Goal: Task Accomplishment & Management: Complete application form

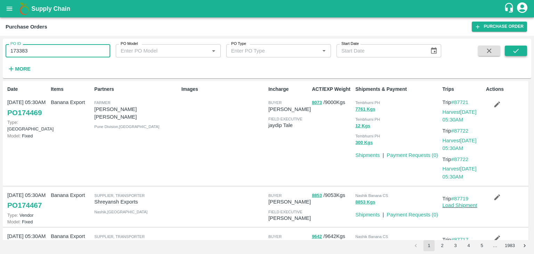
type input "173383"
click at [519, 46] on button "submit" at bounding box center [516, 51] width 22 height 10
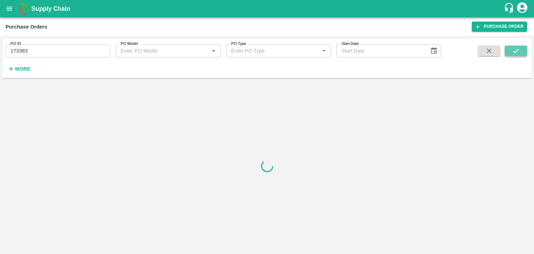
click at [519, 46] on button "submit" at bounding box center [516, 51] width 22 height 10
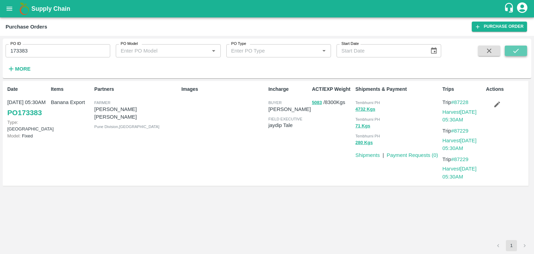
click at [511, 51] on button "submit" at bounding box center [516, 51] width 22 height 10
click at [413, 155] on link "Payment Requests ( 0 )" at bounding box center [412, 155] width 51 height 6
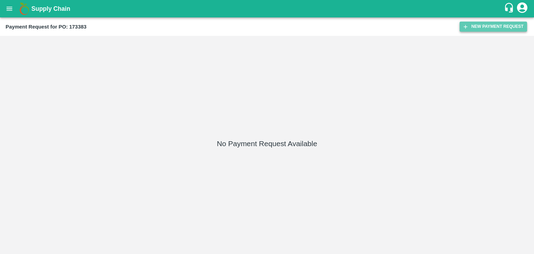
click at [506, 28] on button "New Payment Request" at bounding box center [493, 27] width 67 height 10
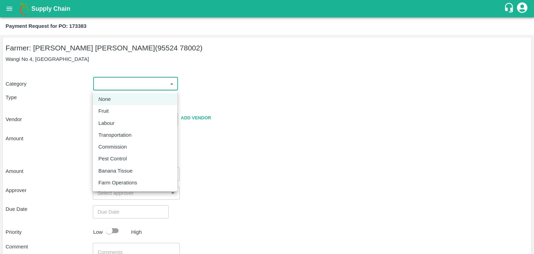
click at [100, 82] on body "Supply Chain Payment Request for PO: 173383 Farmer: [PERSON_NAME] [PERSON_NAME]…" at bounding box center [267, 127] width 534 height 254
click at [111, 106] on li "Fruit" at bounding box center [135, 111] width 84 height 12
type input "1"
type input "Baliram Ramchandra Yadav - 95524 78002(Farmer)"
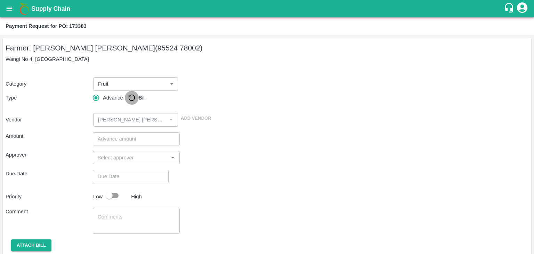
click at [128, 102] on input "Bill" at bounding box center [132, 98] width 14 height 14
radio input "true"
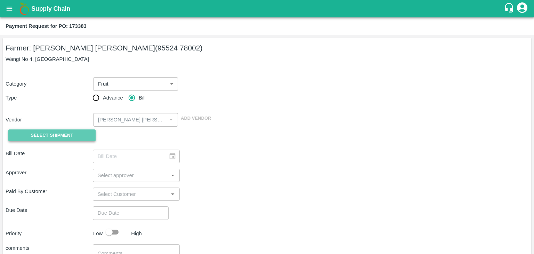
click at [63, 134] on span "Select Shipment" at bounding box center [52, 135] width 42 height 8
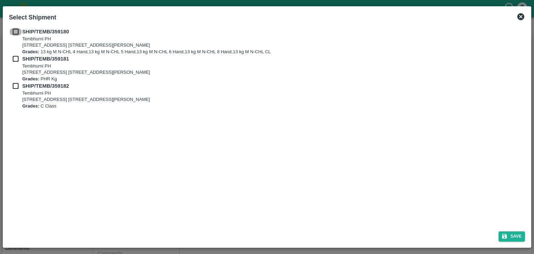
click at [14, 30] on input "checkbox" at bounding box center [15, 32] width 13 height 8
checkbox input "true"
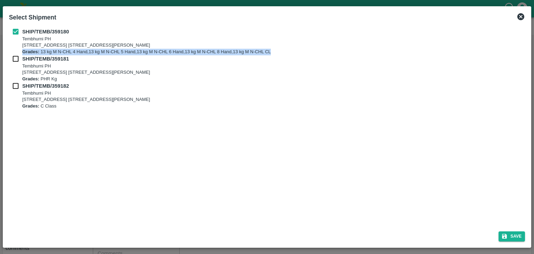
drag, startPoint x: 15, startPoint y: 55, endPoint x: 14, endPoint y: 60, distance: 5.6
click at [14, 60] on div "SHIP/TEMB/359180 Tembhurni PH Tembhurni PH 205, PLOT NO. E-5, YASHSHREE INDUSTR…" at bounding box center [267, 68] width 516 height 81
click at [14, 60] on input "checkbox" at bounding box center [15, 59] width 13 height 8
checkbox input "true"
click at [16, 89] on input "checkbox" at bounding box center [15, 86] width 13 height 8
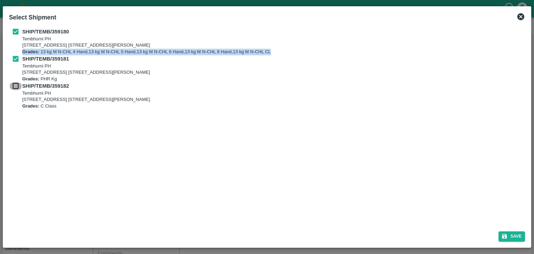
checkbox input "true"
click at [515, 237] on button "Save" at bounding box center [512, 236] width 26 height 10
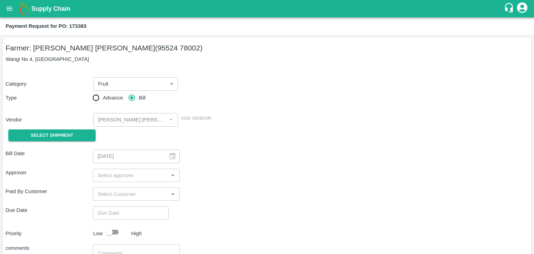
type input "01/09/2025"
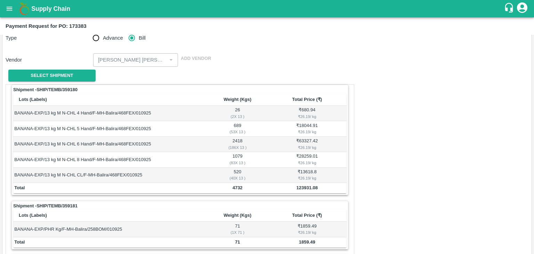
scroll to position [341, 0]
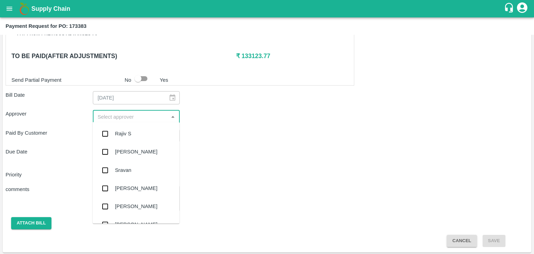
click at [117, 112] on input "input" at bounding box center [131, 116] width 72 height 9
type input "Ajit"
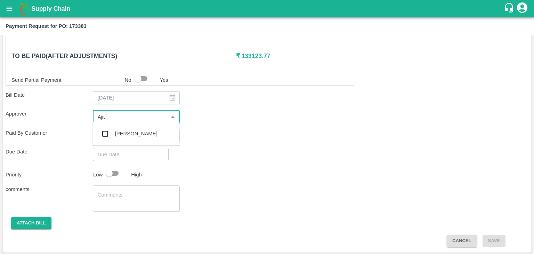
click at [127, 133] on div "[PERSON_NAME]" at bounding box center [136, 134] width 42 height 8
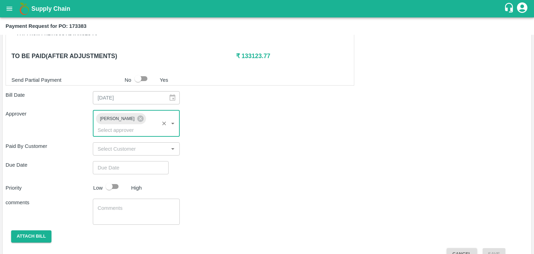
type input "DD/MM/YYYY hh:mm aa"
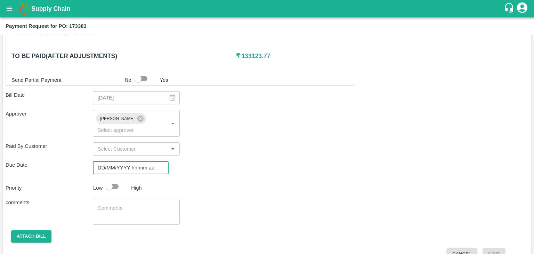
click at [136, 161] on input "DD/MM/YYYY hh:mm aa" at bounding box center [128, 167] width 71 height 13
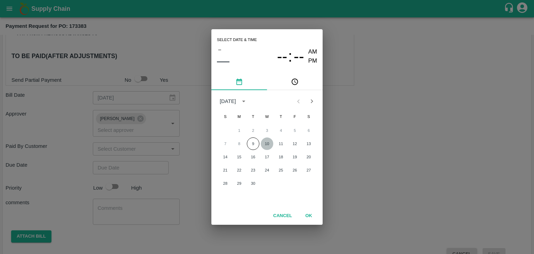
click at [266, 142] on button "10" at bounding box center [267, 143] width 13 height 13
type input "[DATE] 12:00 AM"
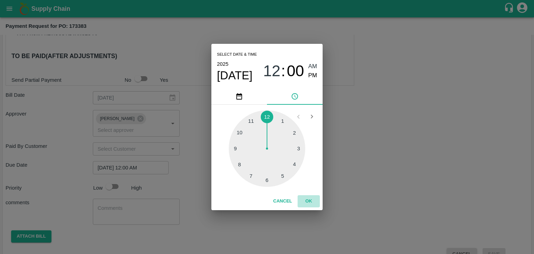
click at [307, 200] on button "OK" at bounding box center [309, 201] width 22 height 12
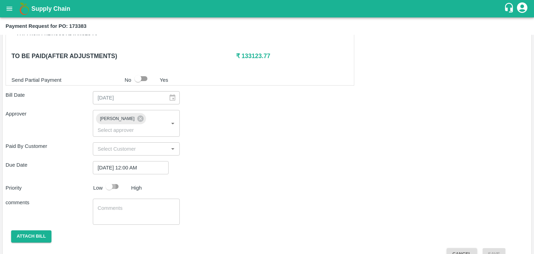
click at [116, 180] on input "checkbox" at bounding box center [109, 186] width 40 height 13
checkbox input "true"
click at [133, 204] on textarea at bounding box center [137, 211] width 78 height 15
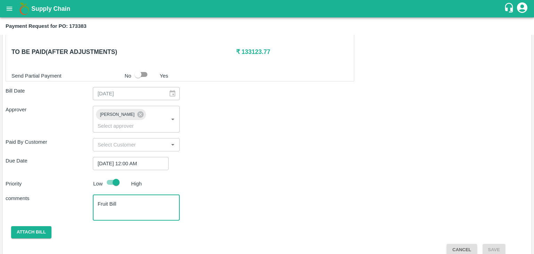
type textarea "Fruit Bill"
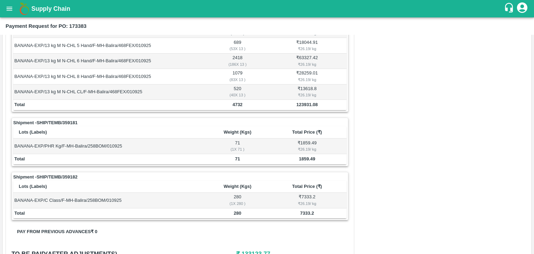
scroll to position [145, 0]
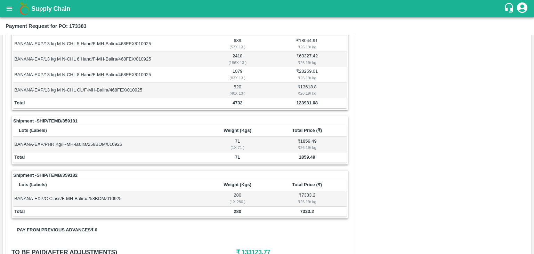
checkbox input "false"
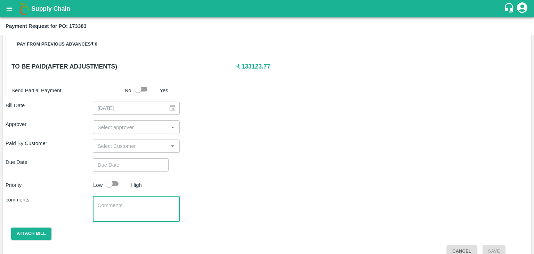
scroll to position [341, 0]
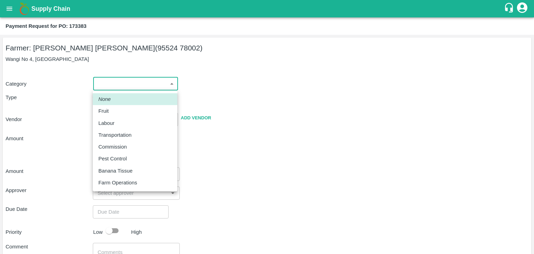
click at [119, 85] on body "Supply Chain Payment Request for PO: 173383 Farmer: Baliram Ramchandra Yadav (9…" at bounding box center [267, 127] width 534 height 254
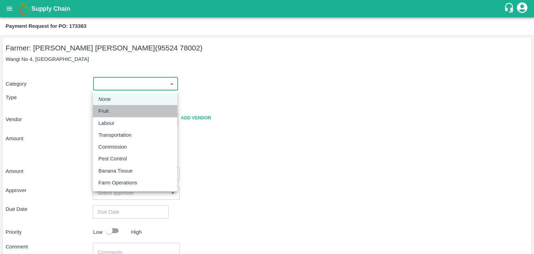
click at [110, 112] on div "Fruit" at bounding box center [105, 111] width 14 height 8
type input "1"
type input "[PERSON_NAME] [PERSON_NAME] - 95524 78002(Farmer)"
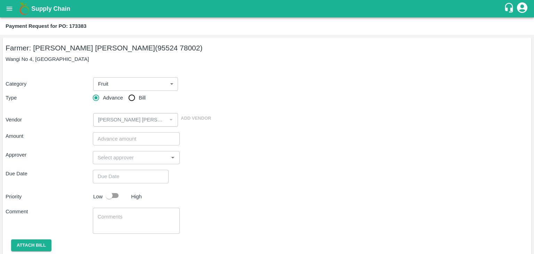
click at [143, 96] on span "Bill" at bounding box center [142, 98] width 7 height 8
click at [139, 96] on input "Bill" at bounding box center [132, 98] width 14 height 14
radio input "true"
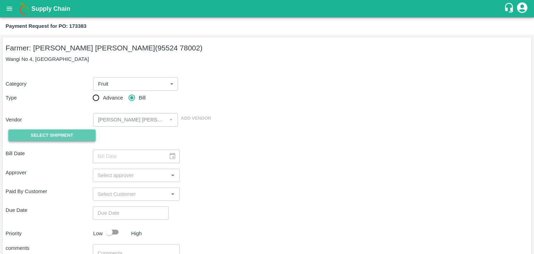
click at [53, 130] on button "Select Shipment" at bounding box center [51, 135] width 87 height 12
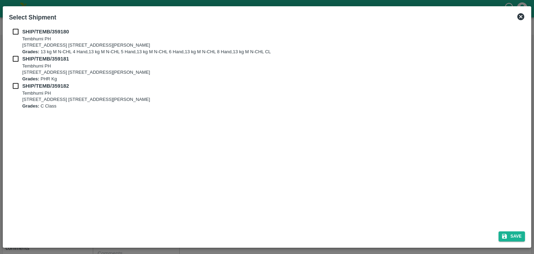
click at [15, 31] on input "checkbox" at bounding box center [15, 32] width 13 height 8
checkbox input "true"
click at [13, 56] on input "checkbox" at bounding box center [15, 59] width 13 height 8
checkbox input "true"
click at [13, 82] on input "checkbox" at bounding box center [15, 86] width 13 height 8
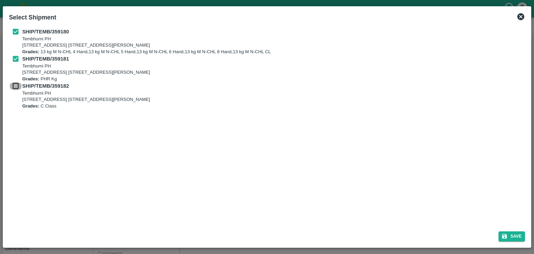
checkbox input "true"
click at [515, 235] on button "Save" at bounding box center [512, 236] width 26 height 10
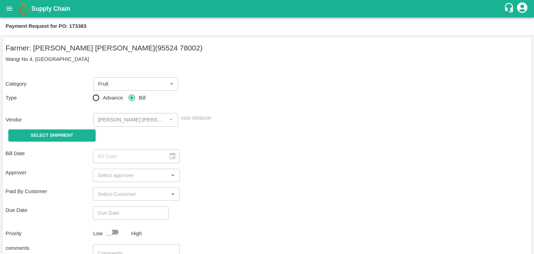
type input "01/09/2025"
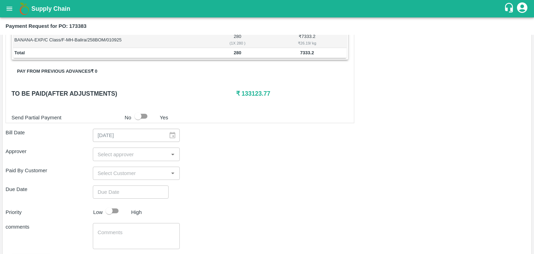
scroll to position [341, 0]
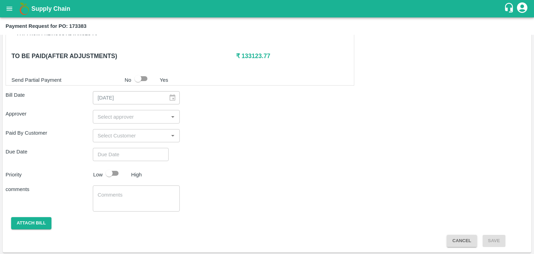
click at [119, 112] on input "input" at bounding box center [131, 116] width 72 height 9
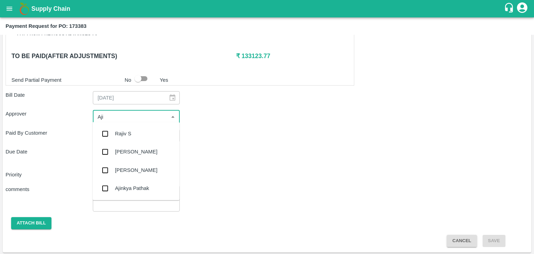
type input "Ajit"
click at [135, 134] on div "[PERSON_NAME]" at bounding box center [135, 133] width 87 height 18
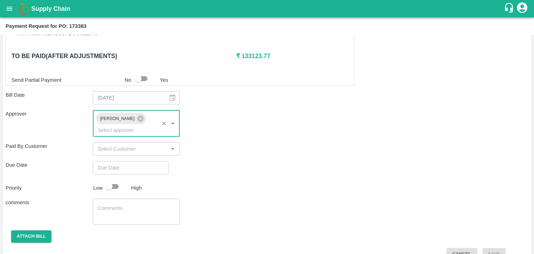
type input "DD/MM/YYYY hh:mm aa"
click at [132, 161] on input "DD/MM/YYYY hh:mm aa" at bounding box center [128, 167] width 71 height 13
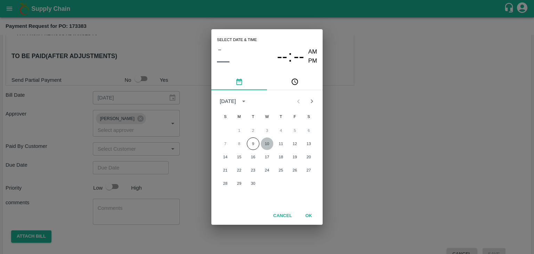
click at [266, 141] on button "10" at bounding box center [267, 143] width 13 height 13
type input "[DATE] 12:00 AM"
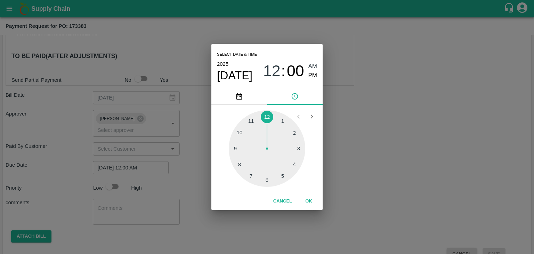
click at [310, 200] on button "OK" at bounding box center [309, 201] width 22 height 12
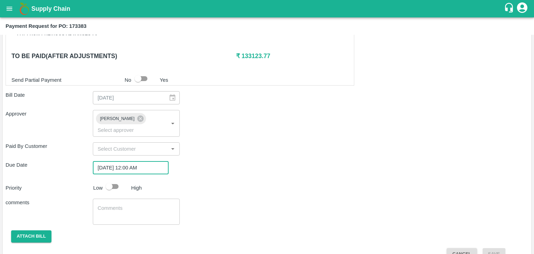
click at [111, 180] on input "checkbox" at bounding box center [109, 186] width 40 height 13
checkbox input "true"
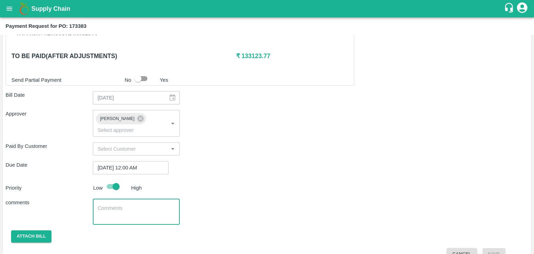
click at [137, 204] on textarea at bounding box center [137, 211] width 78 height 15
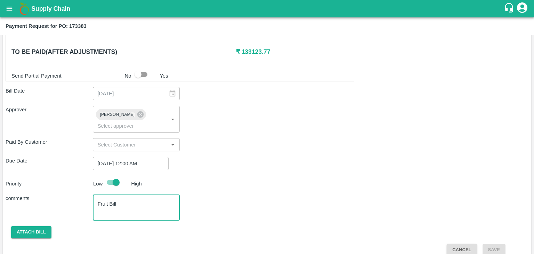
type textarea "Fruit Bill"
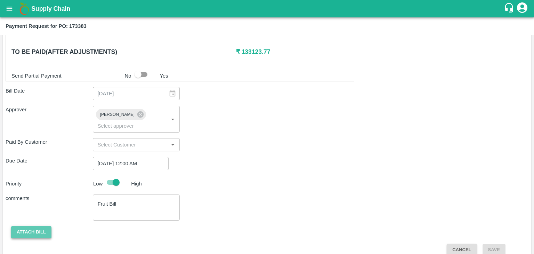
click at [35, 226] on button "Attach bill" at bounding box center [31, 232] width 40 height 12
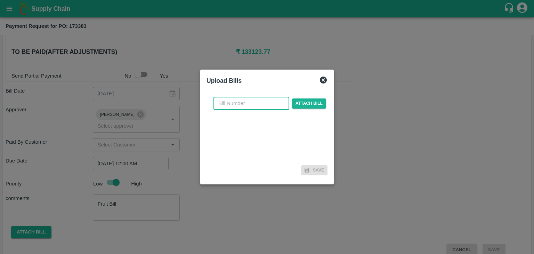
click at [244, 102] on input "text" at bounding box center [251, 103] width 76 height 13
click at [260, 103] on input "VG/25-26/046" at bounding box center [251, 103] width 76 height 13
type input "VG/25-26/109"
click at [294, 101] on span "Attach bill" at bounding box center [309, 103] width 34 height 10
click at [0, 0] on input "Attach bill" at bounding box center [0, 0] width 0 height 0
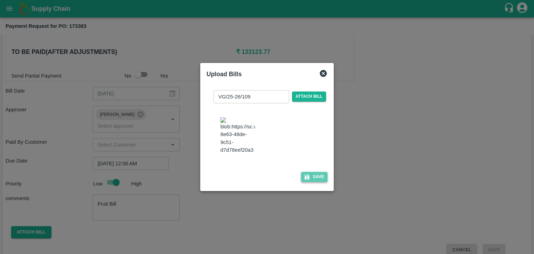
click at [322, 176] on button "Save" at bounding box center [314, 177] width 26 height 10
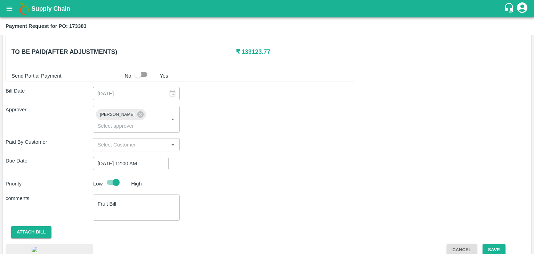
scroll to position [388, 0]
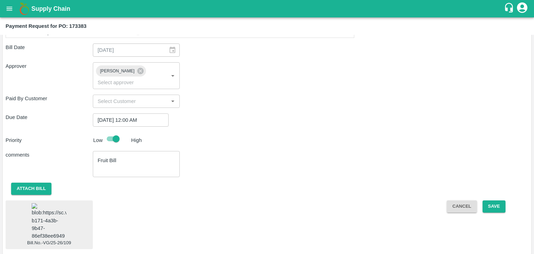
click at [53, 210] on img at bounding box center [49, 221] width 35 height 37
click at [495, 200] on button "Save" at bounding box center [494, 206] width 23 height 12
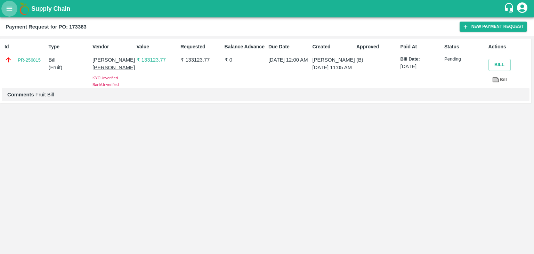
click at [11, 5] on icon "open drawer" at bounding box center [10, 9] width 8 height 8
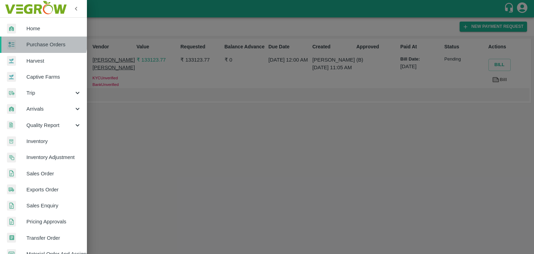
click at [39, 41] on span "Purchase Orders" at bounding box center [53, 45] width 55 height 8
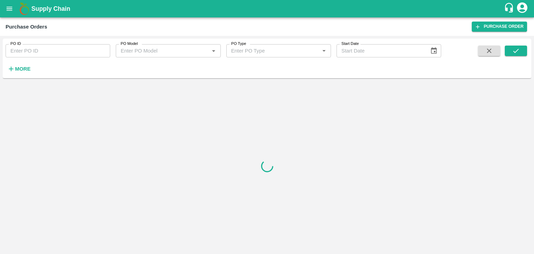
drag, startPoint x: 76, startPoint y: 45, endPoint x: 80, endPoint y: 47, distance: 4.8
click at [80, 47] on input "PO ID" at bounding box center [58, 50] width 105 height 13
paste input "173375"
type input "173375"
click at [523, 51] on button "submit" at bounding box center [516, 51] width 22 height 10
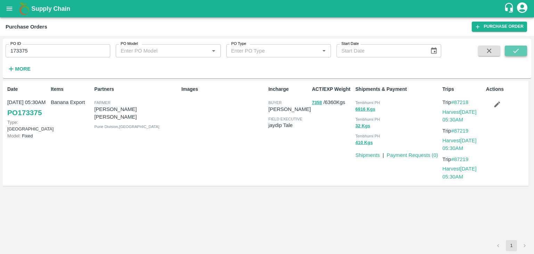
click at [523, 51] on button "submit" at bounding box center [516, 51] width 22 height 10
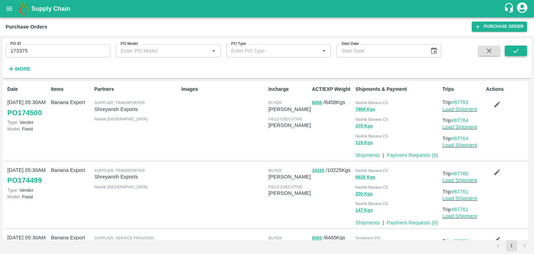
click at [400, 158] on p "Payment Requests ( 0 )" at bounding box center [412, 155] width 51 height 8
click at [511, 46] on button "submit" at bounding box center [516, 51] width 22 height 10
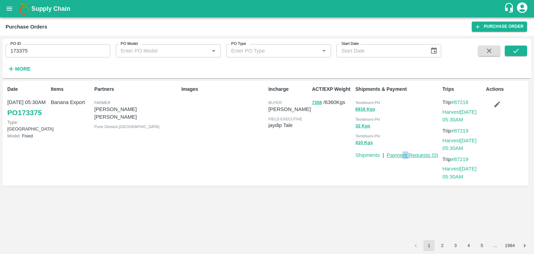
drag, startPoint x: 402, startPoint y: 151, endPoint x: 409, endPoint y: 156, distance: 8.7
click at [409, 156] on p "Payment Requests ( 0 )" at bounding box center [412, 155] width 51 height 8
click at [409, 156] on link "Payment Requests ( 0 )" at bounding box center [412, 155] width 51 height 6
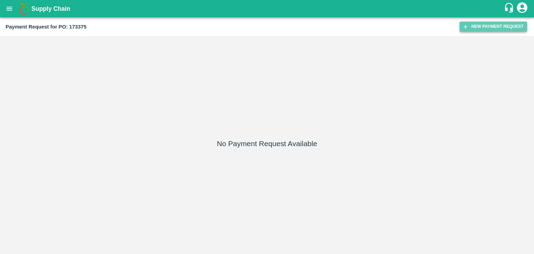
click at [485, 24] on button "New Payment Request" at bounding box center [493, 27] width 67 height 10
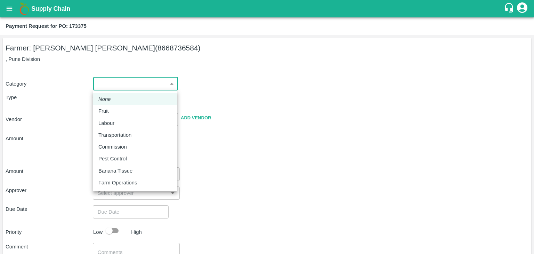
drag, startPoint x: 103, startPoint y: 85, endPoint x: 106, endPoint y: 109, distance: 24.2
click at [106, 109] on body "Supply Chain Payment Request for PO: 173375 Farmer: Tejas Nagnath Lokare (86687…" at bounding box center [267, 127] width 534 height 254
click at [106, 109] on p "Fruit" at bounding box center [103, 111] width 10 height 8
type input "1"
type input "Tejas Nagnath Lokare - 8668736584(Farmer)"
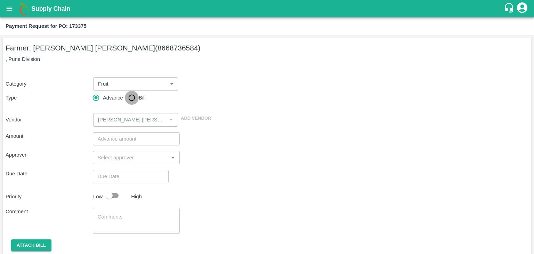
click at [126, 96] on input "Bill" at bounding box center [132, 98] width 14 height 14
radio input "true"
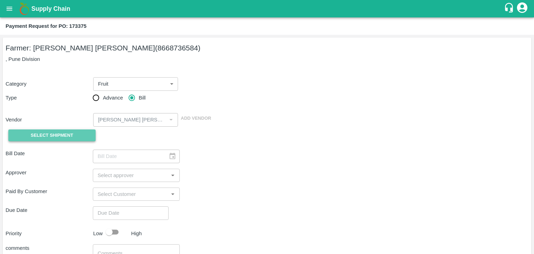
click at [69, 129] on button "Select Shipment" at bounding box center [51, 135] width 87 height 12
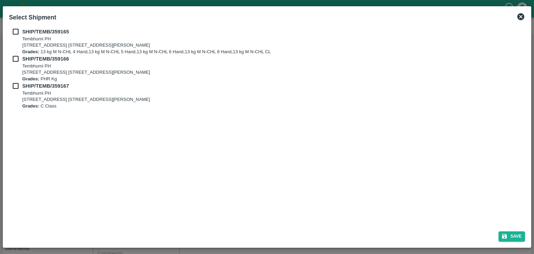
click at [17, 31] on input "checkbox" at bounding box center [15, 32] width 13 height 8
checkbox input "true"
click at [14, 56] on div "SHIP/TEMB/359165 Tembhurni PH Tembhurni PH 205, PLOT NO. E-5, YASHSHREE INDUSTR…" at bounding box center [267, 68] width 516 height 81
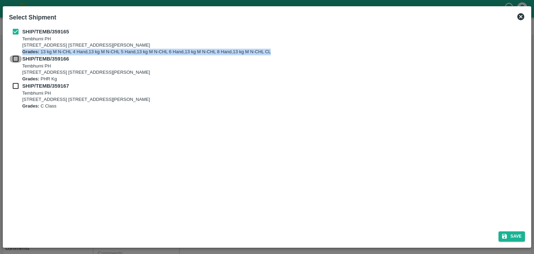
click at [14, 56] on input "checkbox" at bounding box center [15, 59] width 13 height 8
checkbox input "true"
click at [15, 83] on input "checkbox" at bounding box center [15, 86] width 13 height 8
checkbox input "true"
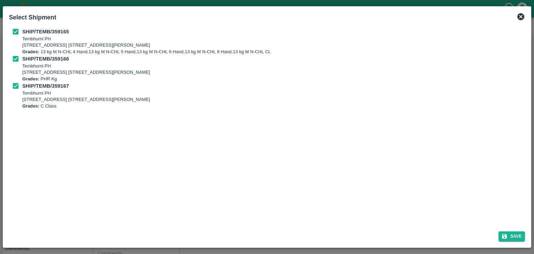
click at [530, 238] on div "Select Shipment SHIP/TEMB/359165 Tembhurni PH Tembhurni PH 205, PLOT NO. E-5, Y…" at bounding box center [267, 126] width 529 height 241
click at [517, 235] on button "Save" at bounding box center [512, 236] width 26 height 10
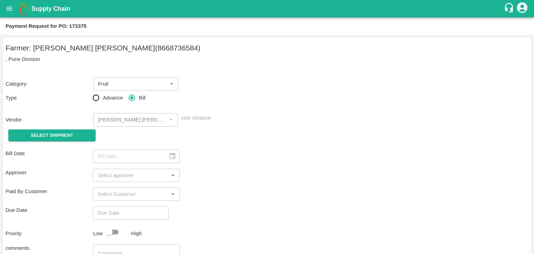
type input "01/09/2025"
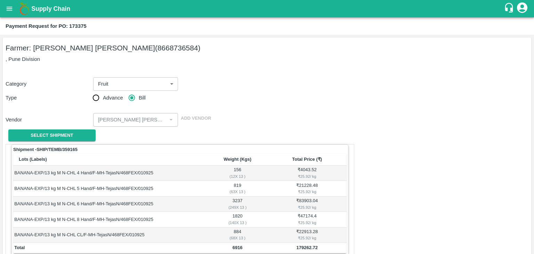
scroll to position [341, 0]
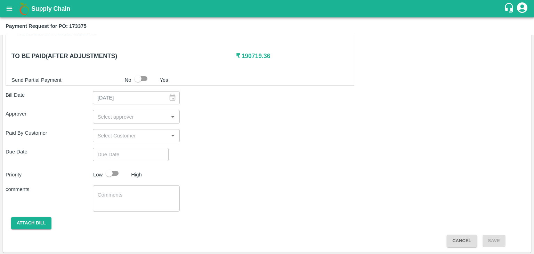
click at [136, 116] on input "input" at bounding box center [131, 116] width 72 height 9
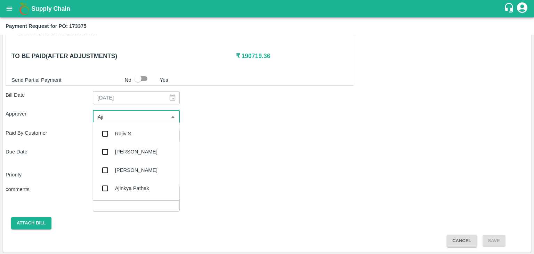
type input "Ajit"
click at [131, 133] on div "[PERSON_NAME]" at bounding box center [136, 134] width 42 height 8
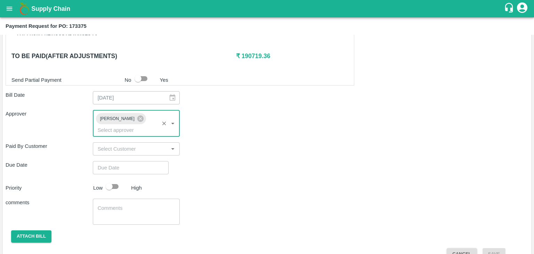
type input "DD/MM/YYYY hh:mm aa"
click at [143, 161] on input "DD/MM/YYYY hh:mm aa" at bounding box center [128, 167] width 71 height 13
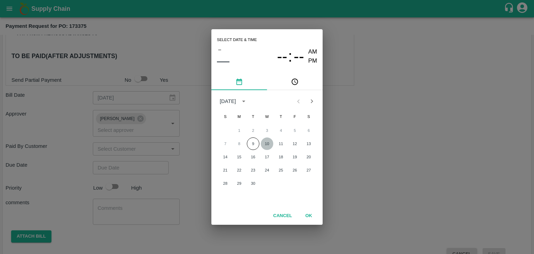
click at [261, 144] on button "10" at bounding box center [267, 143] width 13 height 13
type input "[DATE] 12:00 AM"
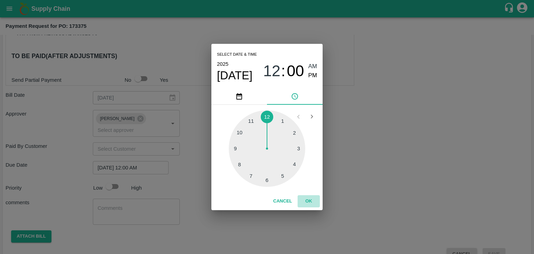
click at [306, 196] on button "OK" at bounding box center [309, 201] width 22 height 12
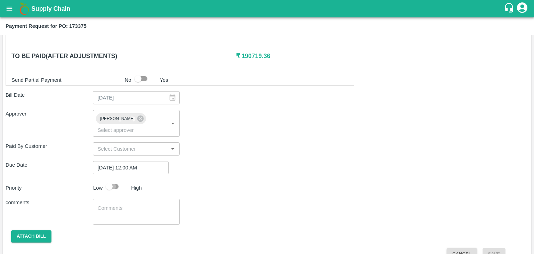
click at [117, 180] on input "checkbox" at bounding box center [109, 186] width 40 height 13
checkbox input "true"
click at [139, 204] on textarea at bounding box center [137, 211] width 78 height 15
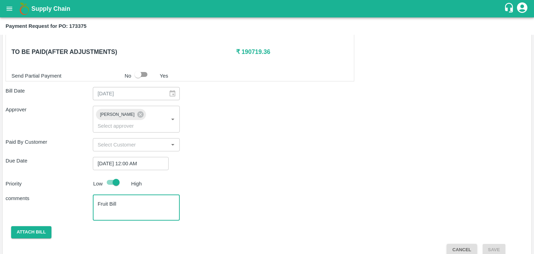
type textarea "Fruit Bill"
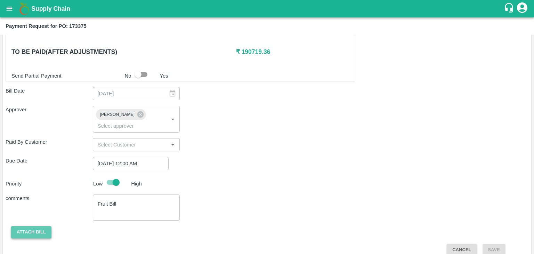
click at [26, 226] on button "Attach bill" at bounding box center [31, 232] width 40 height 12
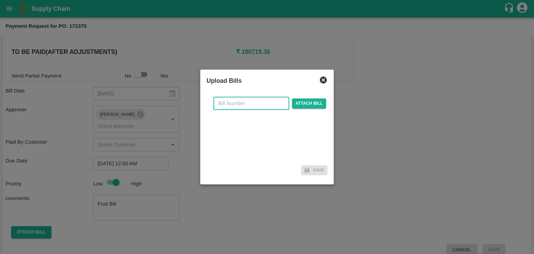
click at [246, 102] on input "text" at bounding box center [251, 103] width 76 height 13
click at [261, 102] on input "VG/25-26/046" at bounding box center [251, 103] width 76 height 13
type input "VG/25-26/110"
click at [304, 103] on span "Attach bill" at bounding box center [309, 103] width 34 height 10
click at [0, 0] on input "Attach bill" at bounding box center [0, 0] width 0 height 0
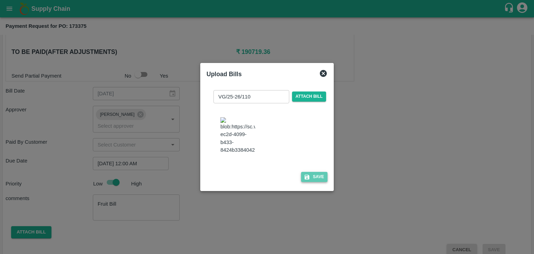
click at [323, 181] on button "Save" at bounding box center [314, 177] width 26 height 10
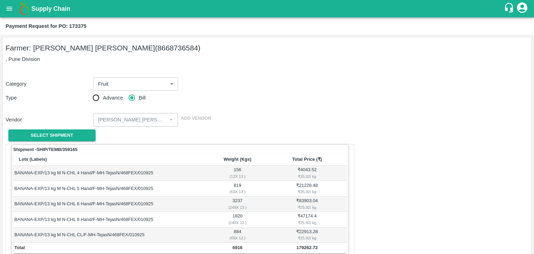
scroll to position [388, 0]
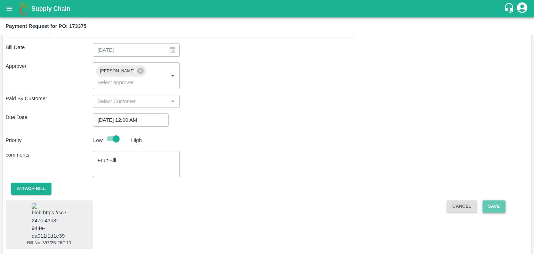
click at [498, 200] on button "Save" at bounding box center [494, 206] width 23 height 12
click at [63, 203] on img at bounding box center [49, 221] width 35 height 37
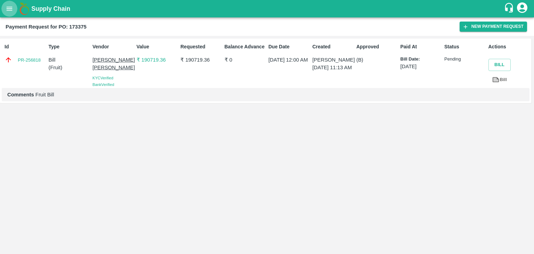
click at [11, 9] on icon "open drawer" at bounding box center [10, 9] width 6 height 4
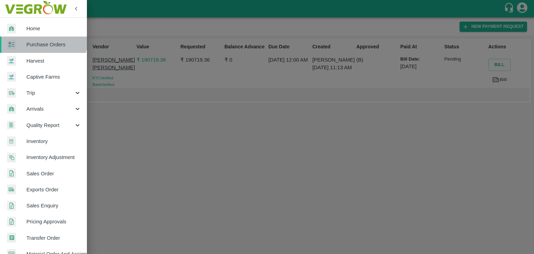
click at [43, 39] on link "Purchase Orders" at bounding box center [43, 45] width 87 height 16
click at [43, 39] on div at bounding box center [267, 127] width 534 height 254
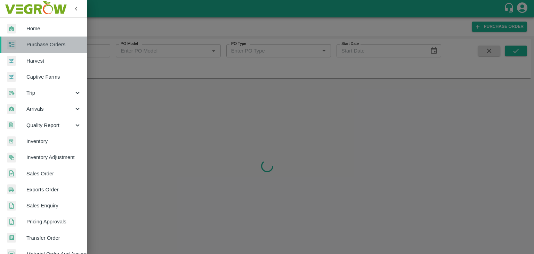
click at [66, 46] on span "Purchase Orders" at bounding box center [53, 45] width 55 height 8
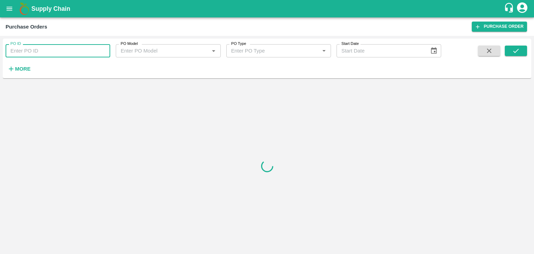
click at [88, 50] on input "PO ID" at bounding box center [58, 50] width 105 height 13
paste input "173382"
type input "173382"
click at [523, 50] on button "submit" at bounding box center [516, 51] width 22 height 10
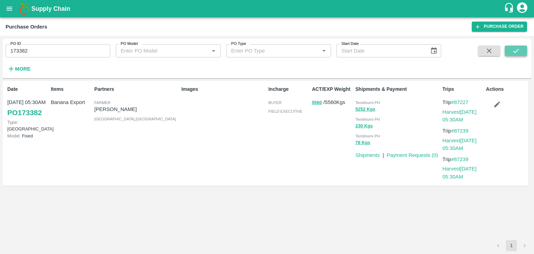
click at [523, 50] on button "submit" at bounding box center [516, 51] width 22 height 10
drag, startPoint x: 409, startPoint y: 152, endPoint x: 412, endPoint y: 154, distance: 4.2
click at [412, 154] on p "Payment Requests ( 0 )" at bounding box center [412, 155] width 51 height 8
click at [412, 154] on link "Payment Requests ( 0 )" at bounding box center [412, 155] width 51 height 6
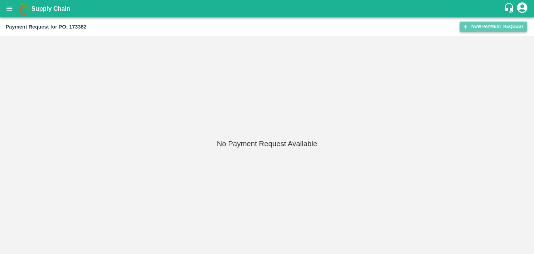
click at [476, 27] on button "New Payment Request" at bounding box center [493, 27] width 67 height 10
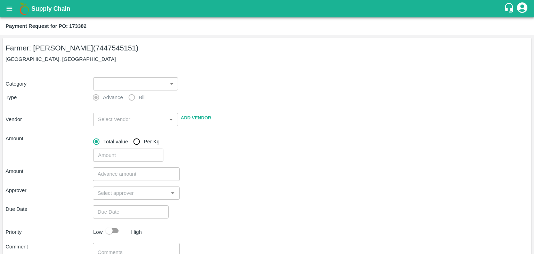
drag, startPoint x: 89, startPoint y: 86, endPoint x: 103, endPoint y: 88, distance: 13.4
click at [103, 88] on div "Category ​ ​" at bounding box center [266, 82] width 526 height 16
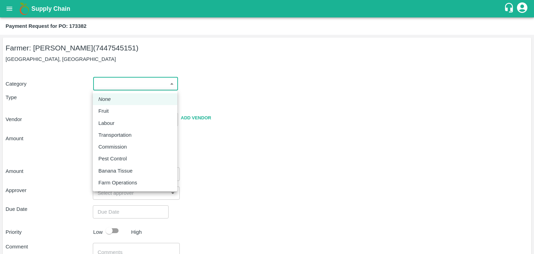
drag, startPoint x: 103, startPoint y: 88, endPoint x: 122, endPoint y: 117, distance: 34.9
click at [122, 117] on body "Supply Chain Payment Request for PO: 173382 Farmer: [PERSON_NAME] (7447545151) …" at bounding box center [267, 127] width 534 height 254
drag, startPoint x: 122, startPoint y: 117, endPoint x: 122, endPoint y: 110, distance: 7.7
click at [122, 110] on ul "None Fruit Labour Transportation Commission Pest Control Banana Tissue Farm Ope…" at bounding box center [135, 140] width 84 height 101
click at [122, 110] on div "Fruit" at bounding box center [134, 111] width 73 height 8
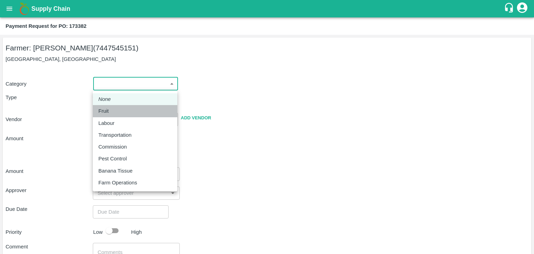
type input "1"
type input "[PERSON_NAME] - 7447545151(Farmer)"
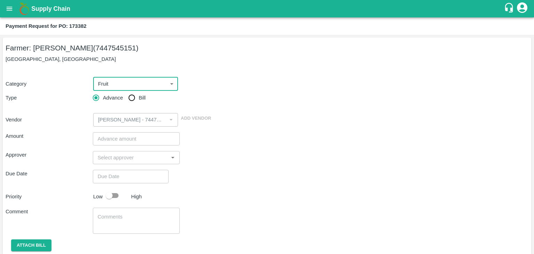
click at [130, 99] on input "Bill" at bounding box center [132, 98] width 14 height 14
radio input "true"
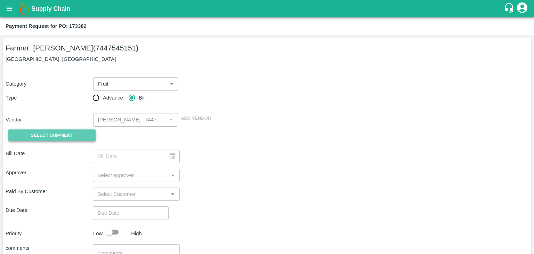
click at [59, 136] on span "Select Shipment" at bounding box center [52, 135] width 42 height 8
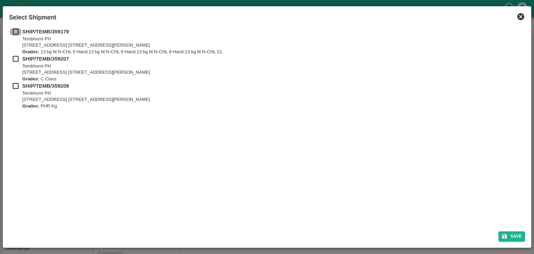
click at [15, 31] on input "checkbox" at bounding box center [15, 32] width 13 height 8
checkbox input "true"
click at [13, 58] on input "checkbox" at bounding box center [15, 59] width 13 height 8
checkbox input "true"
click at [14, 87] on input "checkbox" at bounding box center [15, 86] width 13 height 8
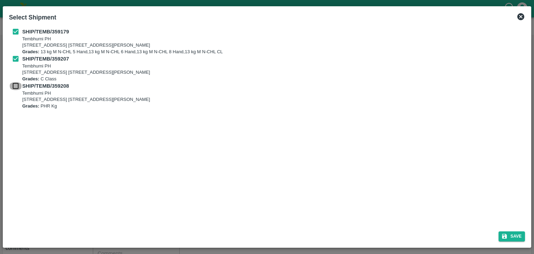
checkbox input "true"
click at [515, 235] on button "Save" at bounding box center [512, 236] width 26 height 10
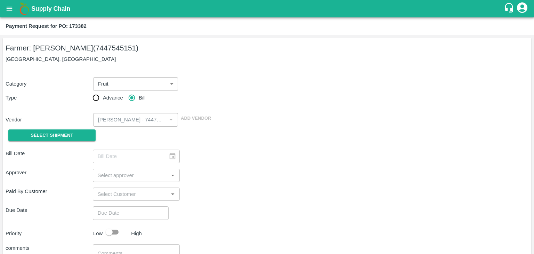
type input "[DATE]"
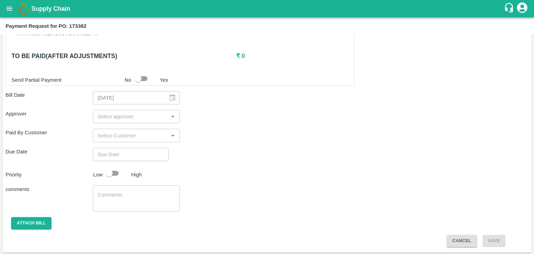
scroll to position [325, 0]
click at [122, 117] on input "input" at bounding box center [131, 116] width 72 height 9
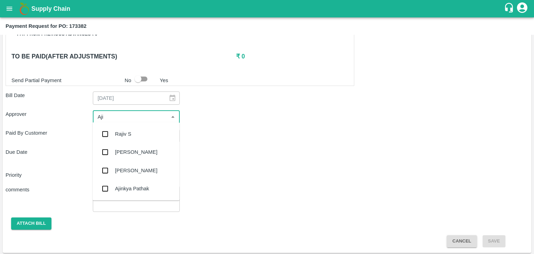
type input "Ajit"
click at [130, 128] on div "[PERSON_NAME]" at bounding box center [135, 134] width 87 height 18
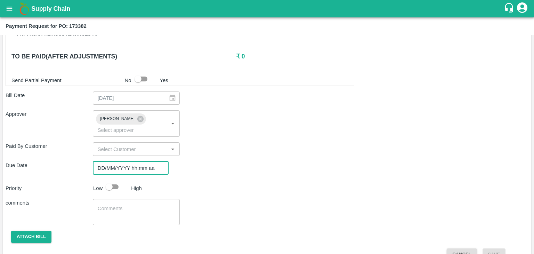
type input "DD/MM/YYYY hh:mm aa"
click at [145, 161] on input "DD/MM/YYYY hh:mm aa" at bounding box center [128, 167] width 71 height 13
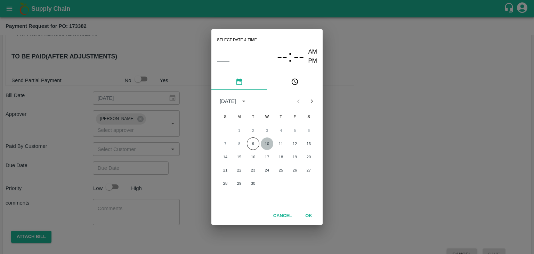
click at [268, 142] on button "10" at bounding box center [267, 143] width 13 height 13
type input "10/09/2025 12:00 AM"
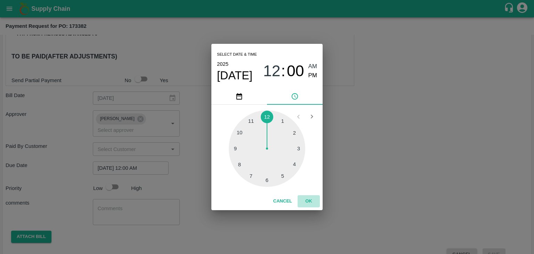
click at [312, 202] on button "OK" at bounding box center [309, 201] width 22 height 12
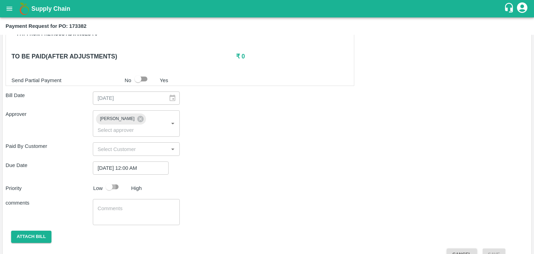
click at [120, 180] on input "checkbox" at bounding box center [109, 186] width 40 height 13
checkbox input "true"
click at [130, 205] on textarea at bounding box center [137, 212] width 78 height 15
type textarea "Fruit Bill"
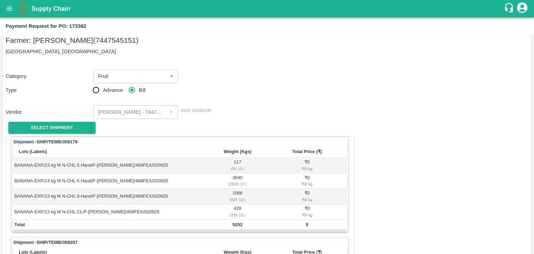
scroll to position [7, 0]
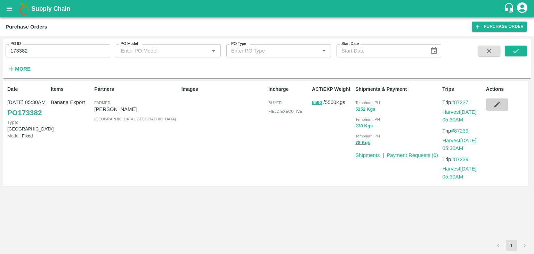
click at [491, 107] on button "button" at bounding box center [497, 104] width 22 height 12
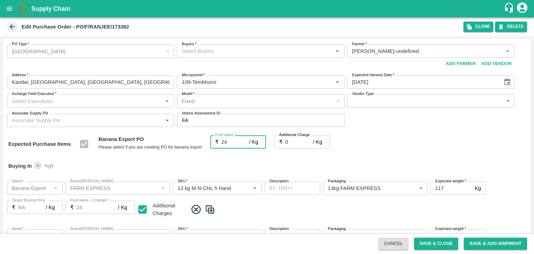
type input "24"
click at [291, 159] on div "Buying In Kgs" at bounding box center [267, 166] width 529 height 20
click at [217, 47] on input "Buyers   *" at bounding box center [255, 51] width 152 height 9
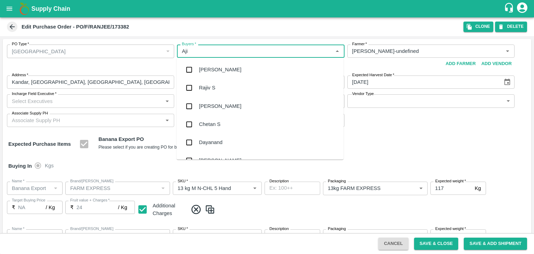
type input "Ajit"
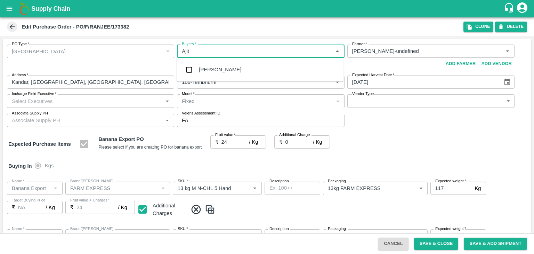
click at [211, 68] on div "[PERSON_NAME]" at bounding box center [220, 70] width 42 height 8
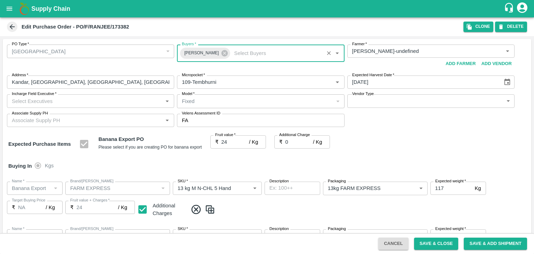
click at [111, 102] on input "Incharge Field Executive   *" at bounding box center [85, 100] width 152 height 9
type input "Jay"
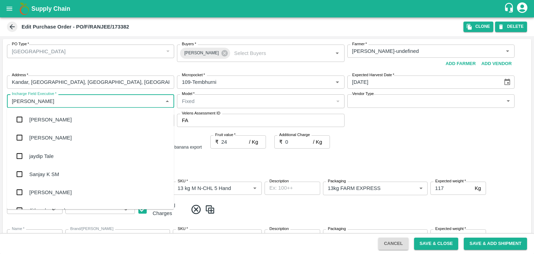
click at [68, 151] on div "jaydip Tale" at bounding box center [90, 156] width 167 height 18
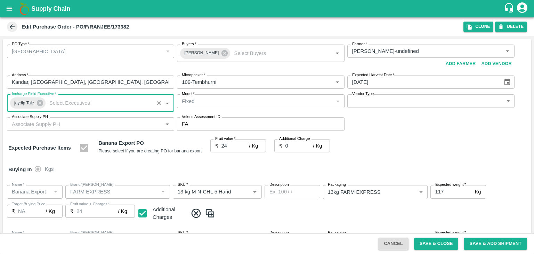
click at [388, 96] on body "Supply Chain Edit Purchase Order - PO/F/RANJEE/173382 Clone DELETE PO Type   * …" at bounding box center [267, 127] width 534 height 254
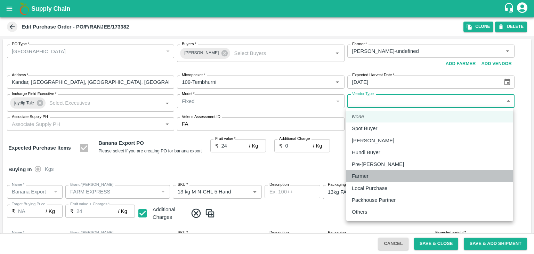
click at [378, 173] on div "Farmer" at bounding box center [430, 176] width 156 height 8
type input "FARMER"
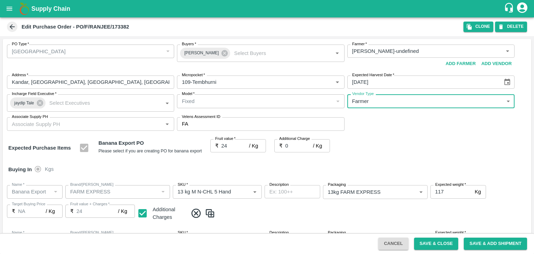
click at [100, 121] on input "Associate Supply PH" at bounding box center [85, 123] width 152 height 9
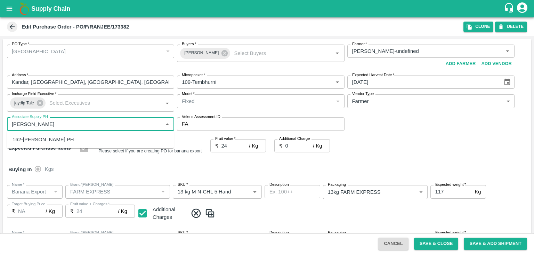
type input "J"
click at [63, 139] on div "61-Tembhurni PH" at bounding box center [90, 140] width 167 height 12
type input "61-Tembhurni PH"
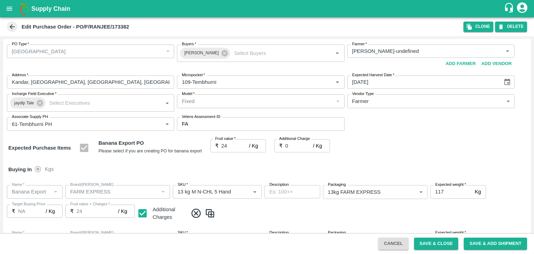
click at [188, 161] on div "Buying In Kgs" at bounding box center [267, 169] width 529 height 20
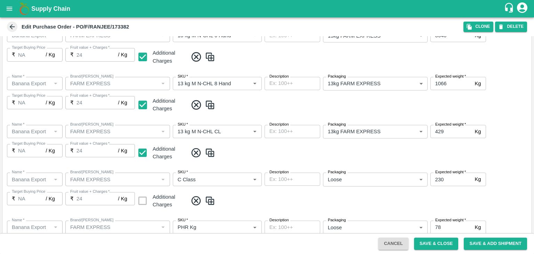
scroll to position [321, 0]
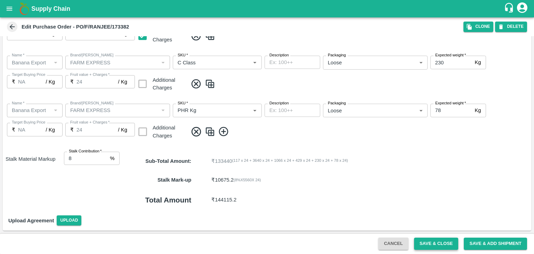
click at [431, 238] on button "Save & Close" at bounding box center [436, 243] width 45 height 12
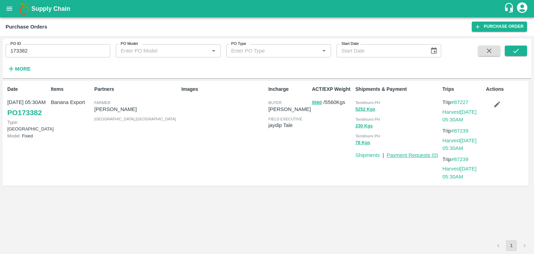
click at [408, 156] on link "Payment Requests ( 0 )" at bounding box center [412, 155] width 51 height 6
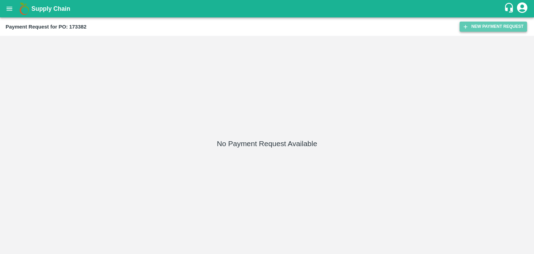
click at [494, 26] on button "New Payment Request" at bounding box center [493, 27] width 67 height 10
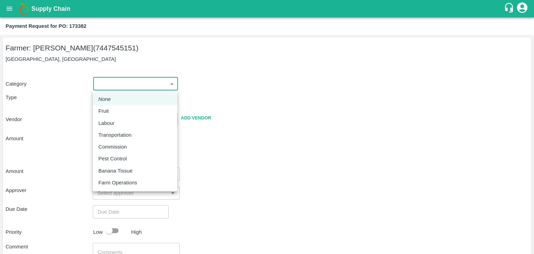
click at [94, 87] on body "Supply Chain Payment Request for PO: 173382 Farmer: Ranjeet Chandrakant Pawar (…" at bounding box center [267, 127] width 534 height 254
click at [114, 108] on div "Fruit" at bounding box center [134, 111] width 73 height 8
type input "1"
type input "Ranjeet Chandrakant Pawar - 7447545151(Farmer)"
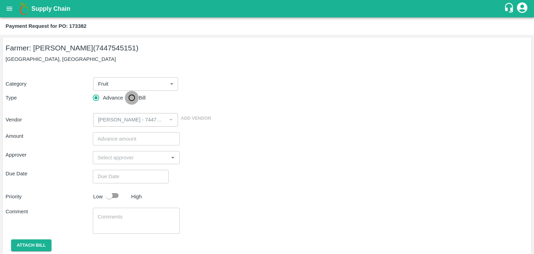
click at [138, 91] on input "Bill" at bounding box center [132, 98] width 14 height 14
radio input "true"
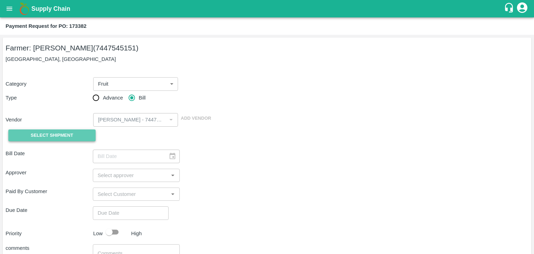
click at [59, 134] on span "Select Shipment" at bounding box center [52, 135] width 42 height 8
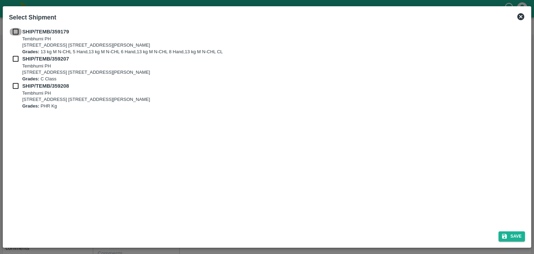
click at [13, 34] on input "checkbox" at bounding box center [15, 32] width 13 height 8
checkbox input "true"
click at [13, 56] on input "checkbox" at bounding box center [15, 59] width 13 height 8
checkbox input "true"
click at [13, 83] on input "checkbox" at bounding box center [15, 86] width 13 height 8
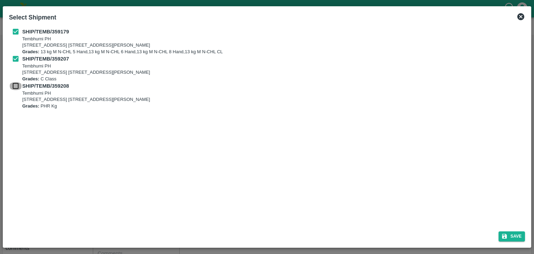
checkbox input "true"
click at [525, 239] on div "Save" at bounding box center [267, 235] width 522 height 18
click at [519, 237] on button "Save" at bounding box center [512, 236] width 26 height 10
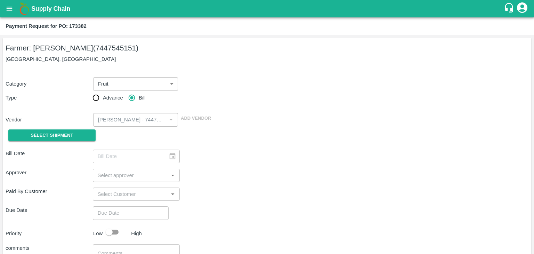
type input "[DATE]"
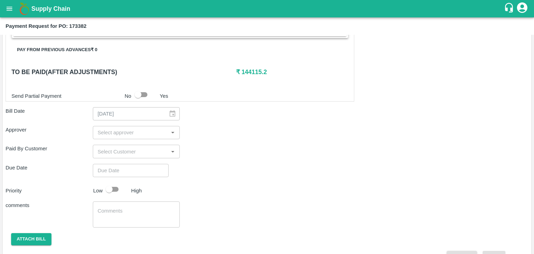
scroll to position [325, 0]
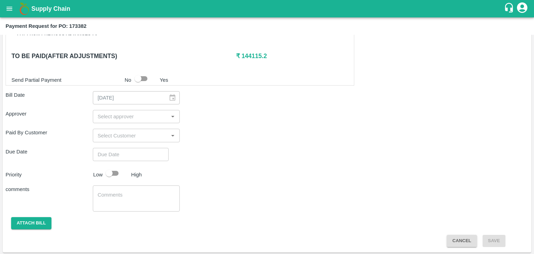
click at [108, 112] on input "input" at bounding box center [131, 116] width 72 height 9
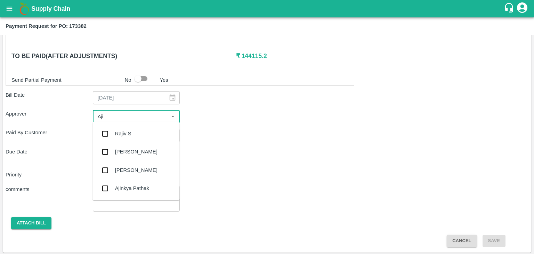
type input "Ajit"
click at [125, 134] on div "[PERSON_NAME]" at bounding box center [136, 134] width 42 height 8
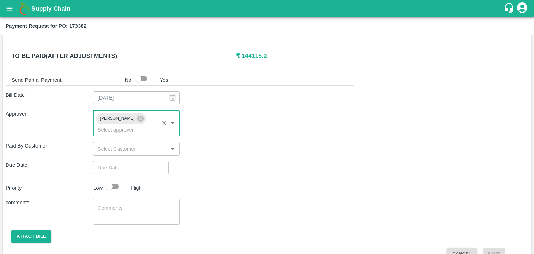
type input "DD/MM/YYYY hh:mm aa"
click at [139, 161] on input "DD/MM/YYYY hh:mm aa" at bounding box center [128, 167] width 71 height 13
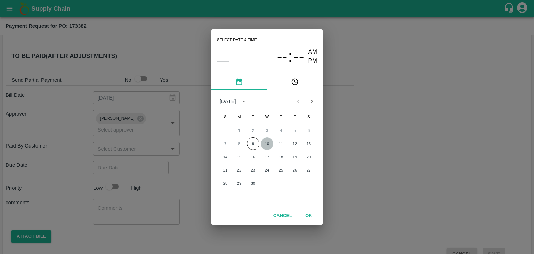
click at [265, 142] on button "10" at bounding box center [267, 143] width 13 height 13
type input "10/09/2025 12:00 AM"
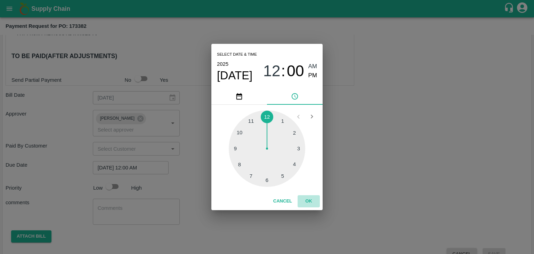
click at [310, 199] on button "OK" at bounding box center [309, 201] width 22 height 12
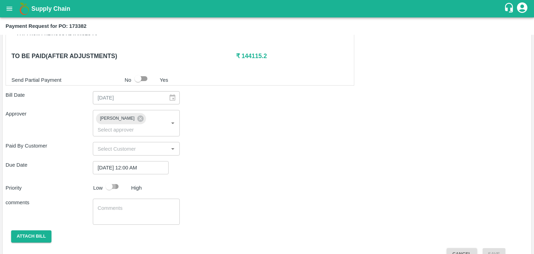
click at [117, 180] on input "checkbox" at bounding box center [109, 186] width 40 height 13
checkbox input "true"
click at [135, 205] on textarea at bounding box center [137, 211] width 78 height 15
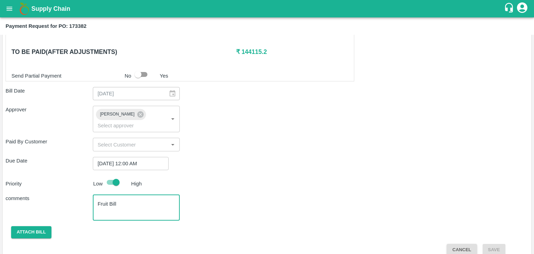
type textarea "Fruit Bill"
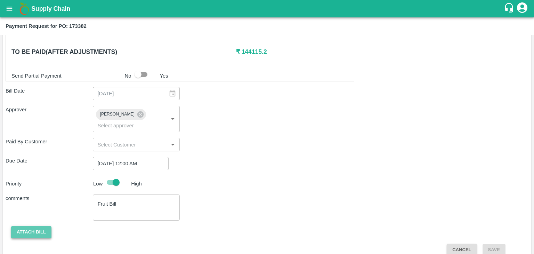
click at [33, 226] on button "Attach bill" at bounding box center [31, 232] width 40 height 12
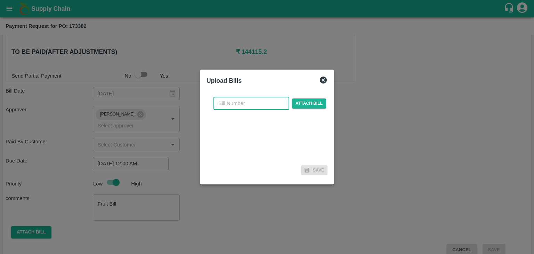
click at [252, 104] on input "text" at bounding box center [251, 103] width 76 height 13
click at [261, 102] on input "VG/25-26/046" at bounding box center [251, 103] width 76 height 13
type input "VG/25-26/111"
click at [312, 102] on span "Attach bill" at bounding box center [309, 103] width 34 height 10
click at [0, 0] on input "Attach bill" at bounding box center [0, 0] width 0 height 0
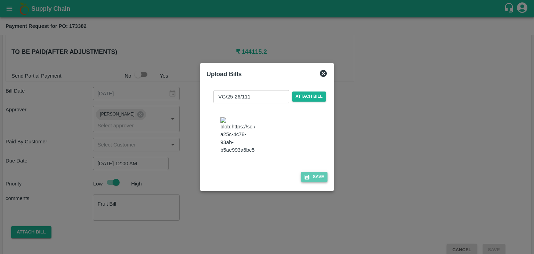
click at [324, 177] on button "Save" at bounding box center [314, 177] width 26 height 10
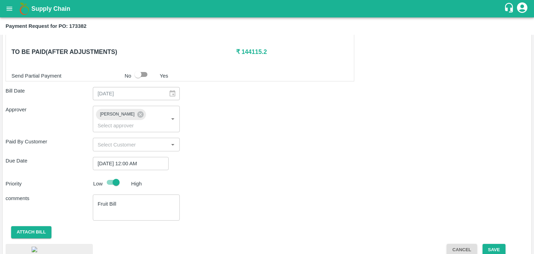
scroll to position [374, 0]
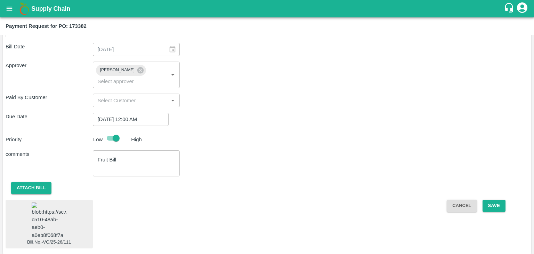
click at [41, 215] on img at bounding box center [49, 220] width 35 height 37
click at [494, 200] on button "Save" at bounding box center [494, 206] width 23 height 12
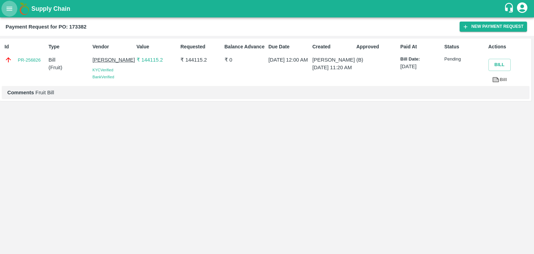
click at [6, 10] on icon "open drawer" at bounding box center [10, 9] width 8 height 8
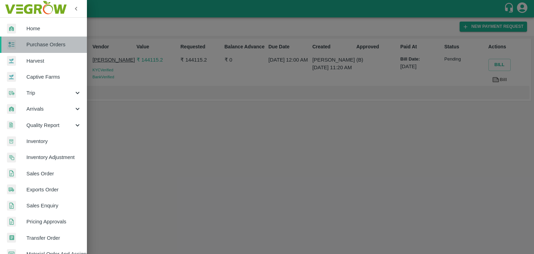
click at [55, 45] on span "Purchase Orders" at bounding box center [53, 45] width 55 height 8
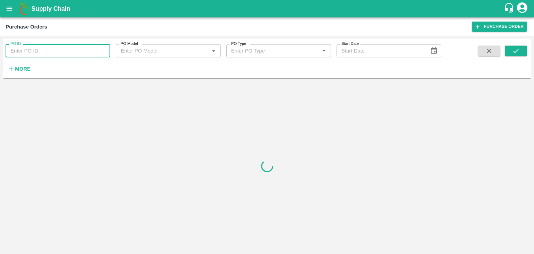
click at [99, 49] on input "PO ID" at bounding box center [58, 50] width 105 height 13
paste input "173751"
type input "173751"
click at [509, 46] on button "submit" at bounding box center [516, 51] width 22 height 10
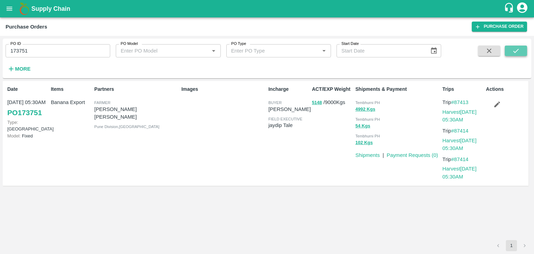
click at [509, 46] on button "submit" at bounding box center [516, 51] width 22 height 10
click at [420, 155] on link "Payment Requests ( 0 )" at bounding box center [412, 155] width 51 height 6
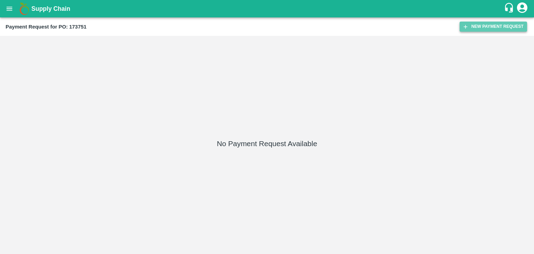
click at [498, 27] on button "New Payment Request" at bounding box center [493, 27] width 67 height 10
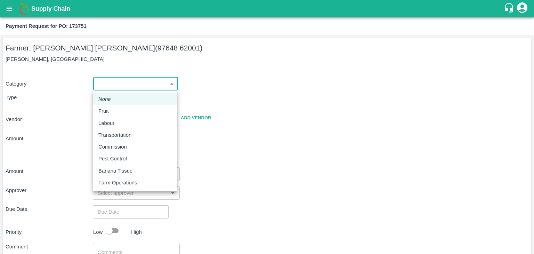
drag, startPoint x: 106, startPoint y: 82, endPoint x: 113, endPoint y: 105, distance: 24.6
click at [113, 105] on body "Supply Chain Payment Request for PO: 173751 Farmer: [PERSON_NAME] [PERSON_NAME]…" at bounding box center [267, 127] width 534 height 254
click at [113, 105] on li "Fruit" at bounding box center [135, 111] width 84 height 12
type input "1"
type input "[PERSON_NAME] [PERSON_NAME] - 97648 62001(Farmer)"
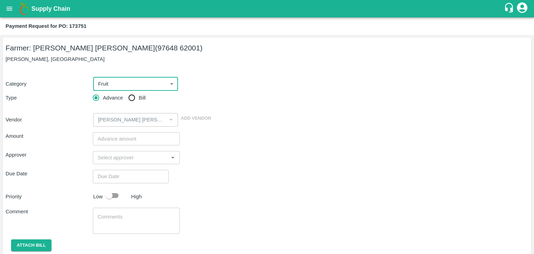
click at [134, 93] on input "Bill" at bounding box center [132, 98] width 14 height 14
radio input "true"
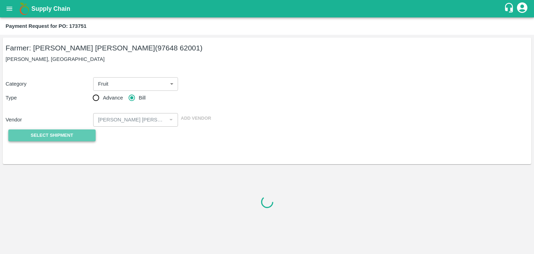
click at [70, 131] on span "Select Shipment" at bounding box center [52, 135] width 42 height 8
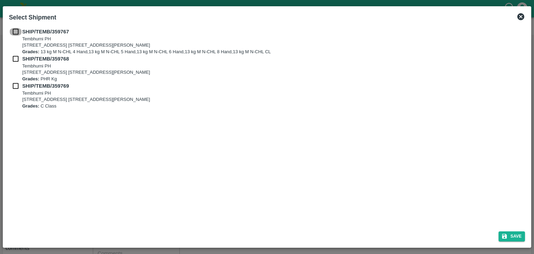
click at [14, 29] on input "checkbox" at bounding box center [15, 32] width 13 height 8
checkbox input "true"
click at [14, 54] on div "SHIP/TEMB/359767 [STREET_ADDRESS] E-5, YASHSHREE INDUSTRIES, M.I.D.C., A/P TEMB…" at bounding box center [267, 41] width 516 height 27
click at [14, 59] on input "checkbox" at bounding box center [15, 59] width 13 height 8
checkbox input "true"
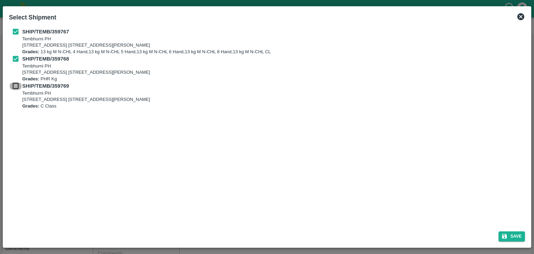
click at [13, 84] on input "checkbox" at bounding box center [15, 86] width 13 height 8
checkbox input "true"
click at [518, 236] on button "Save" at bounding box center [512, 236] width 26 height 10
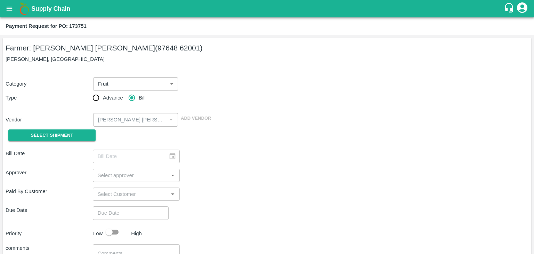
type input "[DATE]"
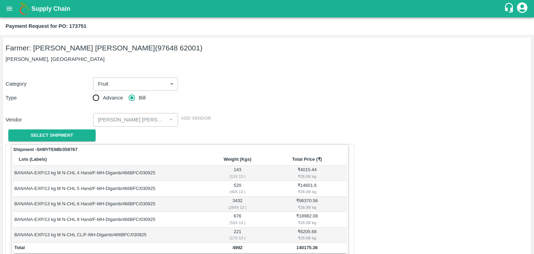
scroll to position [341, 0]
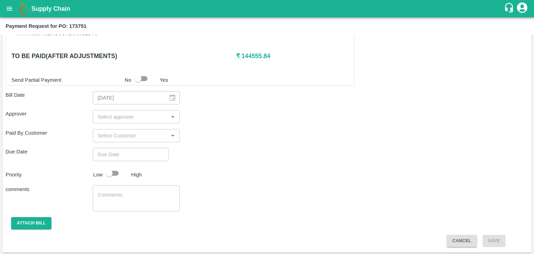
click at [135, 117] on input "input" at bounding box center [131, 116] width 72 height 9
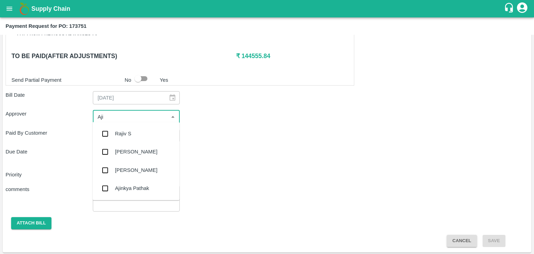
type input "Ajit"
click at [134, 132] on div "[PERSON_NAME]" at bounding box center [136, 134] width 42 height 8
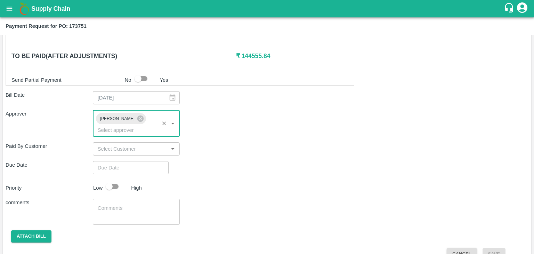
type input "DD/MM/YYYY hh:mm aa"
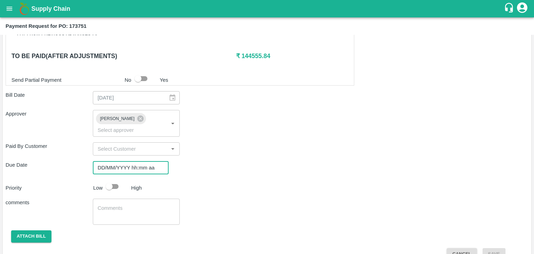
click at [141, 161] on input "DD/MM/YYYY hh:mm aa" at bounding box center [128, 167] width 71 height 13
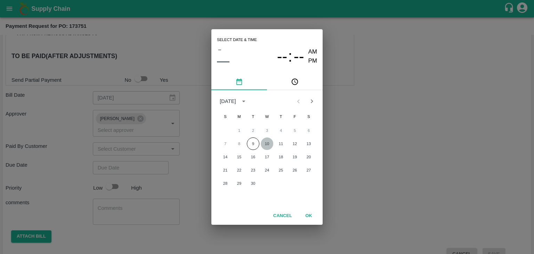
click at [267, 143] on button "10" at bounding box center [267, 143] width 13 height 13
type input "[DATE] 12:00 AM"
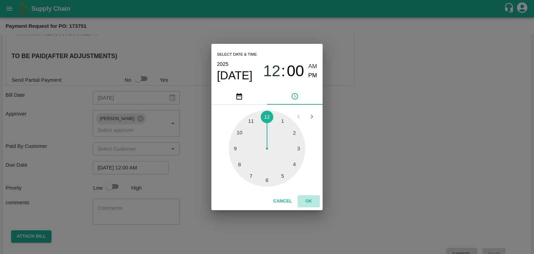
click at [307, 197] on button "OK" at bounding box center [309, 201] width 22 height 12
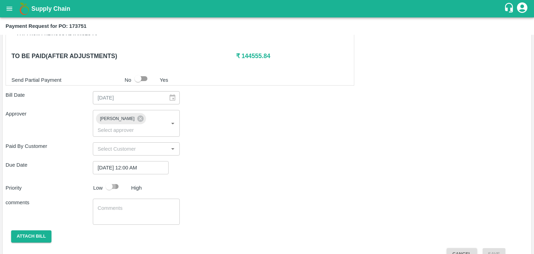
click at [121, 180] on input "checkbox" at bounding box center [109, 186] width 40 height 13
checkbox input "true"
click at [136, 204] on textarea at bounding box center [137, 211] width 78 height 15
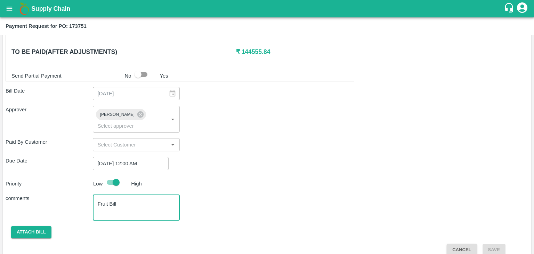
type textarea "Fruit Bill"
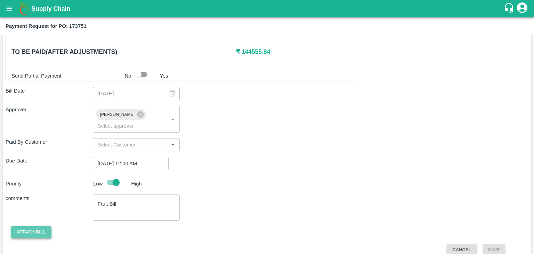
click at [31, 226] on button "Attach bill" at bounding box center [31, 232] width 40 height 12
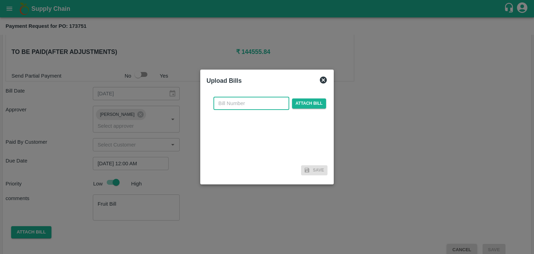
click at [256, 109] on input "text" at bounding box center [251, 103] width 76 height 13
click at [265, 106] on input "VG/25-26/046" at bounding box center [251, 103] width 76 height 13
type input "VG/25-26/112"
click at [306, 103] on span "Attach bill" at bounding box center [309, 103] width 34 height 10
click at [0, 0] on input "Attach bill" at bounding box center [0, 0] width 0 height 0
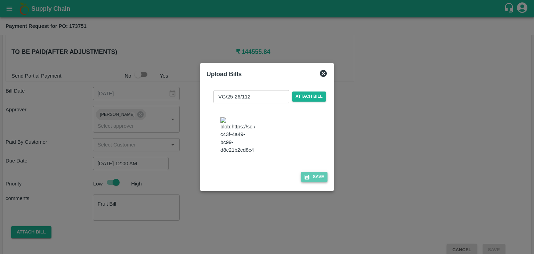
click at [320, 182] on button "Save" at bounding box center [314, 177] width 26 height 10
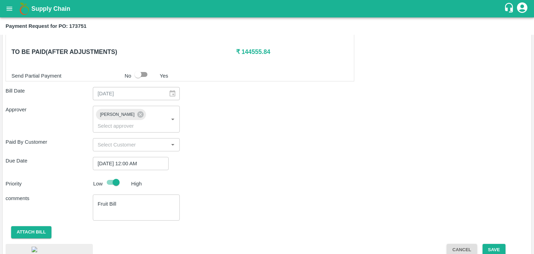
scroll to position [390, 0]
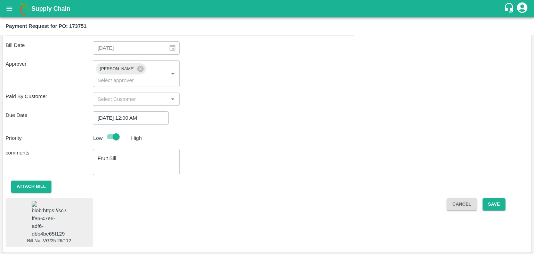
click at [60, 201] on img at bounding box center [49, 219] width 35 height 37
click at [497, 198] on button "Save" at bounding box center [494, 204] width 23 height 12
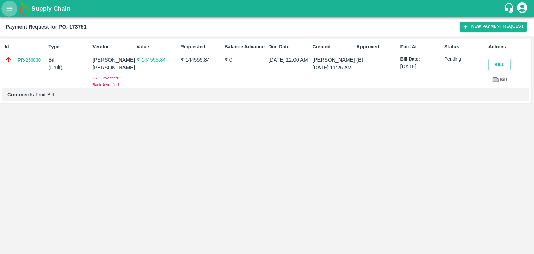
click at [7, 13] on button "open drawer" at bounding box center [9, 9] width 16 height 16
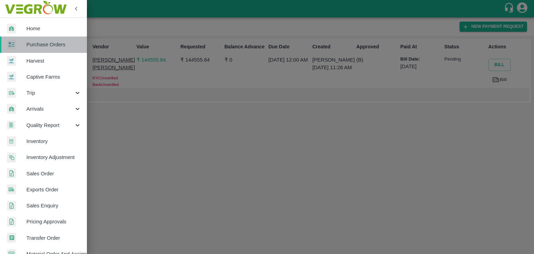
click at [50, 44] on span "Purchase Orders" at bounding box center [53, 45] width 55 height 8
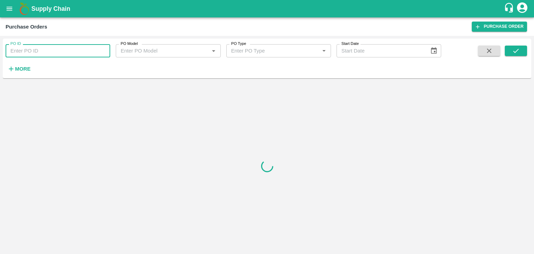
click at [102, 48] on input "PO ID" at bounding box center [58, 50] width 105 height 13
paste input "173881"
type input "173881"
click at [523, 53] on button "submit" at bounding box center [516, 51] width 22 height 10
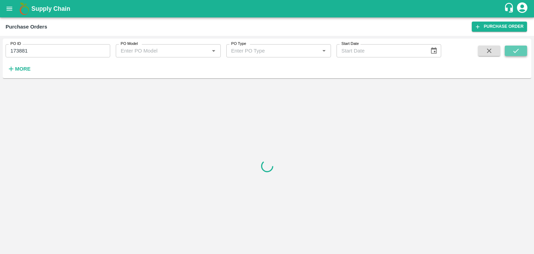
click at [523, 53] on button "submit" at bounding box center [516, 51] width 22 height 10
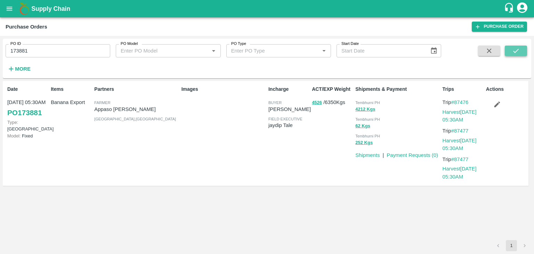
click at [523, 53] on button "submit" at bounding box center [516, 51] width 22 height 10
click at [412, 153] on link "Payment Requests ( 0 )" at bounding box center [412, 155] width 51 height 6
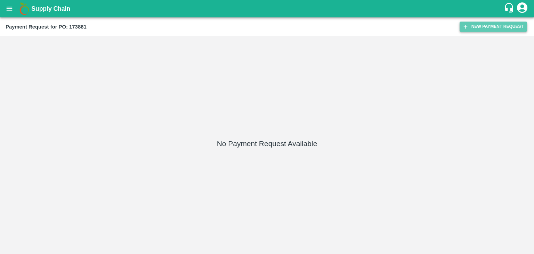
click at [479, 26] on button "New Payment Request" at bounding box center [493, 27] width 67 height 10
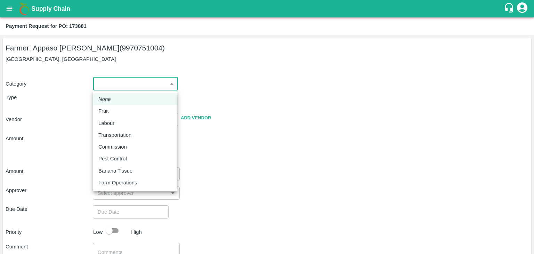
drag, startPoint x: 102, startPoint y: 86, endPoint x: 115, endPoint y: 115, distance: 32.1
click at [115, 115] on body "Supply Chain Payment Request for PO: 173881 Farmer: Appaso [PERSON_NAME] (99707…" at bounding box center [267, 127] width 534 height 254
click at [115, 115] on li "Fruit" at bounding box center [135, 111] width 84 height 12
type input "1"
type input "Appaso [PERSON_NAME] - 9970751004(Farmer)"
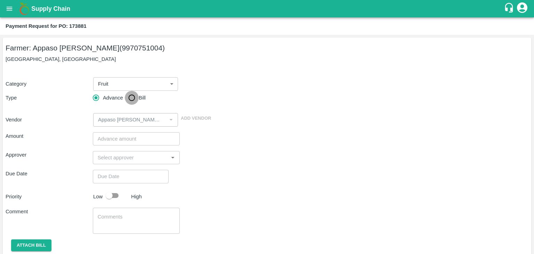
click at [125, 101] on input "Bill" at bounding box center [132, 98] width 14 height 14
radio input "true"
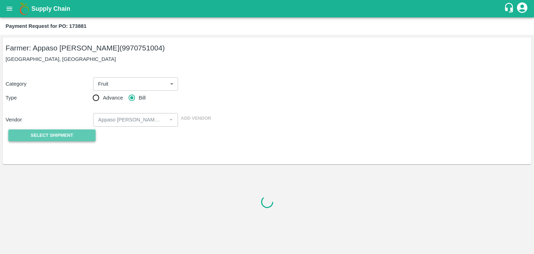
click at [58, 130] on button "Select Shipment" at bounding box center [51, 135] width 87 height 12
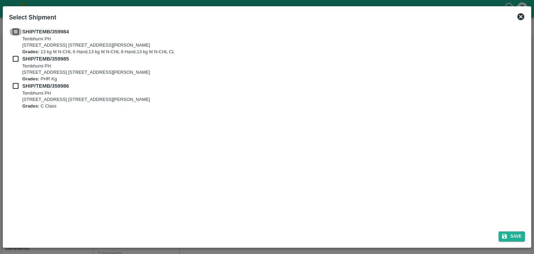
click at [14, 32] on input "checkbox" at bounding box center [15, 32] width 13 height 8
checkbox input "true"
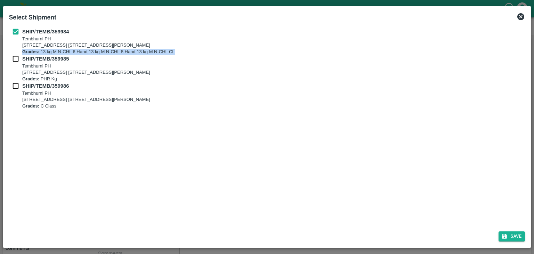
drag, startPoint x: 16, startPoint y: 53, endPoint x: 15, endPoint y: 58, distance: 6.0
click at [15, 58] on div "SHIP/TEMB/359984 Tembhurni PH Tembhurni PH 205, PLOT NO. E-5, YASHSHREE INDUSTR…" at bounding box center [267, 68] width 516 height 81
click at [15, 58] on input "checkbox" at bounding box center [15, 59] width 13 height 8
checkbox input "true"
click at [15, 83] on input "checkbox" at bounding box center [15, 86] width 13 height 8
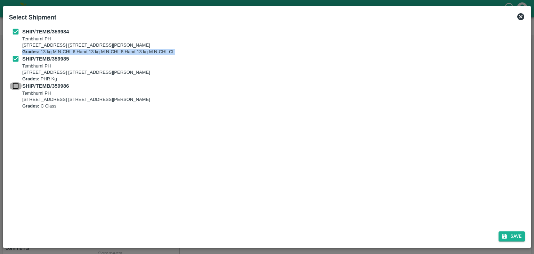
checkbox input "true"
click at [518, 233] on button "Save" at bounding box center [512, 236] width 26 height 10
type input "04/09/2025"
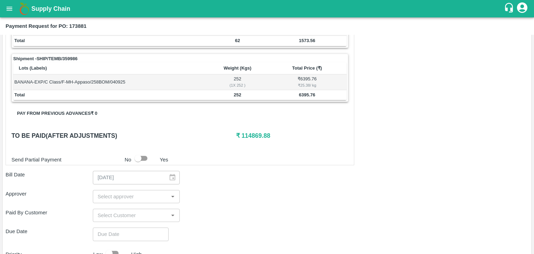
scroll to position [310, 0]
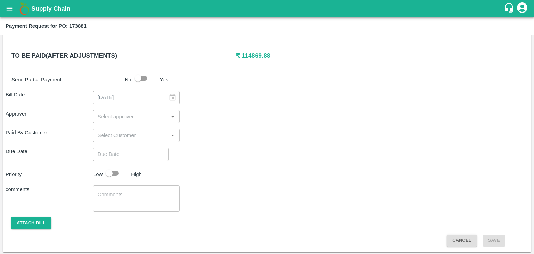
click at [142, 112] on input "input" at bounding box center [131, 116] width 72 height 9
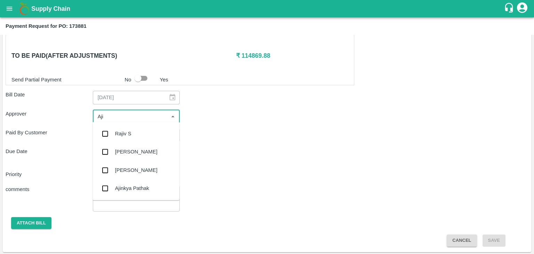
type input "Ajit"
click at [138, 134] on div "[PERSON_NAME]" at bounding box center [135, 133] width 87 height 18
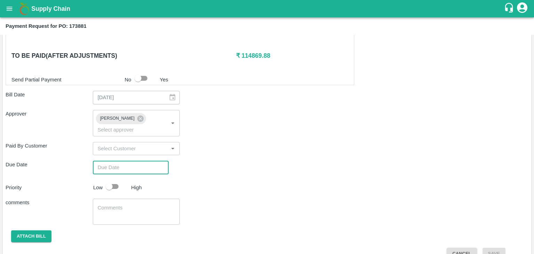
type input "DD/MM/YYYY hh:mm aa"
click at [146, 161] on input "DD/MM/YYYY hh:mm aa" at bounding box center [128, 167] width 71 height 13
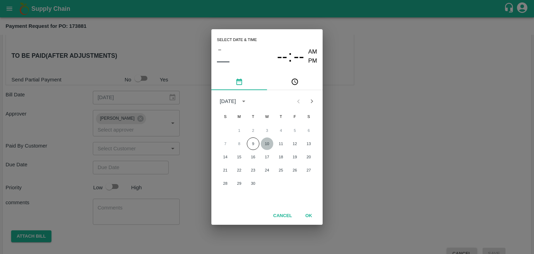
click at [272, 142] on button "10" at bounding box center [267, 143] width 13 height 13
type input "[DATE] 12:00 AM"
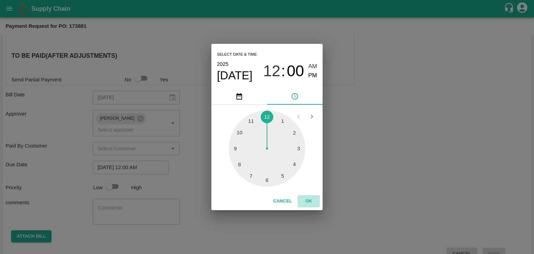
click at [312, 197] on button "OK" at bounding box center [309, 201] width 22 height 12
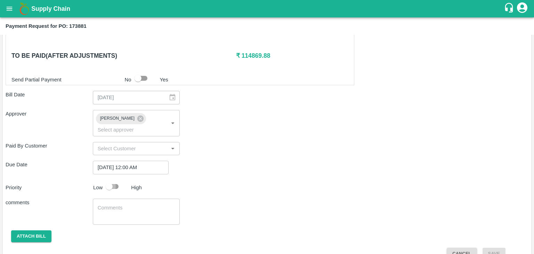
click at [112, 180] on input "checkbox" at bounding box center [109, 186] width 40 height 13
checkbox input "true"
click at [147, 210] on div "x ​" at bounding box center [136, 212] width 87 height 26
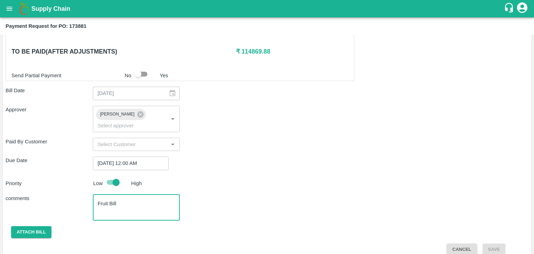
type textarea "Fruit Bill"
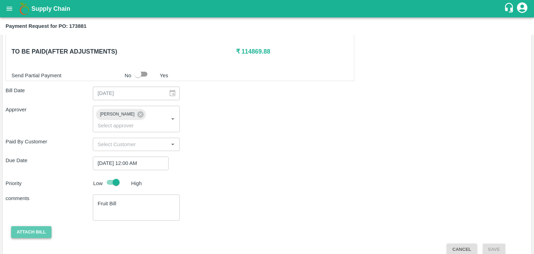
click at [40, 226] on button "Attach bill" at bounding box center [31, 232] width 40 height 12
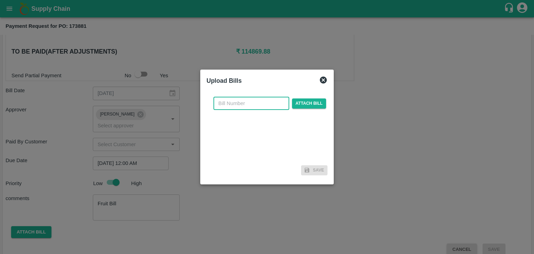
click at [253, 108] on input "text" at bounding box center [251, 103] width 76 height 13
click at [267, 100] on input "VG/25-26/046" at bounding box center [251, 103] width 76 height 13
type input "VG/25-26/113"
click at [309, 105] on span "Attach bill" at bounding box center [309, 103] width 34 height 10
click at [0, 0] on input "Attach bill" at bounding box center [0, 0] width 0 height 0
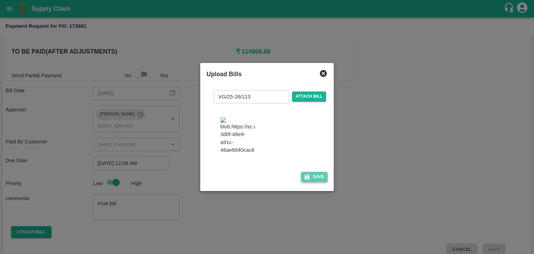
click at [314, 179] on button "Save" at bounding box center [314, 177] width 26 height 10
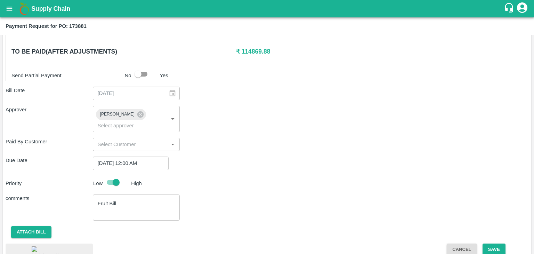
scroll to position [357, 0]
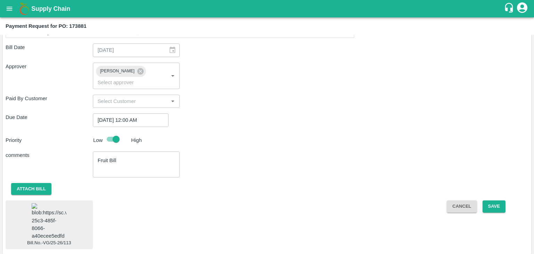
click at [40, 218] on img at bounding box center [49, 221] width 35 height 37
click at [495, 200] on button "Save" at bounding box center [494, 206] width 23 height 12
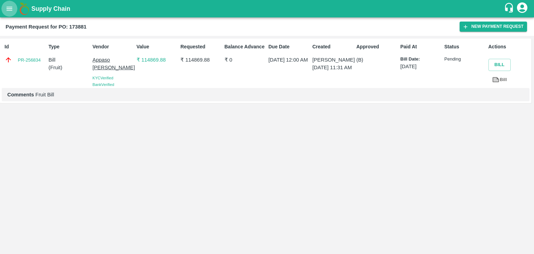
click at [8, 7] on icon "open drawer" at bounding box center [10, 9] width 8 height 8
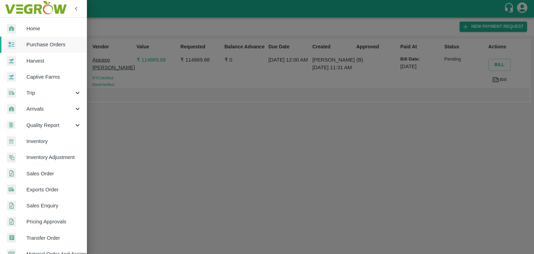
click at [48, 44] on span "Purchase Orders" at bounding box center [53, 45] width 55 height 8
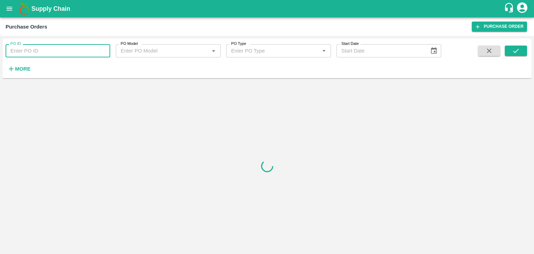
drag, startPoint x: 86, startPoint y: 53, endPoint x: 92, endPoint y: 50, distance: 6.4
click at [92, 50] on input "PO ID" at bounding box center [58, 50] width 105 height 13
paste input "174120"
click at [92, 50] on input "PO ID" at bounding box center [58, 50] width 105 height 13
type input "174120"
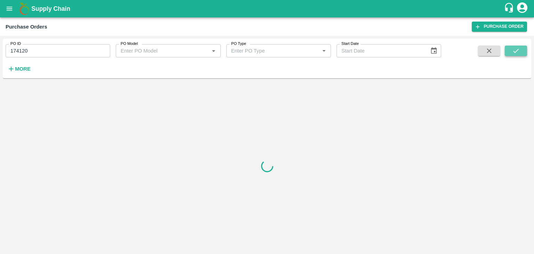
click at [516, 49] on icon "submit" at bounding box center [516, 51] width 8 height 8
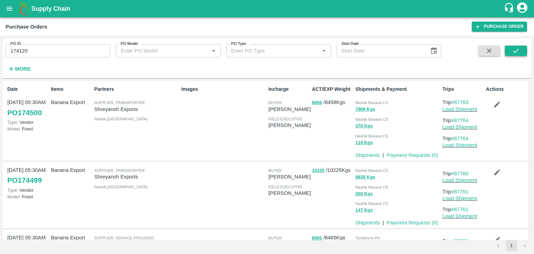
click at [518, 52] on icon "submit" at bounding box center [516, 51] width 8 height 8
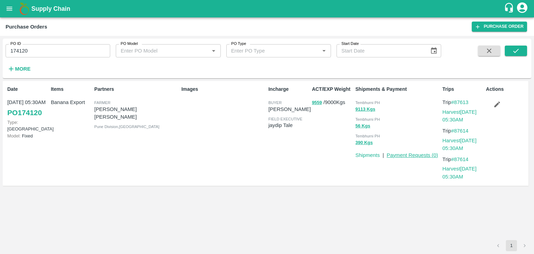
click at [416, 155] on link "Payment Requests ( 0 )" at bounding box center [412, 155] width 51 height 6
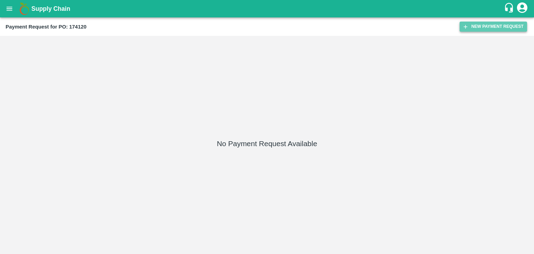
click at [492, 31] on button "New Payment Request" at bounding box center [493, 27] width 67 height 10
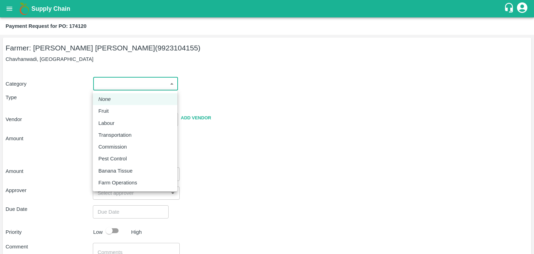
click at [118, 81] on body "Supply Chain Payment Request for PO: 174120 Farmer: [PERSON_NAME] [PERSON_NAME]…" at bounding box center [267, 127] width 534 height 254
click at [116, 110] on div "Fruit" at bounding box center [134, 111] width 73 height 8
type input "1"
type input "[PERSON_NAME] [PERSON_NAME] - 9923104155(Farmer)"
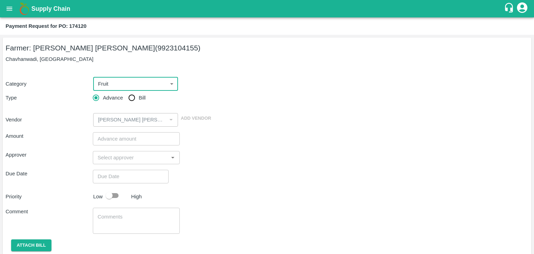
click at [130, 101] on input "Bill" at bounding box center [132, 98] width 14 height 14
radio input "true"
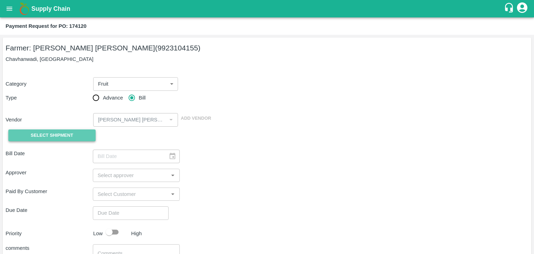
click at [51, 133] on span "Select Shipment" at bounding box center [52, 135] width 42 height 8
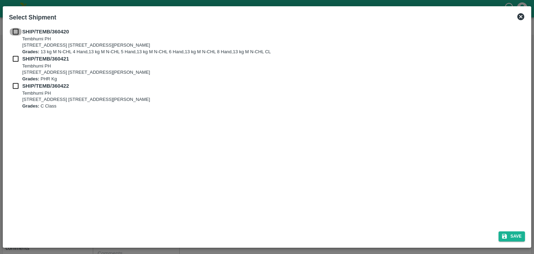
click at [15, 30] on input "checkbox" at bounding box center [15, 32] width 13 height 8
checkbox input "true"
click at [11, 59] on input "checkbox" at bounding box center [15, 59] width 13 height 8
checkbox input "true"
click at [12, 87] on input "checkbox" at bounding box center [15, 86] width 13 height 8
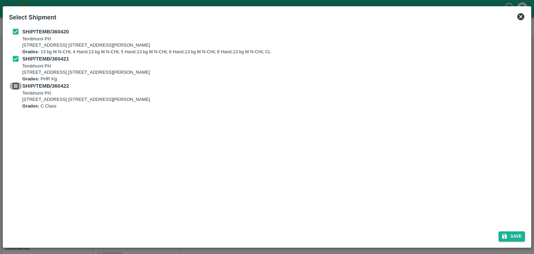
checkbox input "true"
click at [515, 236] on button "Save" at bounding box center [512, 236] width 26 height 10
type input "[DATE]"
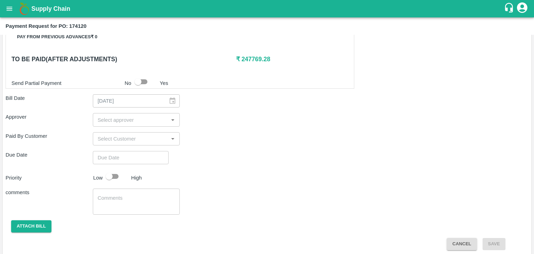
scroll to position [341, 0]
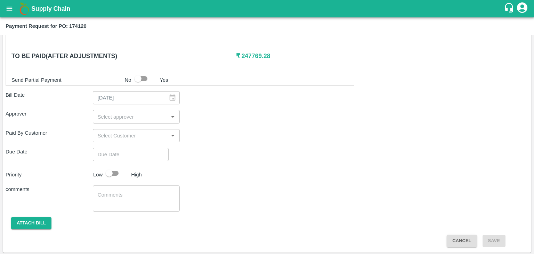
click at [135, 114] on input "input" at bounding box center [131, 116] width 72 height 9
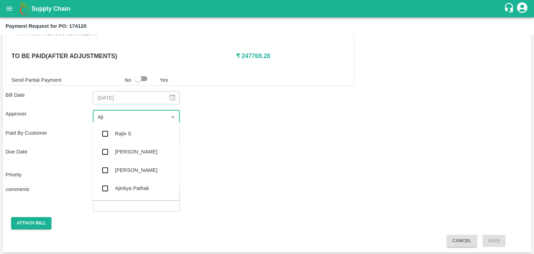
type input "Ajit"
click at [139, 132] on div "[PERSON_NAME]" at bounding box center [135, 133] width 87 height 18
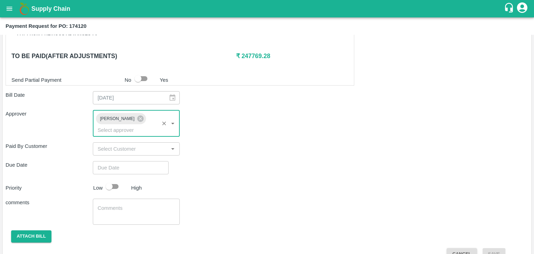
type input "DD/MM/YYYY hh:mm aa"
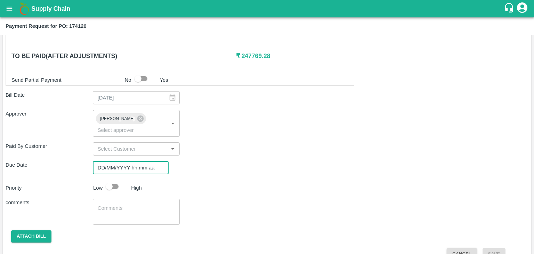
click at [147, 161] on input "DD/MM/YYYY hh:mm aa" at bounding box center [128, 167] width 71 height 13
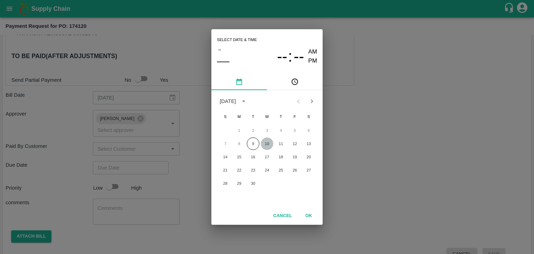
click at [269, 141] on button "10" at bounding box center [267, 143] width 13 height 13
type input "[DATE] 12:00 AM"
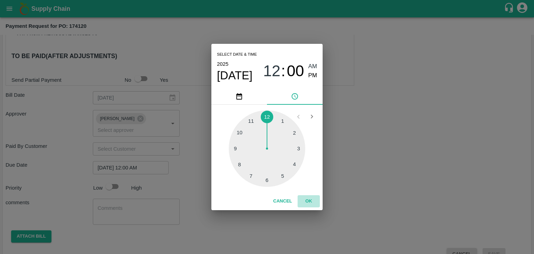
click at [312, 205] on button "OK" at bounding box center [309, 201] width 22 height 12
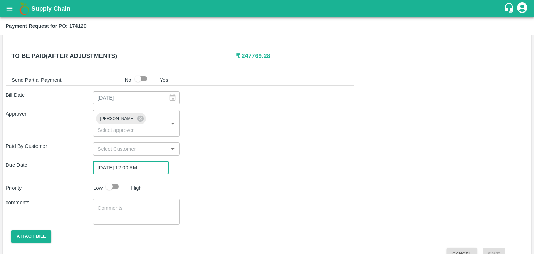
click at [118, 180] on input "checkbox" at bounding box center [109, 186] width 40 height 13
checkbox input "true"
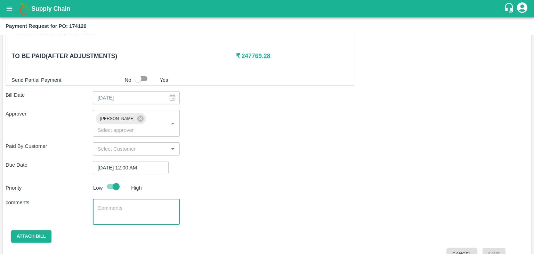
click at [132, 204] on textarea at bounding box center [137, 211] width 78 height 15
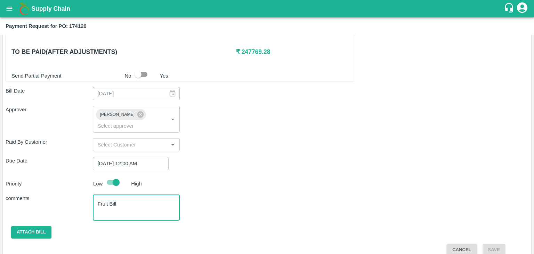
type textarea "Fruit Bill"
click at [31, 229] on div "Shipment - SHIP/TEMB/360420 Lots (Labels) Weight (Kgs) Total Price (₹) BANANA-E…" at bounding box center [267, 27] width 523 height 457
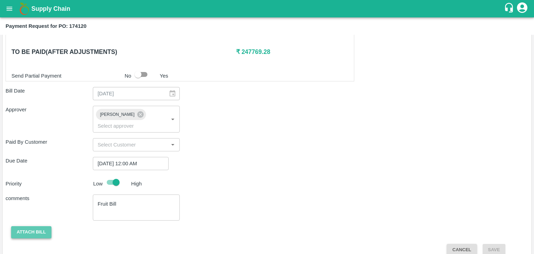
click at [27, 226] on button "Attach bill" at bounding box center [31, 232] width 40 height 12
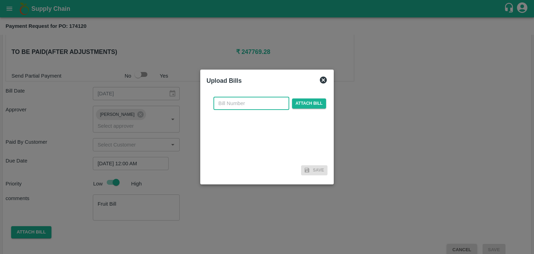
click at [243, 105] on input "text" at bounding box center [251, 103] width 76 height 13
click at [263, 99] on input "VG/25-26/046" at bounding box center [251, 103] width 76 height 13
type input "VG/25-26/114"
click at [309, 106] on span "Attach bill" at bounding box center [309, 103] width 34 height 10
click at [0, 0] on input "Attach bill" at bounding box center [0, 0] width 0 height 0
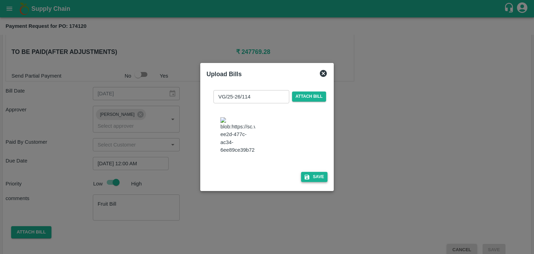
click at [322, 185] on div "VG/25-26/114 ​ Attach bill Save" at bounding box center [267, 134] width 121 height 100
click at [322, 182] on button "Save" at bounding box center [314, 177] width 26 height 10
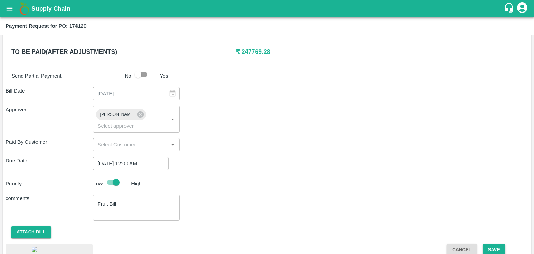
scroll to position [390, 0]
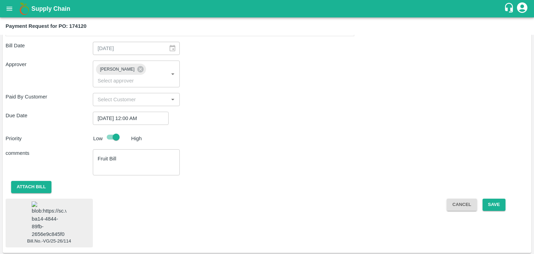
click at [53, 204] on img at bounding box center [49, 219] width 35 height 37
click at [494, 199] on button "Save" at bounding box center [494, 205] width 23 height 12
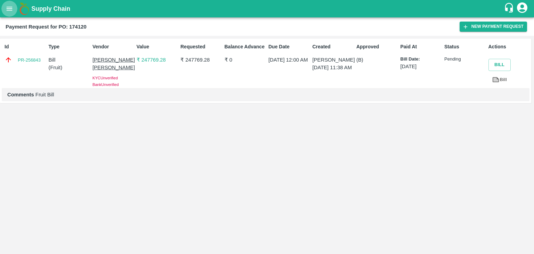
click at [6, 11] on icon "open drawer" at bounding box center [10, 9] width 8 height 8
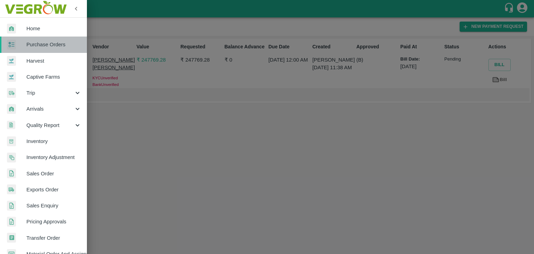
click at [46, 42] on span "Purchase Orders" at bounding box center [53, 45] width 55 height 8
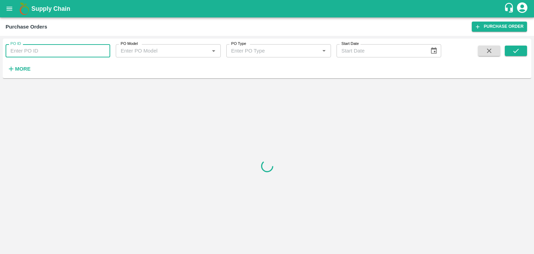
click at [100, 46] on input "PO ID" at bounding box center [58, 50] width 105 height 13
paste input "174273"
type input "174273"
click at [513, 47] on icon "submit" at bounding box center [516, 51] width 8 height 8
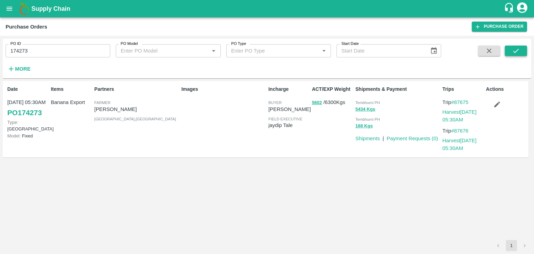
click at [513, 47] on icon "submit" at bounding box center [516, 51] width 8 height 8
click at [404, 139] on link "Payment Requests ( 0 )" at bounding box center [412, 139] width 51 height 6
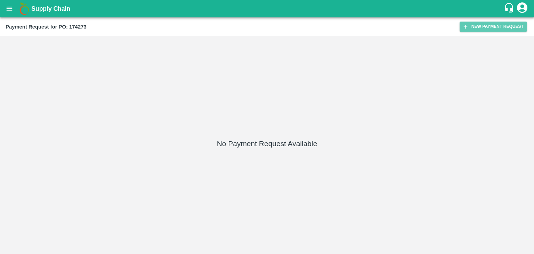
click at [480, 27] on button "New Payment Request" at bounding box center [493, 27] width 67 height 10
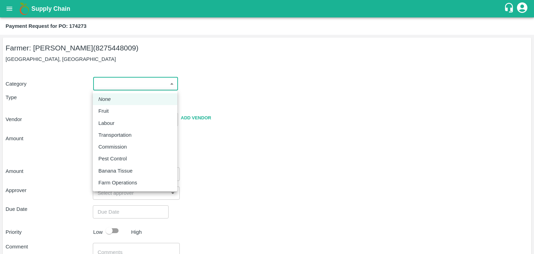
drag, startPoint x: 103, startPoint y: 86, endPoint x: 110, endPoint y: 106, distance: 21.9
click at [110, 106] on body "Supply Chain Payment Request for PO: 174273 Farmer: [PERSON_NAME] (8275448009) …" at bounding box center [267, 127] width 534 height 254
click at [110, 106] on li "Fruit" at bounding box center [135, 111] width 84 height 12
type input "1"
type input "[PERSON_NAME] - 8275448009(Farmer)"
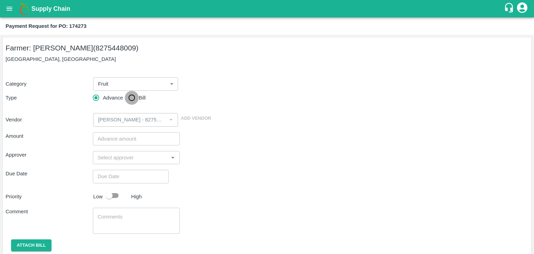
click at [130, 97] on input "Bill" at bounding box center [132, 98] width 14 height 14
radio input "true"
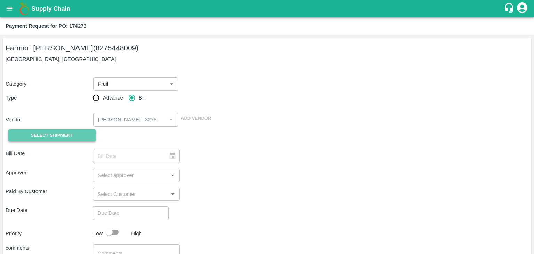
click at [50, 132] on span "Select Shipment" at bounding box center [52, 135] width 42 height 8
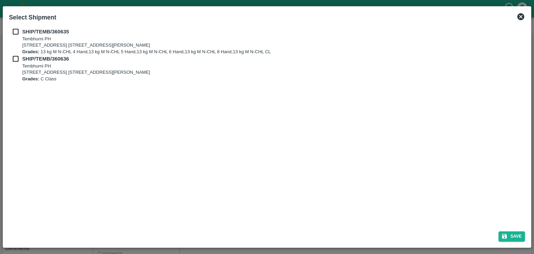
drag, startPoint x: 13, startPoint y: 25, endPoint x: 14, endPoint y: 31, distance: 5.4
click at [14, 31] on div "SHIP/TEMB/360635 [STREET_ADDRESS] E-5, YASHSHREE INDUSTRIES, M.I.D.C., A/P TEMB…" at bounding box center [267, 125] width 522 height 200
click at [14, 31] on input "checkbox" at bounding box center [15, 32] width 13 height 8
checkbox input "true"
click at [13, 55] on input "checkbox" at bounding box center [15, 59] width 13 height 8
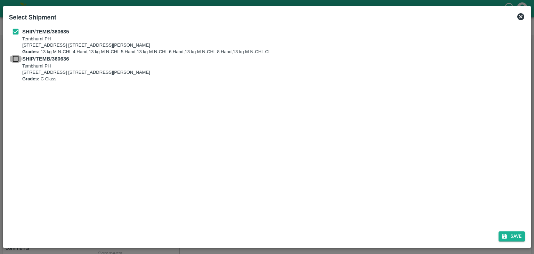
checkbox input "true"
click at [521, 237] on button "Save" at bounding box center [512, 236] width 26 height 10
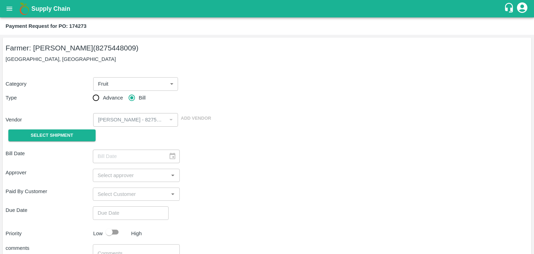
type input "[DATE]"
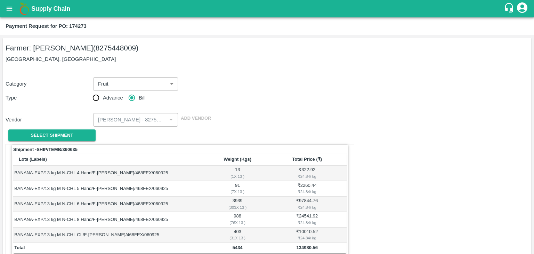
scroll to position [287, 0]
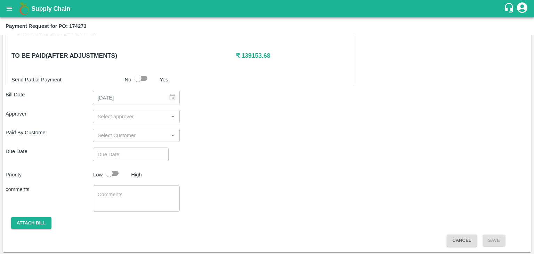
click at [128, 119] on input "input" at bounding box center [131, 116] width 72 height 9
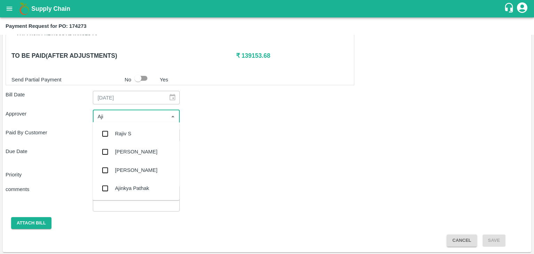
type input "Ajit"
click at [139, 133] on div "[PERSON_NAME]" at bounding box center [135, 133] width 87 height 18
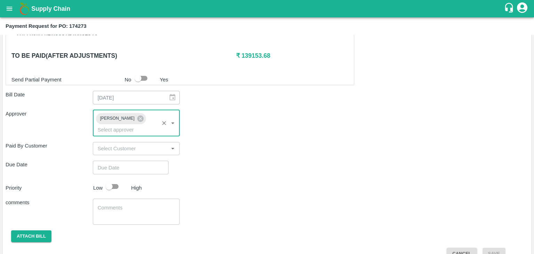
type input "DD/MM/YYYY hh:mm aa"
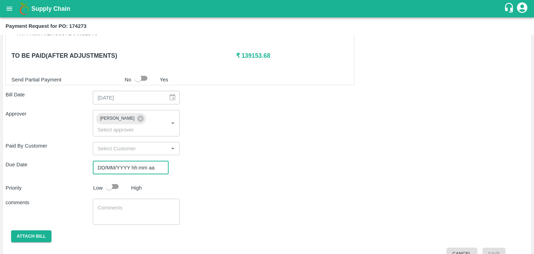
click at [150, 161] on input "DD/MM/YYYY hh:mm aa" at bounding box center [128, 167] width 71 height 13
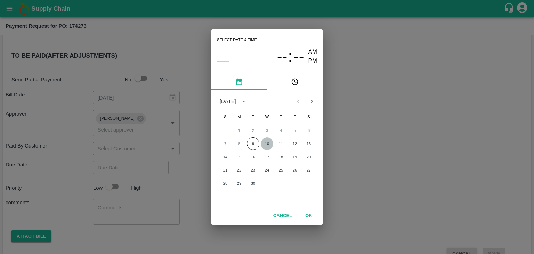
click at [270, 140] on button "10" at bounding box center [267, 143] width 13 height 13
type input "[DATE] 12:00 AM"
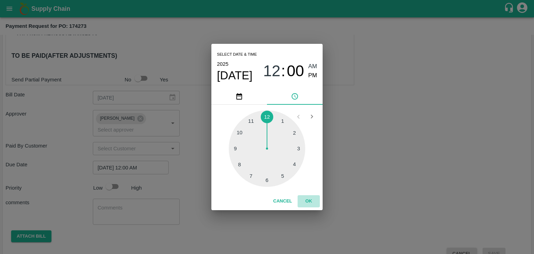
click at [311, 199] on button "OK" at bounding box center [309, 201] width 22 height 12
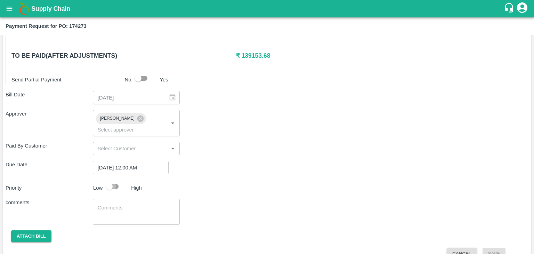
click at [113, 180] on input "checkbox" at bounding box center [109, 186] width 40 height 13
checkbox input "true"
click at [146, 212] on div "x ​" at bounding box center [136, 212] width 87 height 26
click at [155, 204] on textarea at bounding box center [137, 211] width 78 height 15
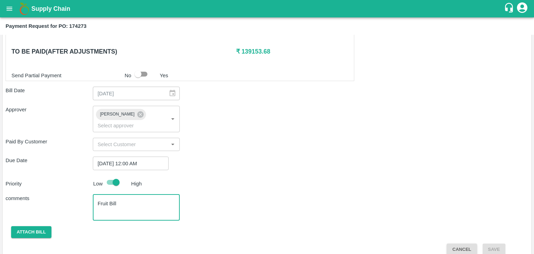
type textarea "Fruit Bill"
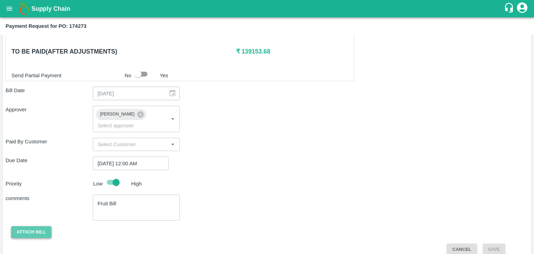
click at [21, 226] on button "Attach bill" at bounding box center [31, 232] width 40 height 12
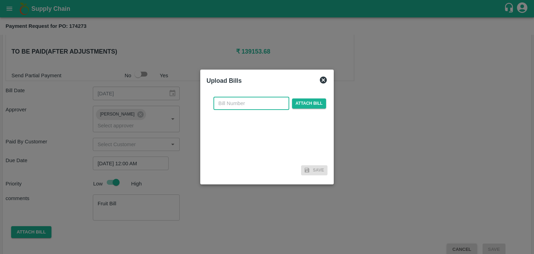
click at [264, 97] on input "text" at bounding box center [251, 103] width 76 height 13
click at [266, 106] on input "VG/25-26/046" at bounding box center [251, 103] width 76 height 13
type input "VG/25-26/115"
click at [307, 104] on span "Attach bill" at bounding box center [309, 103] width 34 height 10
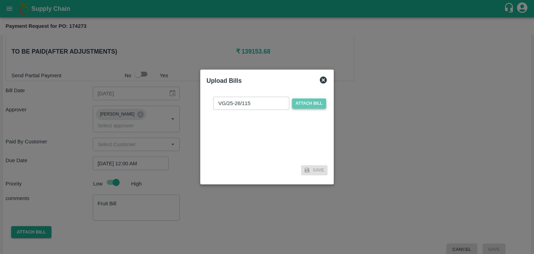
click at [0, 0] on input "Attach bill" at bounding box center [0, 0] width 0 height 0
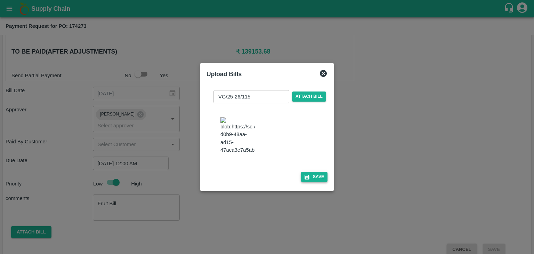
click at [306, 176] on button "Save" at bounding box center [314, 177] width 26 height 10
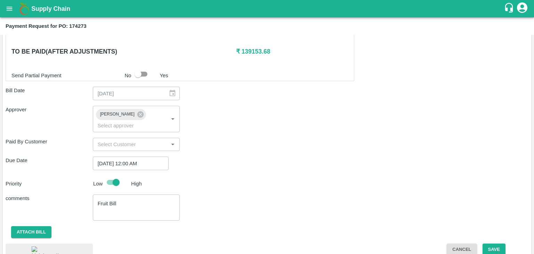
scroll to position [336, 0]
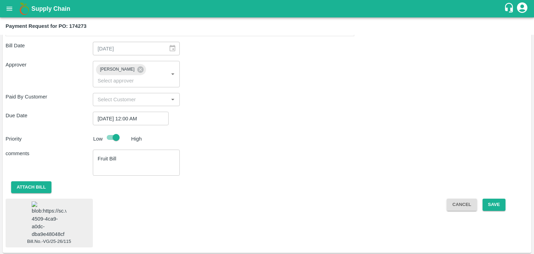
click at [55, 210] on img at bounding box center [49, 219] width 35 height 37
click at [499, 199] on button "Save" at bounding box center [494, 205] width 23 height 12
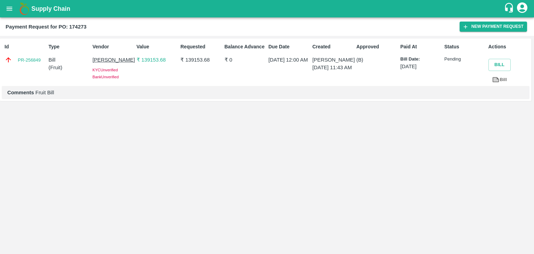
click at [11, 10] on icon "open drawer" at bounding box center [10, 9] width 6 height 4
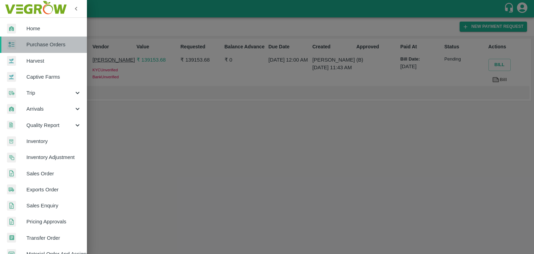
click at [45, 44] on span "Purchase Orders" at bounding box center [53, 45] width 55 height 8
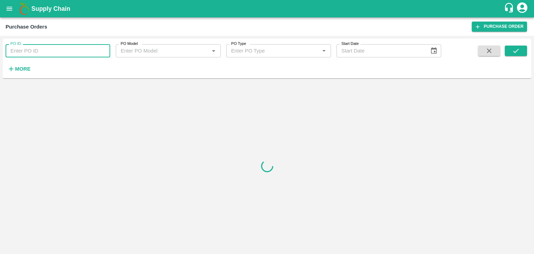
click at [95, 46] on input "PO ID" at bounding box center [58, 50] width 105 height 13
paste input "174419"
type input "174419"
click at [517, 50] on icon "submit" at bounding box center [516, 51] width 6 height 4
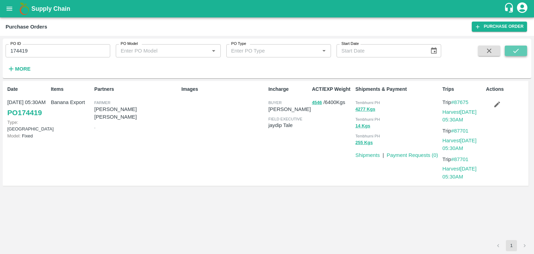
click at [517, 50] on icon "submit" at bounding box center [516, 51] width 6 height 4
click at [400, 154] on link "Payment Requests ( 0 )" at bounding box center [412, 155] width 51 height 6
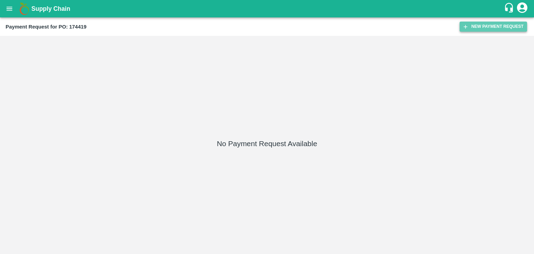
click at [506, 23] on button "New Payment Request" at bounding box center [493, 27] width 67 height 10
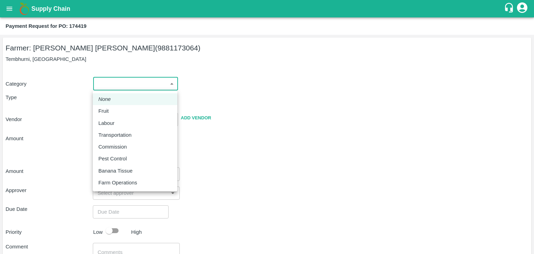
drag, startPoint x: 100, startPoint y: 85, endPoint x: 116, endPoint y: 111, distance: 30.6
click at [116, 111] on body "Supply Chain Payment Request for PO: 174419 Farmer: [PERSON_NAME] [PERSON_NAME]…" at bounding box center [267, 127] width 534 height 254
click at [116, 111] on div "Fruit" at bounding box center [134, 111] width 73 height 8
type input "1"
type input "[PERSON_NAME] [PERSON_NAME] - 9881173064(Farmer)"
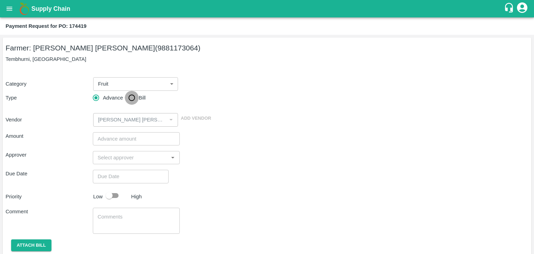
click at [130, 96] on input "Bill" at bounding box center [132, 98] width 14 height 14
radio input "true"
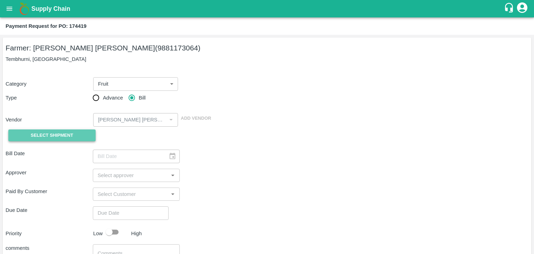
click at [51, 133] on span "Select Shipment" at bounding box center [52, 135] width 42 height 8
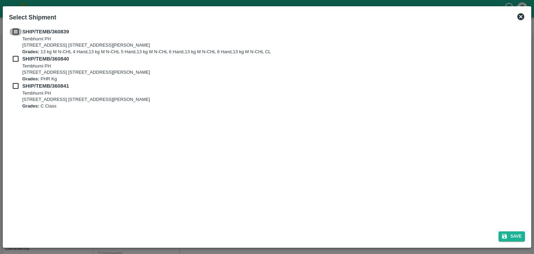
click at [14, 28] on input "checkbox" at bounding box center [15, 32] width 13 height 8
checkbox input "true"
click at [14, 58] on input "checkbox" at bounding box center [15, 59] width 13 height 8
checkbox input "true"
click at [14, 85] on input "checkbox" at bounding box center [15, 86] width 13 height 8
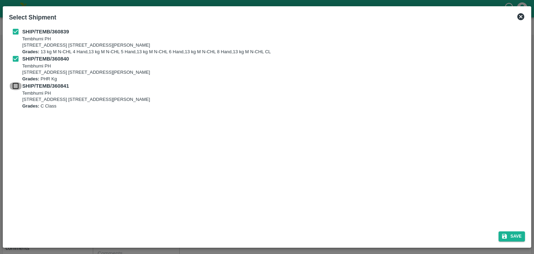
checkbox input "true"
click at [523, 236] on button "Save" at bounding box center [512, 236] width 26 height 10
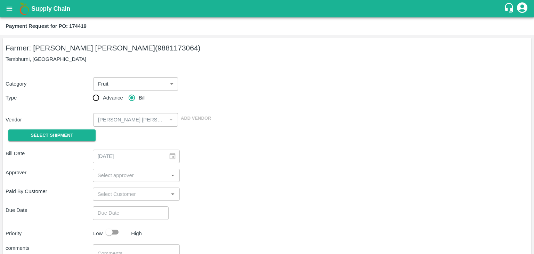
type input "[DATE]"
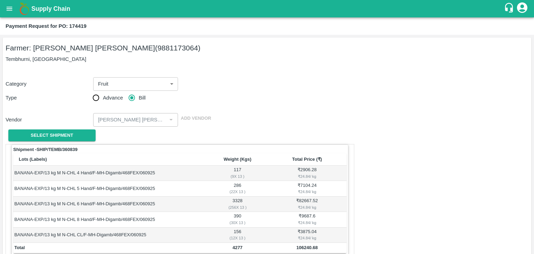
scroll to position [341, 0]
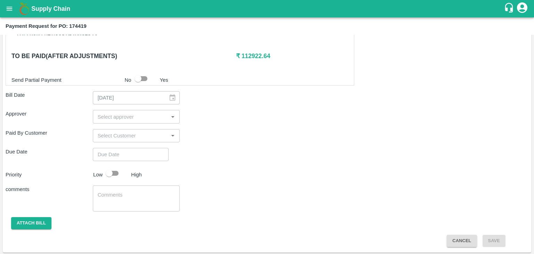
click at [137, 114] on input "input" at bounding box center [131, 116] width 72 height 9
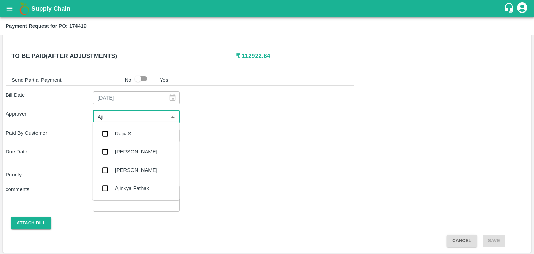
type input "Ajit"
click at [139, 134] on div "[PERSON_NAME]" at bounding box center [135, 133] width 87 height 18
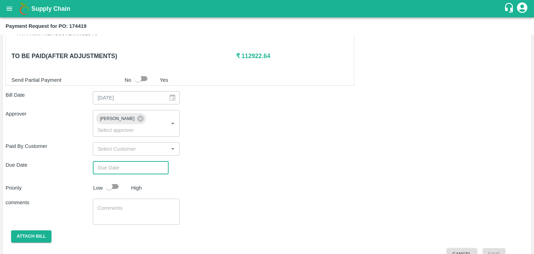
type input "DD/MM/YYYY hh:mm aa"
click at [145, 161] on input "DD/MM/YYYY hh:mm aa" at bounding box center [128, 167] width 71 height 13
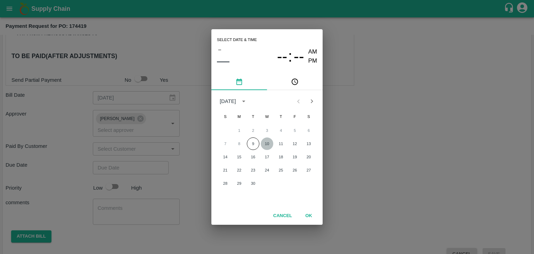
click at [268, 140] on button "10" at bounding box center [267, 143] width 13 height 13
type input "[DATE] 12:00 AM"
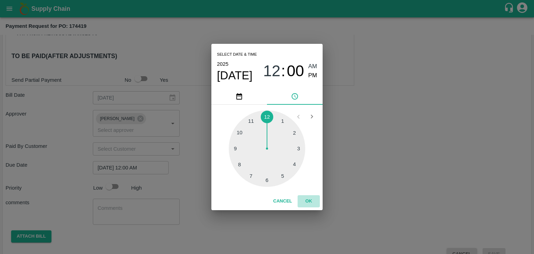
click at [314, 201] on button "OK" at bounding box center [309, 201] width 22 height 12
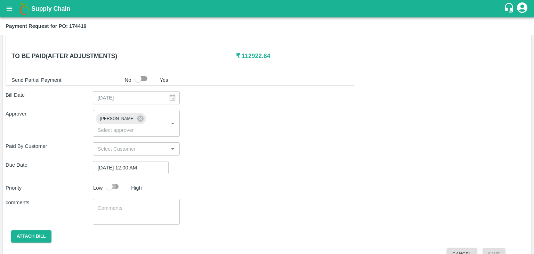
click at [113, 180] on input "checkbox" at bounding box center [109, 186] width 40 height 13
checkbox input "true"
click at [134, 204] on textarea at bounding box center [137, 211] width 78 height 15
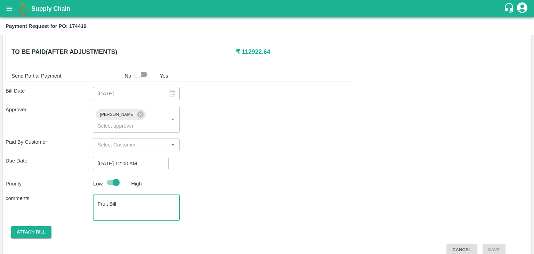
type textarea "Fruit Bill"
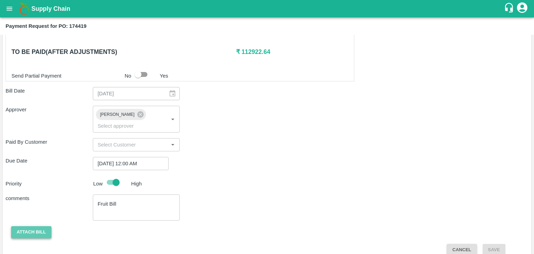
click at [30, 226] on button "Attach bill" at bounding box center [31, 232] width 40 height 12
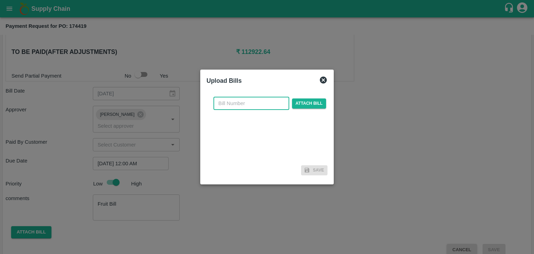
click at [249, 99] on input "text" at bounding box center [251, 103] width 76 height 13
click at [263, 102] on input "VG/25-26/046" at bounding box center [251, 103] width 76 height 13
type input "VG/25-26/116"
click at [302, 102] on span "Attach bill" at bounding box center [309, 103] width 34 height 10
click at [0, 0] on input "Attach bill" at bounding box center [0, 0] width 0 height 0
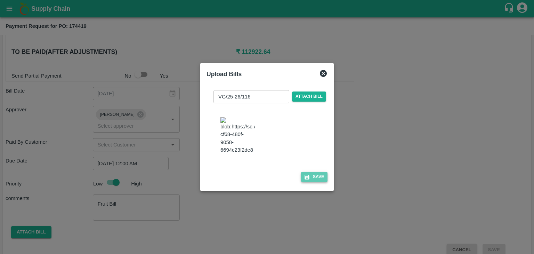
click at [314, 182] on button "Save" at bounding box center [314, 177] width 26 height 10
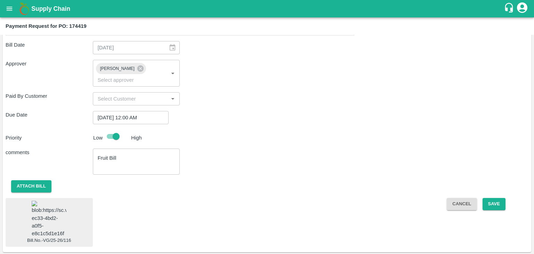
scroll to position [391, 0]
click at [43, 213] on img at bounding box center [49, 219] width 35 height 37
click at [490, 198] on button "Save" at bounding box center [494, 204] width 23 height 12
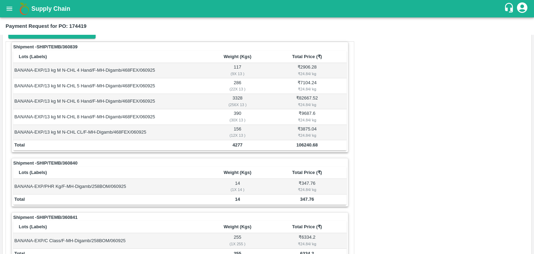
scroll to position [0, 0]
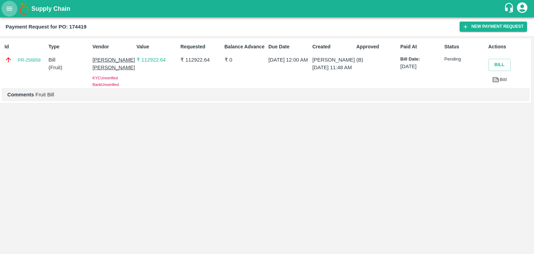
click at [11, 10] on icon "open drawer" at bounding box center [10, 9] width 6 height 4
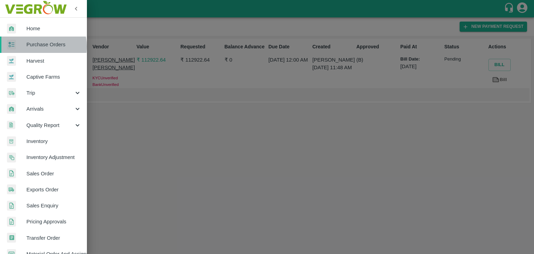
click at [43, 46] on span "Purchase Orders" at bounding box center [53, 45] width 55 height 8
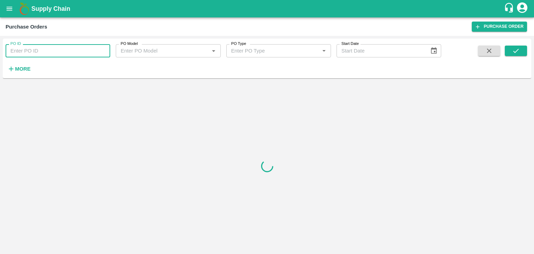
click at [103, 48] on input "PO ID" at bounding box center [58, 50] width 105 height 13
paste input "174469"
type input "174469"
click at [523, 52] on button "submit" at bounding box center [516, 51] width 22 height 10
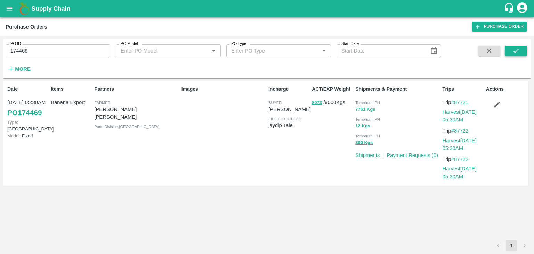
click at [523, 52] on button "submit" at bounding box center [516, 51] width 22 height 10
click at [412, 153] on link "Payment Requests ( 0 )" at bounding box center [412, 155] width 51 height 6
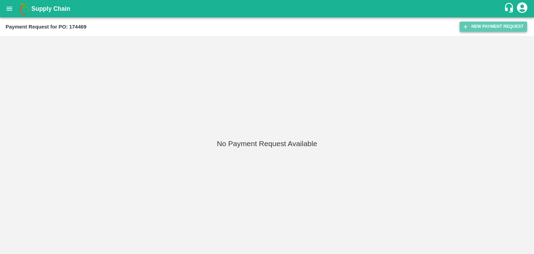
click at [482, 28] on button "New Payment Request" at bounding box center [493, 27] width 67 height 10
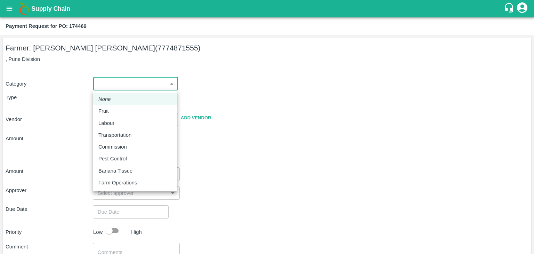
click at [100, 90] on body "Supply Chain Payment Request for PO: 174469 Farmer: [PERSON_NAME] [PERSON_NAME]…" at bounding box center [267, 127] width 534 height 254
click at [111, 111] on div "Fruit" at bounding box center [105, 111] width 14 height 8
type input "1"
type input "[PERSON_NAME] [PERSON_NAME] - 7774871555(Farmer)"
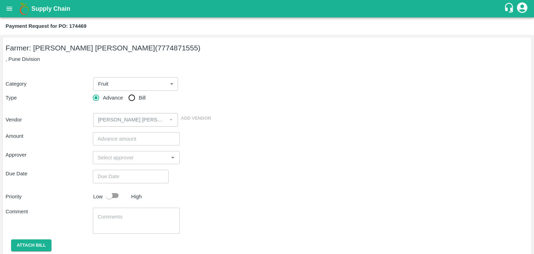
click at [124, 102] on div "Advance Bill" at bounding box center [136, 98] width 87 height 14
click at [129, 98] on input "Bill" at bounding box center [132, 98] width 14 height 14
radio input "true"
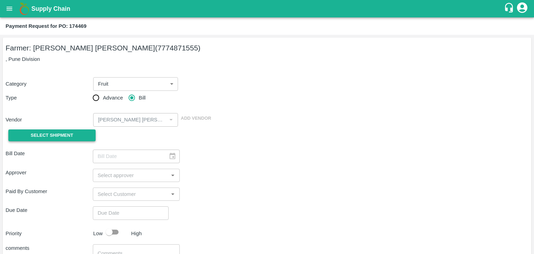
click at [40, 132] on span "Select Shipment" at bounding box center [52, 135] width 42 height 8
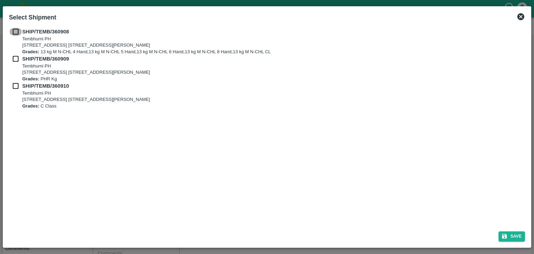
click at [15, 31] on input "checkbox" at bounding box center [15, 32] width 13 height 8
checkbox input "true"
drag, startPoint x: 13, startPoint y: 68, endPoint x: 14, endPoint y: 57, distance: 10.4
click at [14, 57] on div "SHIP/TEMB/360909 [STREET_ADDRESS] [STREET_ADDRESS][PERSON_NAME] Grades: PHR Kg" at bounding box center [267, 68] width 516 height 27
click at [14, 57] on input "checkbox" at bounding box center [15, 59] width 13 height 8
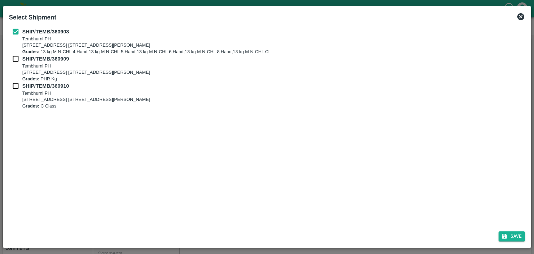
checkbox input "true"
click at [14, 81] on div "SHIP/TEMB/360909 [STREET_ADDRESS] [STREET_ADDRESS][PERSON_NAME] Grades: PHR Kg" at bounding box center [267, 68] width 516 height 27
click at [16, 85] on input "checkbox" at bounding box center [15, 86] width 13 height 8
checkbox input "true"
click at [514, 242] on div "Save" at bounding box center [267, 235] width 522 height 18
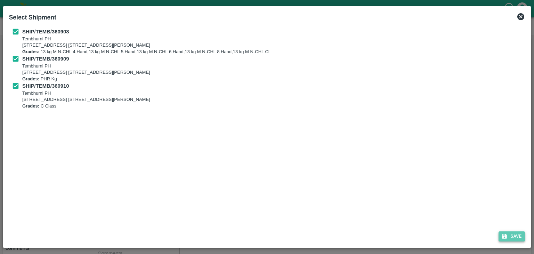
click at [517, 237] on button "Save" at bounding box center [512, 236] width 26 height 10
type input "07/09/2025"
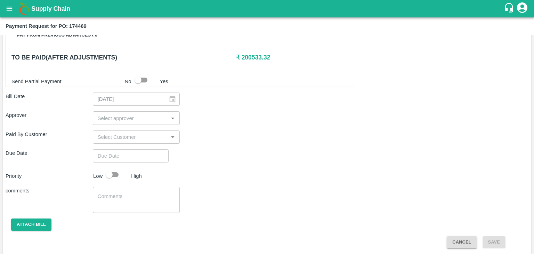
scroll to position [341, 0]
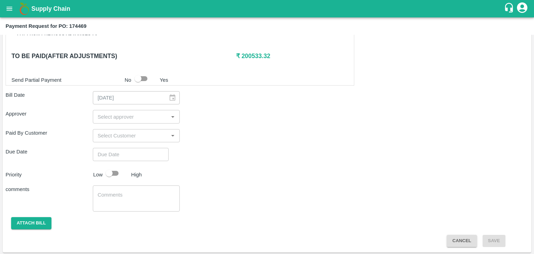
click at [129, 110] on div "​" at bounding box center [136, 116] width 87 height 13
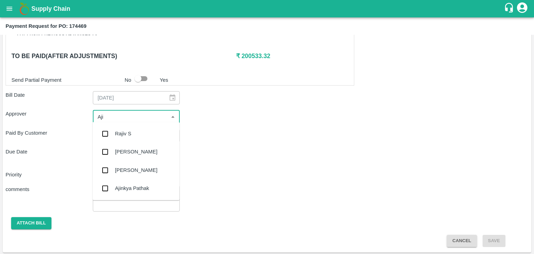
type input "Ajit"
click at [136, 129] on div "[PERSON_NAME]" at bounding box center [135, 133] width 87 height 18
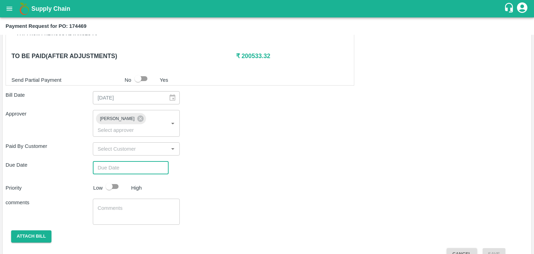
type input "DD/MM/YYYY hh:mm aa"
click at [145, 161] on input "DD/MM/YYYY hh:mm aa" at bounding box center [128, 167] width 71 height 13
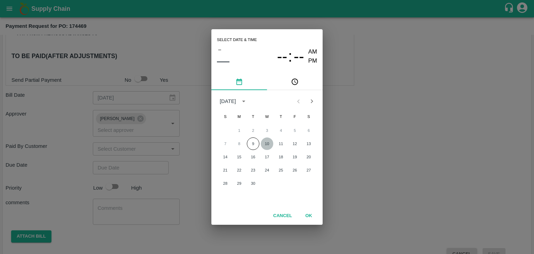
click at [271, 141] on button "10" at bounding box center [267, 143] width 13 height 13
type input "10/09/2025 12:00 AM"
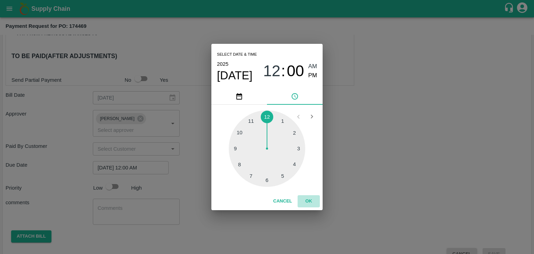
click at [309, 196] on button "OK" at bounding box center [309, 201] width 22 height 12
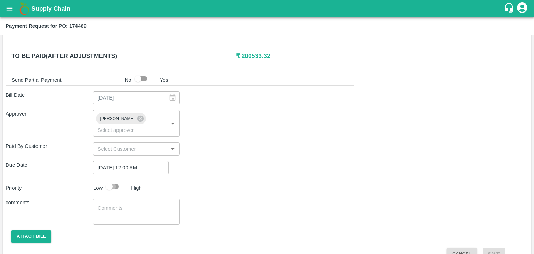
click at [119, 180] on input "checkbox" at bounding box center [109, 186] width 40 height 13
checkbox input "true"
click at [124, 204] on textarea at bounding box center [137, 211] width 78 height 15
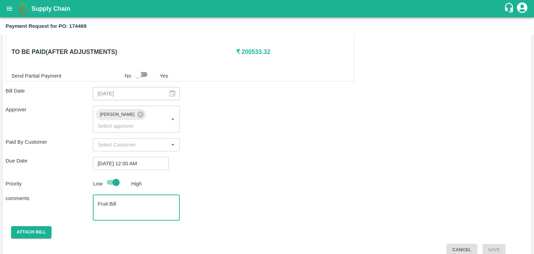
type textarea "Fruit Bill"
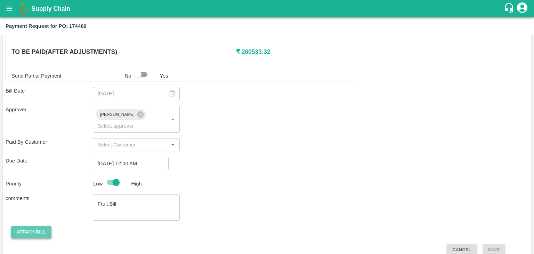
click at [35, 226] on button "Attach bill" at bounding box center [31, 232] width 40 height 12
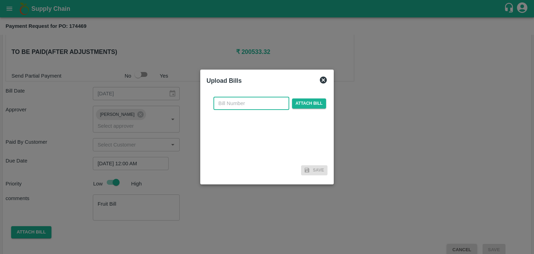
click at [255, 98] on input "text" at bounding box center [251, 103] width 76 height 13
click at [259, 99] on input "VG/25-26/046" at bounding box center [251, 103] width 76 height 13
type input "VG/25-26/117"
click at [299, 101] on span "Attach bill" at bounding box center [309, 103] width 34 height 10
click at [0, 0] on input "Attach bill" at bounding box center [0, 0] width 0 height 0
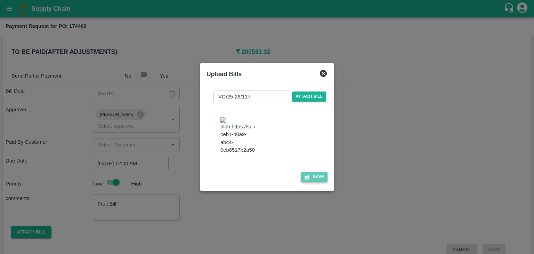
click at [320, 182] on button "Save" at bounding box center [314, 177] width 26 height 10
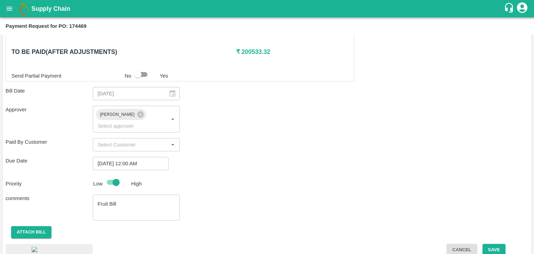
scroll to position [390, 0]
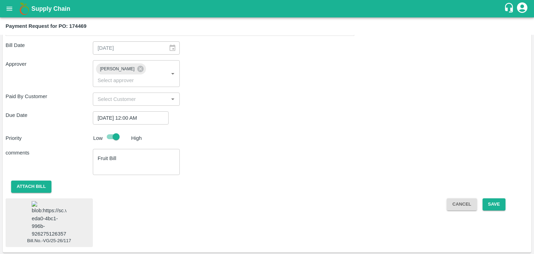
click at [51, 201] on img at bounding box center [49, 219] width 35 height 37
click at [505, 198] on div "Cancel Save" at bounding box center [484, 222] width 87 height 49
click at [499, 198] on button "Save" at bounding box center [494, 204] width 23 height 12
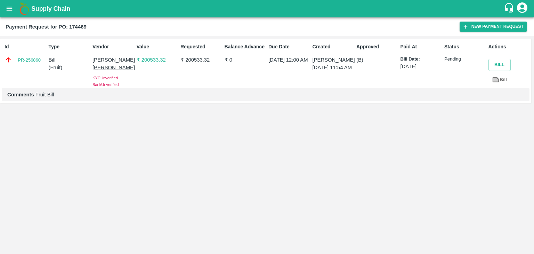
click at [10, 10] on icon "open drawer" at bounding box center [10, 9] width 8 height 8
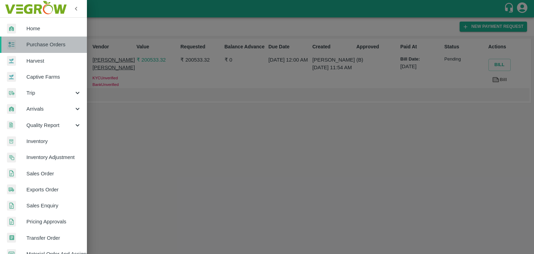
click at [49, 42] on span "Purchase Orders" at bounding box center [53, 45] width 55 height 8
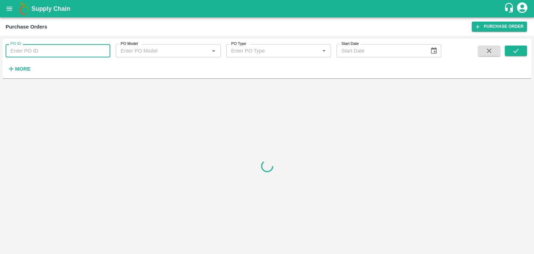
click at [83, 48] on input "PO ID" at bounding box center [58, 50] width 105 height 13
paste input "173594"
type input "173594"
click at [518, 49] on icon "submit" at bounding box center [516, 51] width 6 height 4
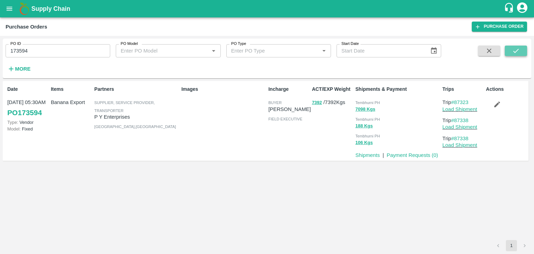
click at [518, 49] on icon "submit" at bounding box center [516, 51] width 6 height 4
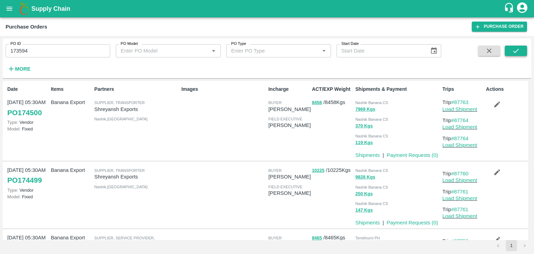
click at [514, 52] on icon "submit" at bounding box center [516, 51] width 6 height 4
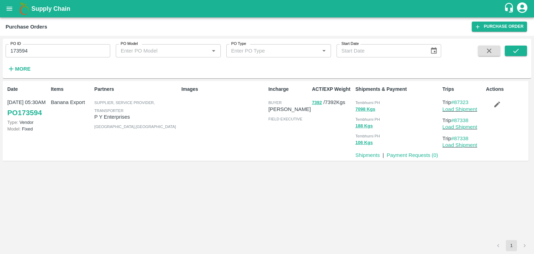
click at [405, 152] on p "Payment Requests ( 0 )" at bounding box center [412, 155] width 51 height 8
click at [411, 155] on link "Payment Requests ( 0 )" at bounding box center [412, 155] width 51 height 6
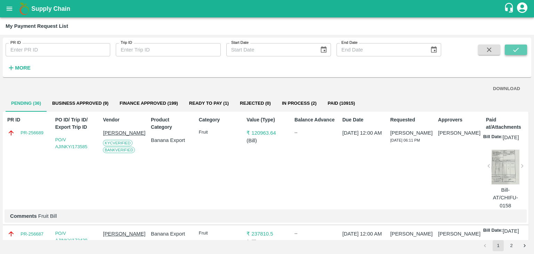
click at [517, 49] on icon "submit" at bounding box center [516, 50] width 6 height 4
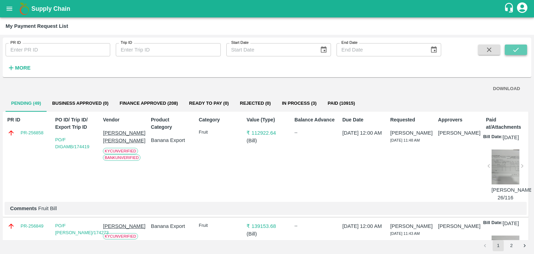
click at [519, 49] on icon "submit" at bounding box center [516, 50] width 8 height 8
click at [522, 52] on button "submit" at bounding box center [516, 50] width 22 height 10
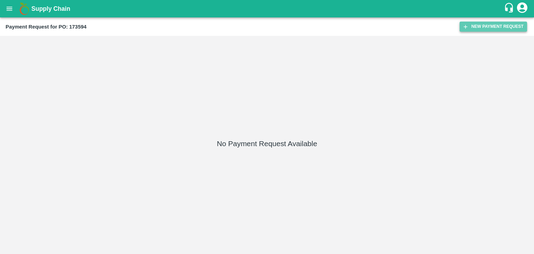
click at [510, 26] on button "New Payment Request" at bounding box center [493, 27] width 67 height 10
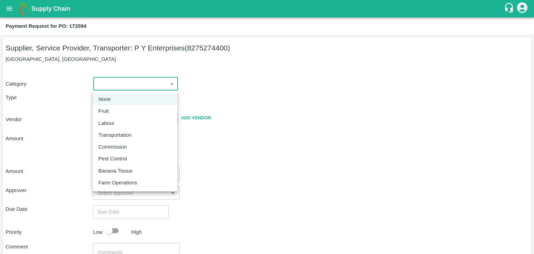
drag, startPoint x: 115, startPoint y: 88, endPoint x: 118, endPoint y: 112, distance: 24.1
click at [118, 112] on body "Supply Chain Payment Request for PO: 173594 Supplier, Service Provider, Transpo…" at bounding box center [267, 127] width 534 height 254
click at [118, 112] on div "Fruit" at bounding box center [134, 111] width 73 height 8
type input "1"
type input "P Y Enterprises - 8275274400(Supplier, Service Provider, Transporter)"
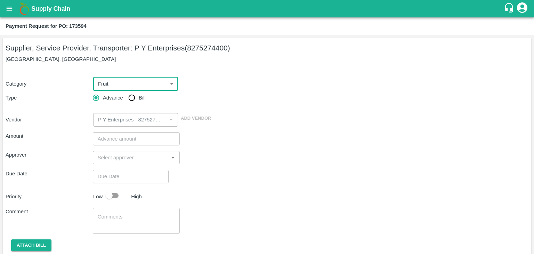
click at [126, 103] on input "Bill" at bounding box center [132, 98] width 14 height 14
radio input "true"
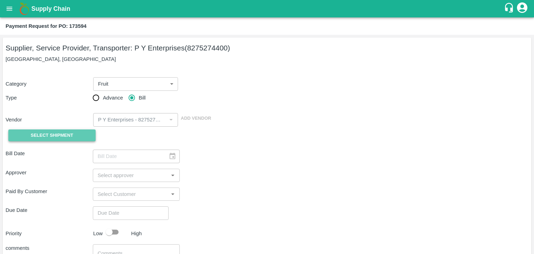
click at [64, 129] on button "Select Shipment" at bounding box center [51, 135] width 87 height 12
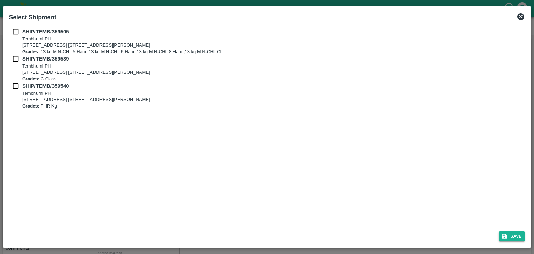
click at [13, 31] on input "checkbox" at bounding box center [15, 32] width 13 height 8
checkbox input "true"
click at [16, 60] on input "checkbox" at bounding box center [15, 59] width 13 height 8
checkbox input "true"
click at [14, 82] on input "checkbox" at bounding box center [15, 86] width 13 height 8
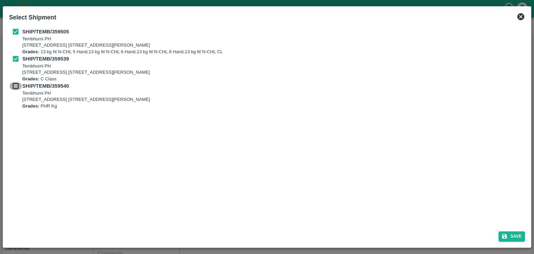
checkbox input "true"
click at [522, 237] on button "Save" at bounding box center [512, 236] width 26 height 10
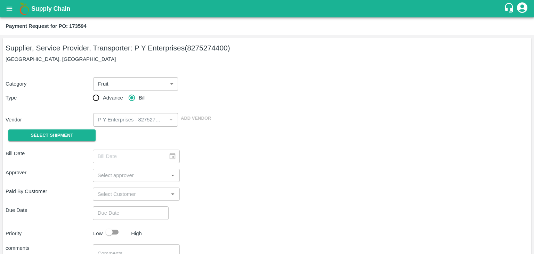
type input "[DATE]"
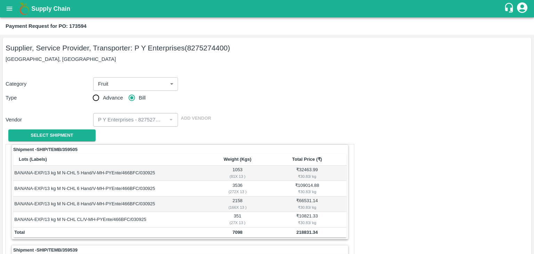
scroll to position [325, 0]
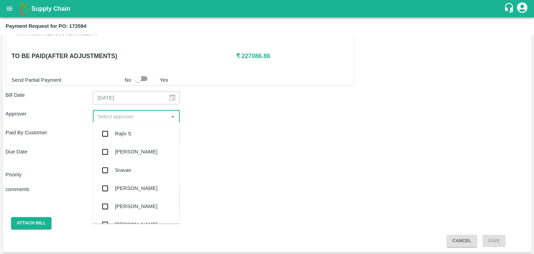
click at [150, 113] on input "input" at bounding box center [131, 116] width 72 height 9
type input "Ajit"
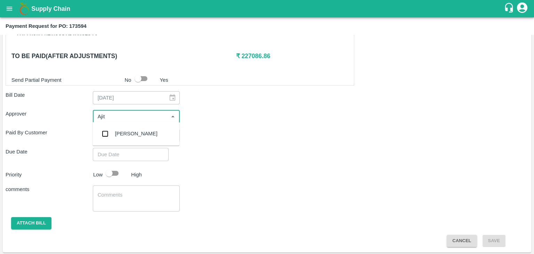
click at [137, 131] on div "[PERSON_NAME]" at bounding box center [135, 133] width 87 height 18
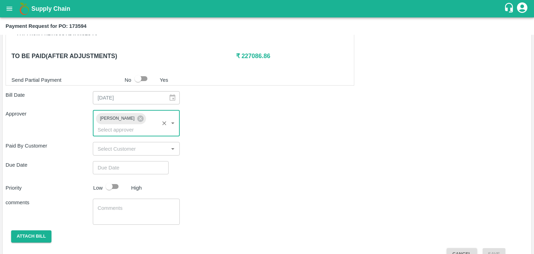
type input "DD/MM/YYYY hh:mm aa"
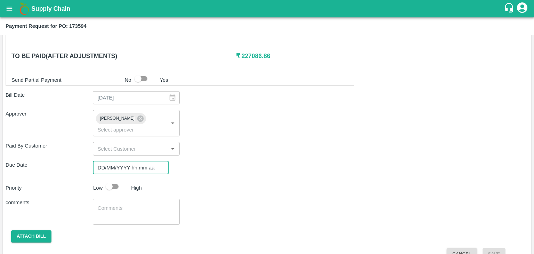
click at [147, 161] on input "DD/MM/YYYY hh:mm aa" at bounding box center [128, 167] width 71 height 13
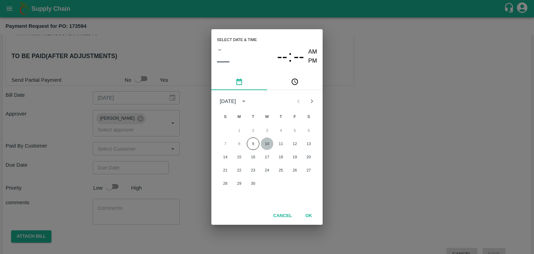
click at [261, 144] on button "10" at bounding box center [267, 143] width 13 height 13
type input "[DATE] 12:00 AM"
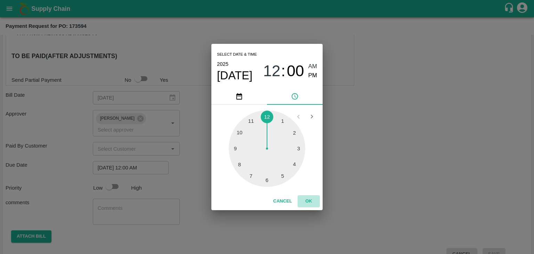
click at [302, 200] on button "OK" at bounding box center [309, 201] width 22 height 12
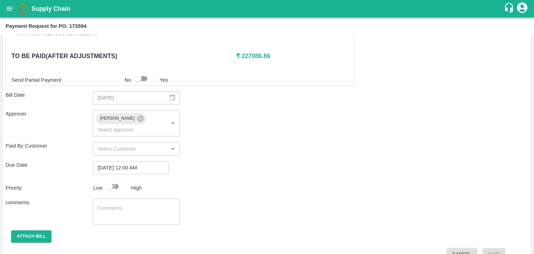
click at [119, 180] on input "checkbox" at bounding box center [109, 186] width 40 height 13
checkbox input "true"
click at [129, 204] on textarea at bounding box center [137, 211] width 78 height 15
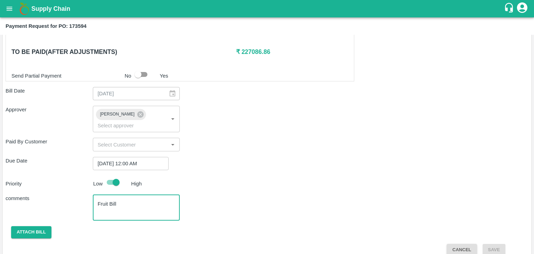
type textarea "Fruit Bill"
click at [35, 226] on button "Attach bill" at bounding box center [31, 232] width 40 height 12
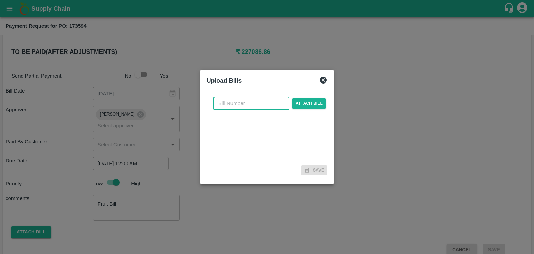
click at [257, 109] on input "text" at bounding box center [251, 103] width 76 height 13
type input "864"
click at [313, 107] on span "Attach bill" at bounding box center [309, 103] width 34 height 10
click at [0, 0] on input "Attach bill" at bounding box center [0, 0] width 0 height 0
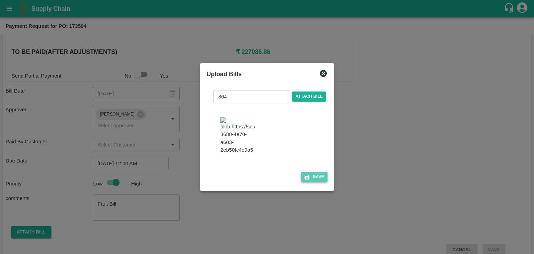
click at [321, 177] on button "Save" at bounding box center [314, 177] width 26 height 10
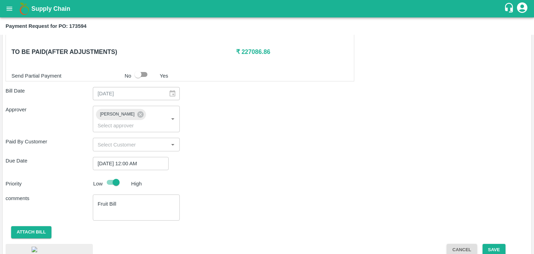
scroll to position [369, 0]
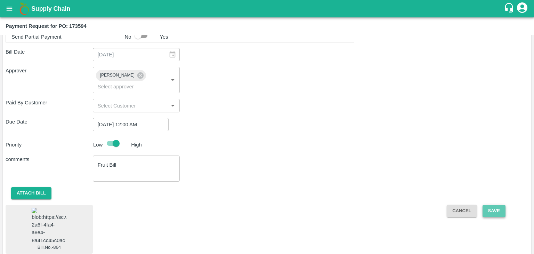
click at [499, 205] on button "Save" at bounding box center [494, 211] width 23 height 12
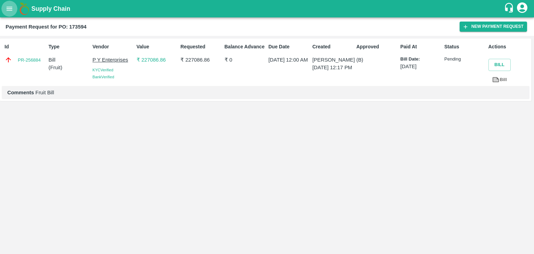
click at [13, 13] on button "open drawer" at bounding box center [9, 9] width 16 height 16
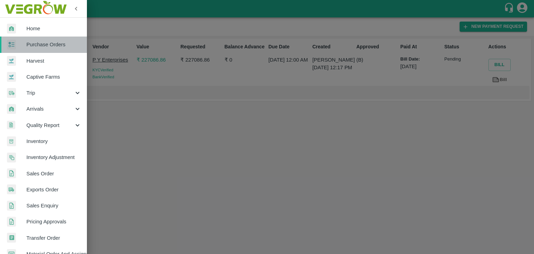
click at [57, 43] on span "Purchase Orders" at bounding box center [53, 45] width 55 height 8
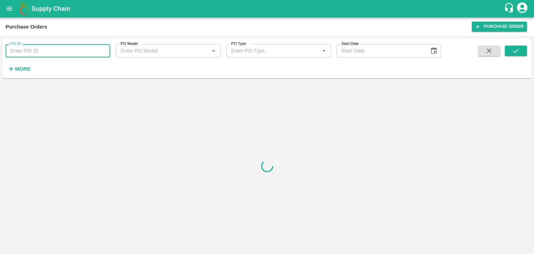
click at [93, 51] on input "PO ID" at bounding box center [58, 50] width 105 height 13
paste input "173721"
type input "173721"
click at [508, 47] on button "submit" at bounding box center [516, 51] width 22 height 10
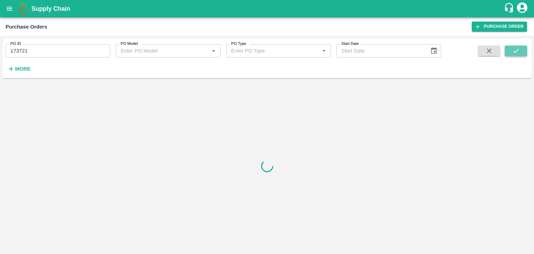
click at [508, 47] on button "submit" at bounding box center [516, 51] width 22 height 10
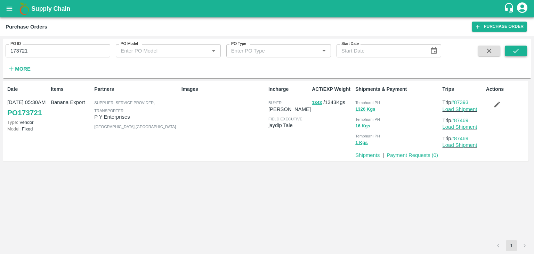
click at [513, 52] on icon "submit" at bounding box center [516, 51] width 8 height 8
click at [396, 156] on link "Payment Requests ( 0 )" at bounding box center [412, 155] width 51 height 6
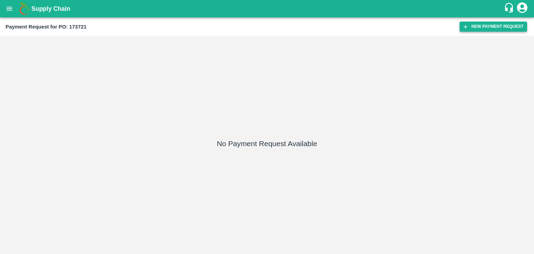
click at [497, 25] on button "New Payment Request" at bounding box center [493, 27] width 67 height 10
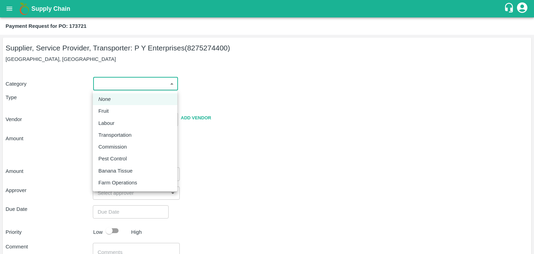
click at [119, 85] on body "Supply Chain Payment Request for PO: 173721 Supplier, Service Provider, Transpo…" at bounding box center [267, 127] width 534 height 254
click at [121, 105] on li "Fruit" at bounding box center [135, 111] width 84 height 12
type input "1"
type input "P Y Enterprises - 8275274400(Supplier, Service Provider, Transporter)"
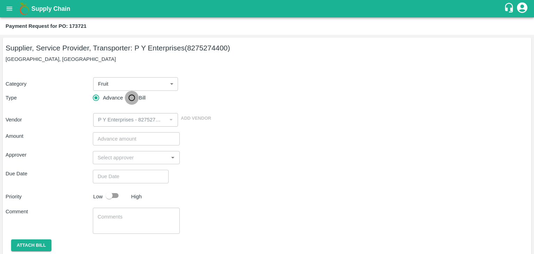
click at [132, 97] on input "Bill" at bounding box center [132, 98] width 14 height 14
radio input "true"
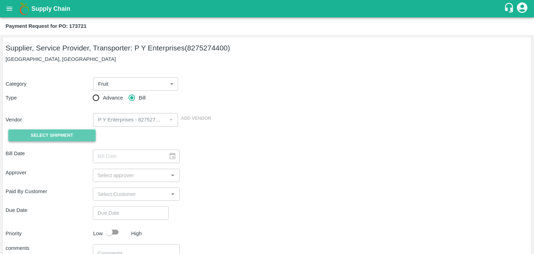
click at [51, 136] on span "Select Shipment" at bounding box center [52, 135] width 42 height 8
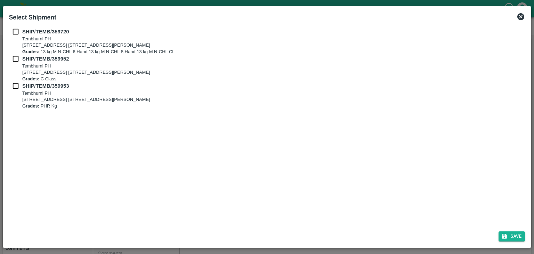
click at [15, 35] on div "SHIP/TEMB/359720 [STREET_ADDRESS] E-5, YASHSHREE INDUSTRIES, M.I.D.C., A/P TEMB…" at bounding box center [267, 41] width 516 height 27
click at [13, 31] on input "checkbox" at bounding box center [15, 32] width 13 height 8
checkbox input "true"
click at [13, 56] on input "checkbox" at bounding box center [15, 59] width 13 height 8
checkbox input "true"
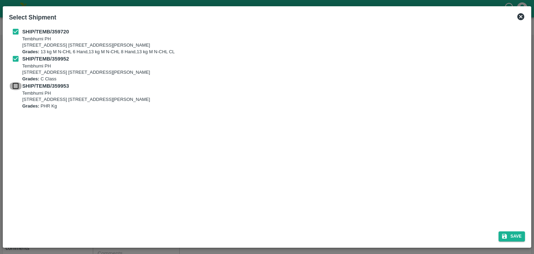
click at [14, 86] on input "checkbox" at bounding box center [15, 86] width 13 height 8
checkbox input "true"
drag, startPoint x: 514, startPoint y: 231, endPoint x: 518, endPoint y: 236, distance: 6.9
click at [518, 236] on div "Save" at bounding box center [267, 235] width 522 height 18
click at [518, 236] on button "Save" at bounding box center [512, 236] width 26 height 10
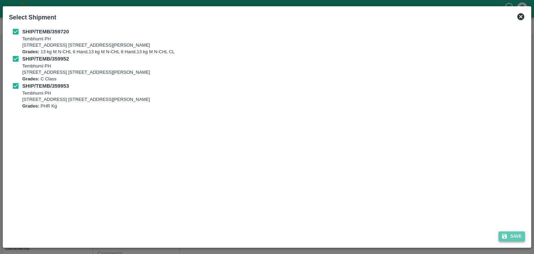
type input "[DATE]"
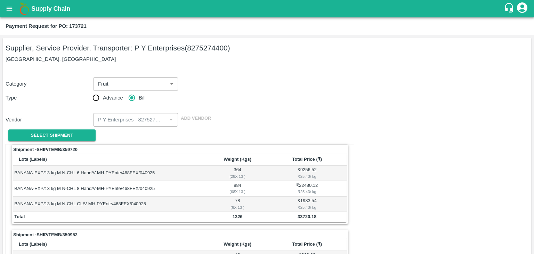
scroll to position [310, 0]
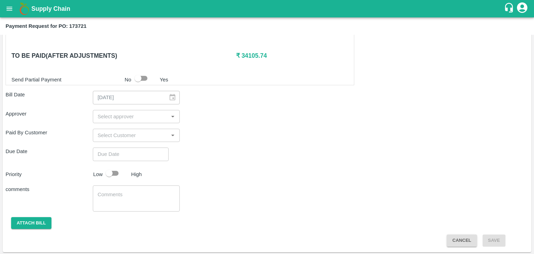
click at [132, 113] on input "input" at bounding box center [131, 116] width 72 height 9
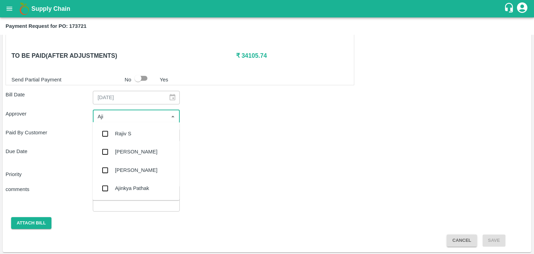
type input "Ajit"
click at [134, 129] on div "[PERSON_NAME]" at bounding box center [135, 133] width 87 height 18
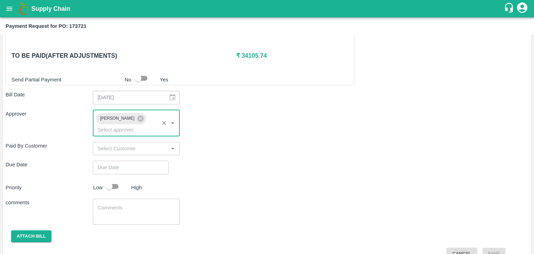
type input "DD/MM/YYYY hh:mm aa"
click at [144, 161] on input "DD/MM/YYYY hh:mm aa" at bounding box center [128, 167] width 71 height 13
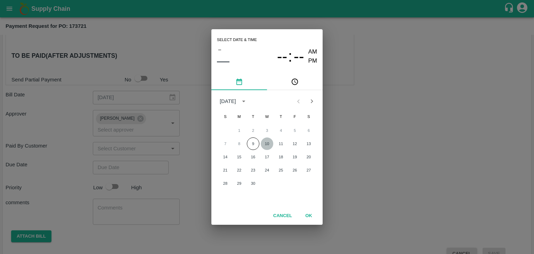
click at [265, 142] on button "10" at bounding box center [267, 143] width 13 height 13
type input "[DATE] 12:00 AM"
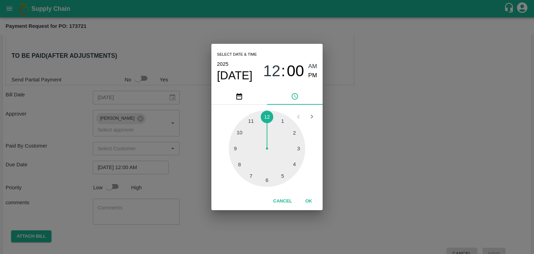
click at [306, 199] on button "OK" at bounding box center [309, 201] width 22 height 12
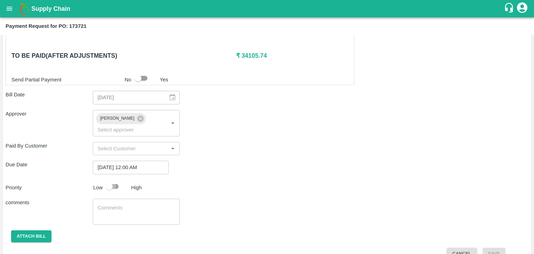
click at [112, 180] on input "checkbox" at bounding box center [109, 186] width 40 height 13
checkbox input "true"
click at [132, 204] on textarea at bounding box center [137, 211] width 78 height 15
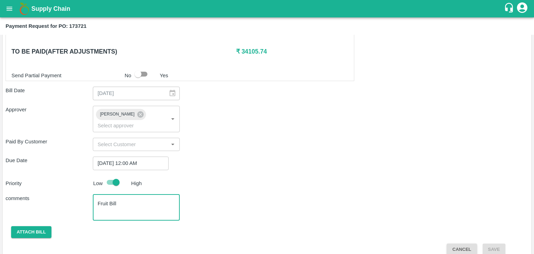
type textarea "Fruit Bill"
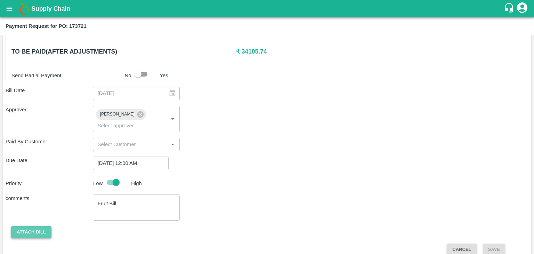
click at [25, 226] on button "Attach bill" at bounding box center [31, 232] width 40 height 12
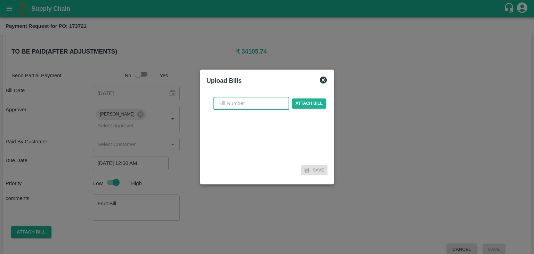
click at [251, 102] on input "text" at bounding box center [251, 103] width 76 height 13
type input "866"
click at [293, 104] on span "Attach bill" at bounding box center [309, 103] width 34 height 10
click at [0, 0] on input "Attach bill" at bounding box center [0, 0] width 0 height 0
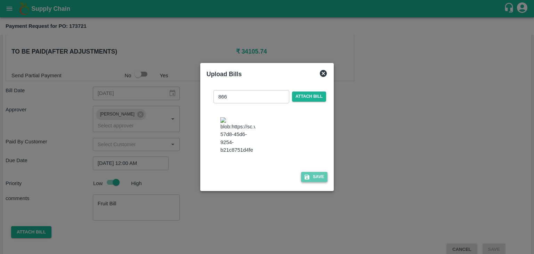
click at [316, 176] on button "Save" at bounding box center [314, 177] width 26 height 10
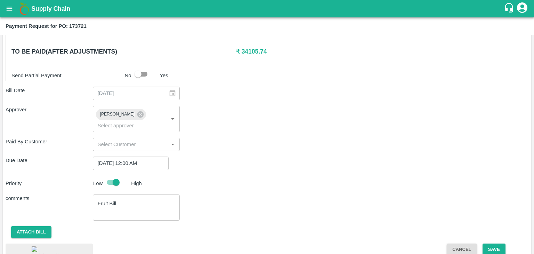
scroll to position [355, 0]
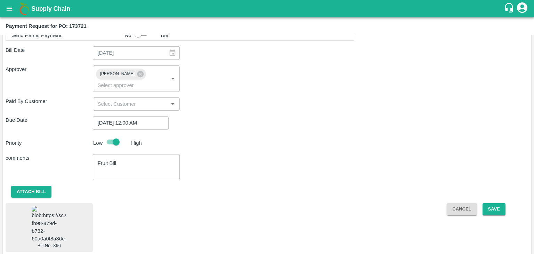
click at [50, 211] on img at bounding box center [49, 224] width 35 height 37
click at [501, 203] on button "Save" at bounding box center [494, 209] width 23 height 12
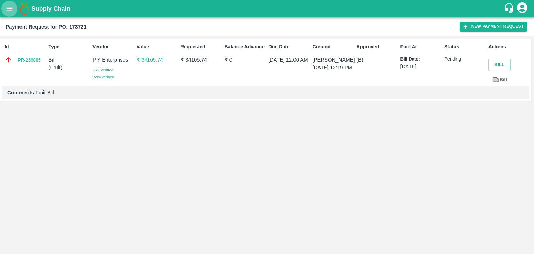
click at [7, 10] on icon "open drawer" at bounding box center [10, 9] width 8 height 8
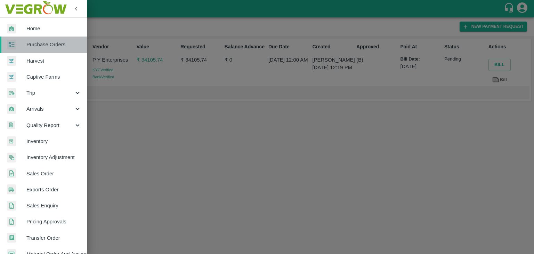
click at [47, 41] on span "Purchase Orders" at bounding box center [53, 45] width 55 height 8
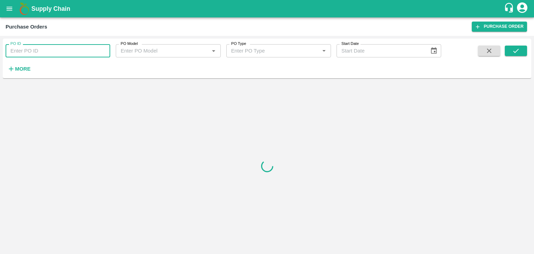
click at [86, 51] on input "PO ID" at bounding box center [58, 50] width 105 height 13
paste input "173878"
type input "173878"
click at [523, 49] on button "submit" at bounding box center [516, 51] width 22 height 10
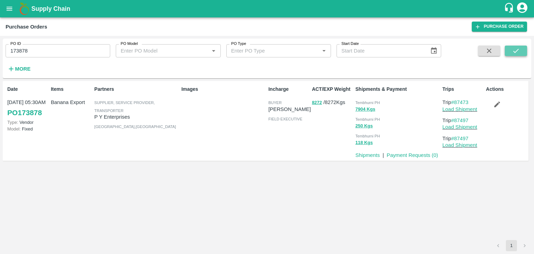
click at [523, 49] on button "submit" at bounding box center [516, 51] width 22 height 10
click at [406, 157] on link "Payment Requests ( 0 )" at bounding box center [412, 155] width 51 height 6
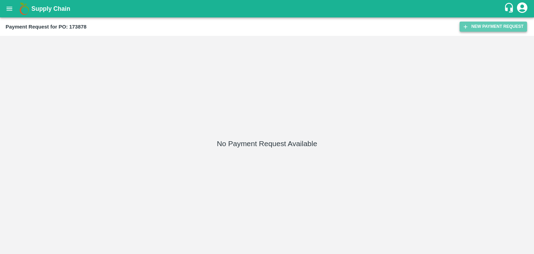
click at [501, 23] on button "New Payment Request" at bounding box center [493, 27] width 67 height 10
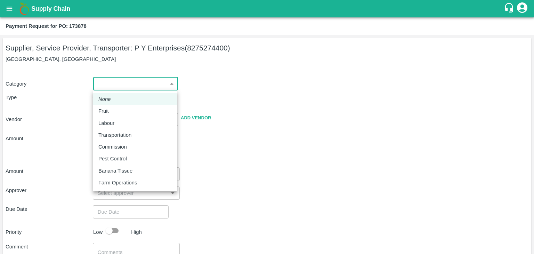
drag, startPoint x: 101, startPoint y: 83, endPoint x: 121, endPoint y: 116, distance: 38.3
click at [121, 116] on body "Supply Chain Payment Request for PO: 173878 Supplier, Service Provider, Transpo…" at bounding box center [267, 127] width 534 height 254
click at [121, 116] on li "Fruit" at bounding box center [135, 111] width 84 height 12
type input "1"
type input "P Y Enterprises - 8275274400(Supplier, Service Provider, Transporter)"
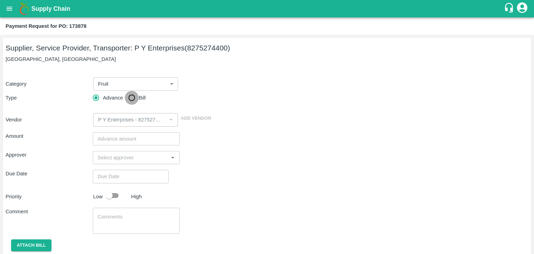
click at [134, 97] on input "Bill" at bounding box center [132, 98] width 14 height 14
radio input "true"
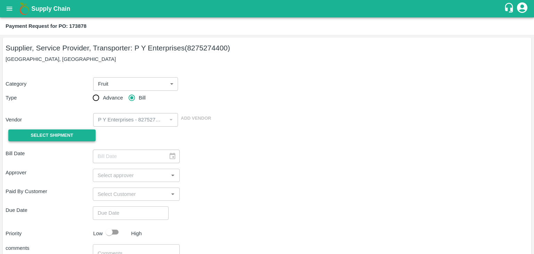
click at [53, 130] on button "Select Shipment" at bounding box center [51, 135] width 87 height 12
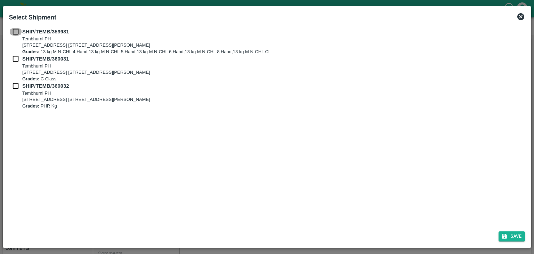
click at [17, 34] on input "checkbox" at bounding box center [15, 32] width 13 height 8
checkbox input "true"
click at [16, 59] on input "checkbox" at bounding box center [15, 59] width 13 height 8
checkbox input "true"
drag, startPoint x: 14, startPoint y: 81, endPoint x: 14, endPoint y: 88, distance: 7.3
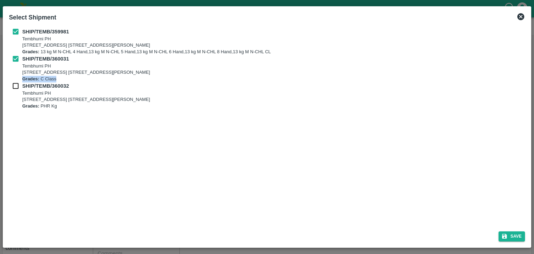
click at [14, 88] on div "SHIP/TEMB/359981 Tembhurni PH Tembhurni PH 205, PLOT NO. E-5, YASHSHREE INDUSTR…" at bounding box center [267, 68] width 516 height 81
click at [14, 88] on input "checkbox" at bounding box center [15, 86] width 13 height 8
checkbox input "true"
click at [516, 235] on button "Save" at bounding box center [512, 236] width 26 height 10
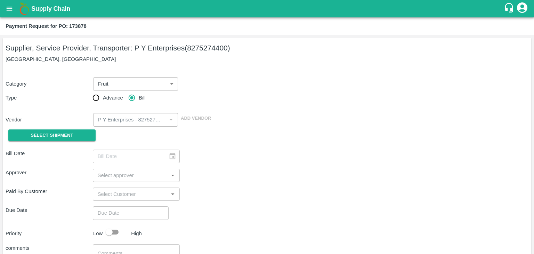
type input "05/09/2025"
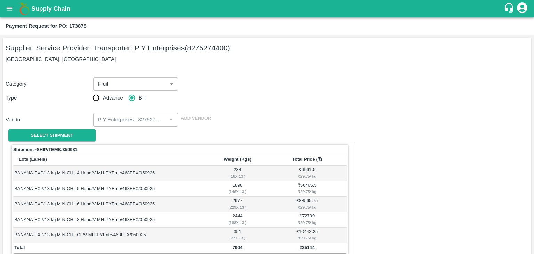
scroll to position [341, 0]
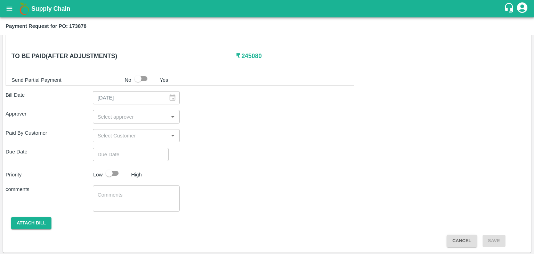
click at [147, 118] on input "input" at bounding box center [131, 116] width 72 height 9
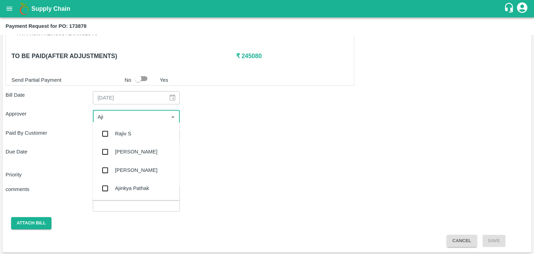
type input "Ajit"
click at [137, 131] on div "[PERSON_NAME]" at bounding box center [135, 133] width 87 height 18
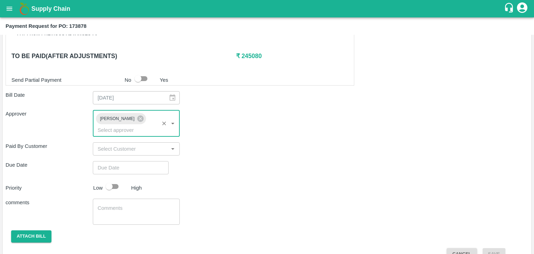
type input "DD/MM/YYYY hh:mm aa"
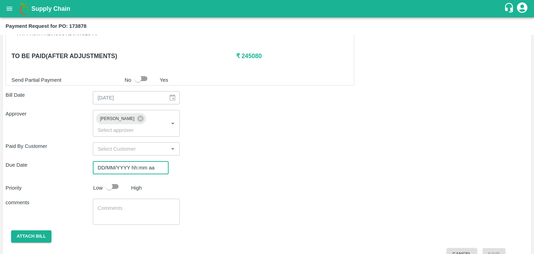
click at [146, 161] on input "DD/MM/YYYY hh:mm aa" at bounding box center [128, 167] width 71 height 13
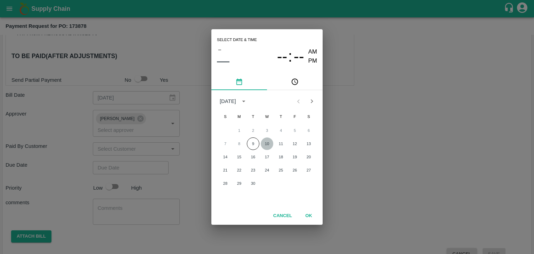
click at [265, 142] on button "10" at bounding box center [267, 143] width 13 height 13
type input "[DATE] 12:00 AM"
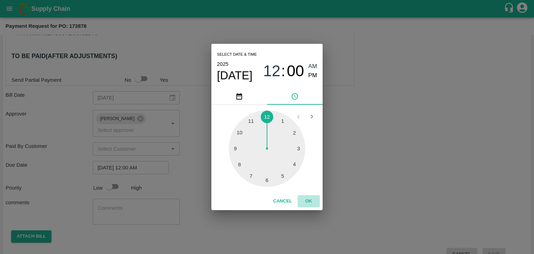
click at [308, 198] on button "OK" at bounding box center [309, 201] width 22 height 12
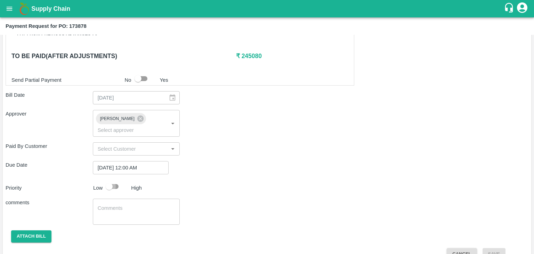
click at [114, 180] on input "checkbox" at bounding box center [109, 186] width 40 height 13
checkbox input "true"
click at [136, 205] on textarea at bounding box center [137, 211] width 78 height 15
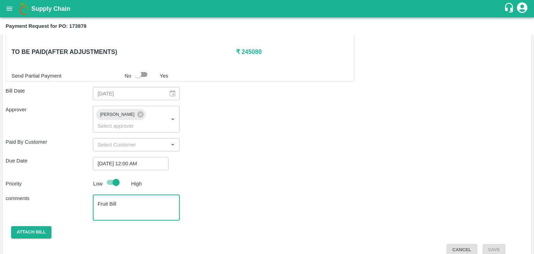
type textarea "Fruit Bill"
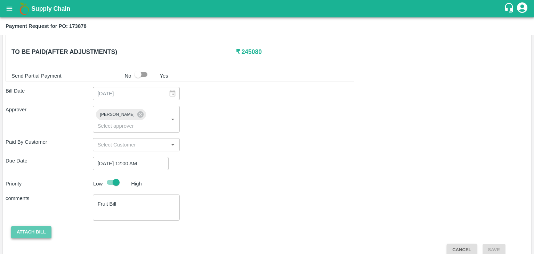
click at [35, 226] on button "Attach bill" at bounding box center [31, 232] width 40 height 12
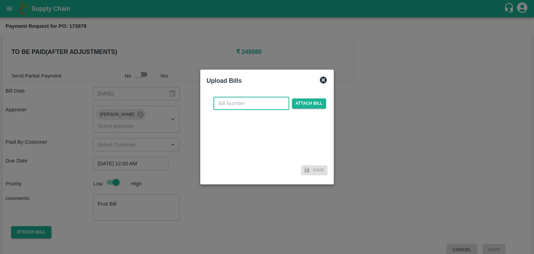
click at [246, 100] on input "text" at bounding box center [251, 103] width 76 height 13
type input "868"
click at [314, 100] on span "Attach bill" at bounding box center [309, 103] width 34 height 10
click at [0, 0] on input "Attach bill" at bounding box center [0, 0] width 0 height 0
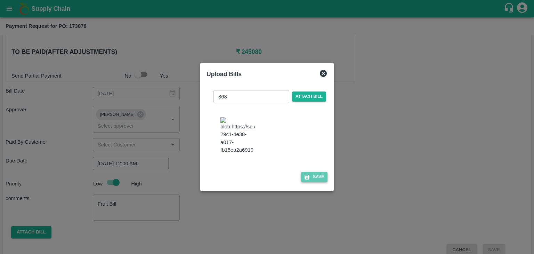
click at [321, 174] on button "Save" at bounding box center [314, 177] width 26 height 10
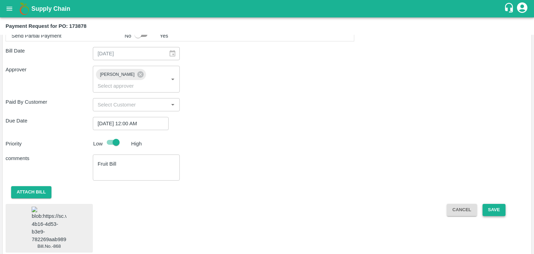
scroll to position [385, 0]
click at [498, 204] on button "Save" at bounding box center [494, 210] width 23 height 12
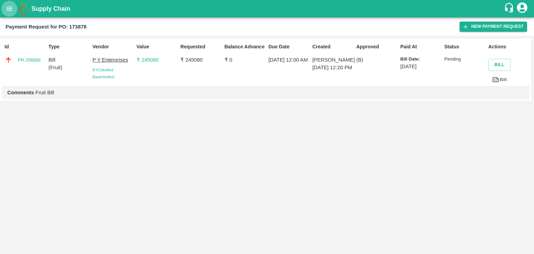
click at [1, 9] on button "open drawer" at bounding box center [9, 9] width 16 height 16
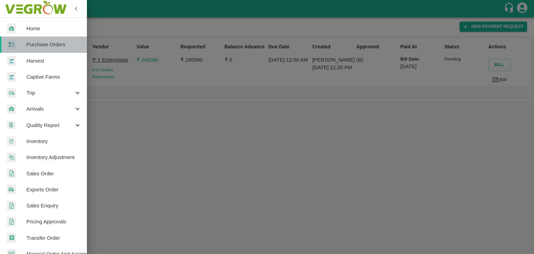
click at [61, 48] on span "Purchase Orders" at bounding box center [53, 45] width 55 height 8
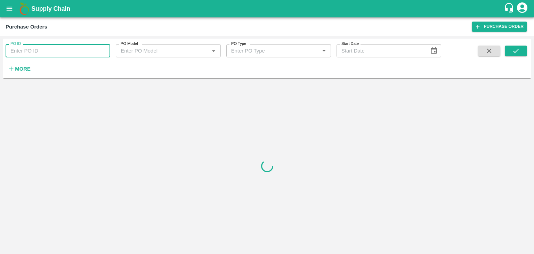
click at [99, 51] on input "PO ID" at bounding box center [58, 50] width 105 height 13
paste input "173972"
type input "173972"
click at [513, 52] on icon "submit" at bounding box center [516, 51] width 8 height 8
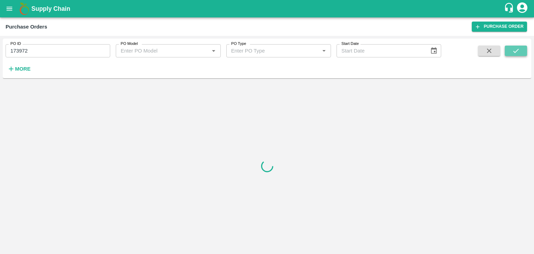
click at [513, 52] on icon "submit" at bounding box center [516, 51] width 8 height 8
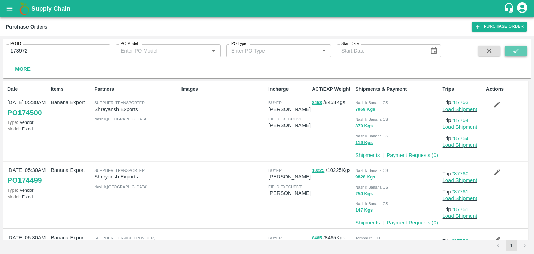
click at [513, 52] on icon "submit" at bounding box center [516, 51] width 8 height 8
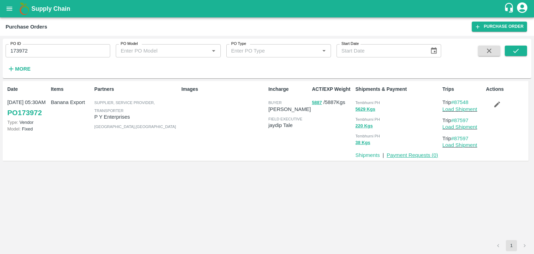
click at [406, 153] on link "Payment Requests ( 0 )" at bounding box center [412, 155] width 51 height 6
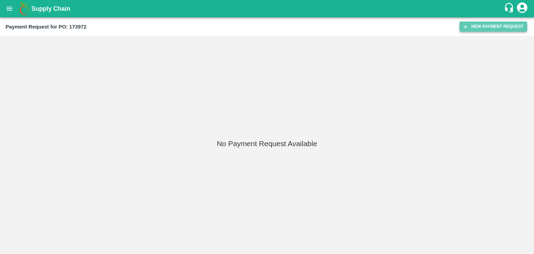
click at [493, 29] on button "New Payment Request" at bounding box center [493, 27] width 67 height 10
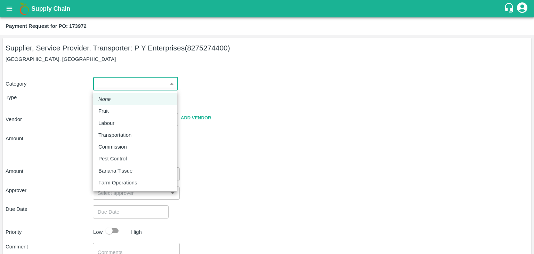
click at [114, 79] on body "Supply Chain Payment Request for PO: 173972 Supplier, Service Provider, Transpo…" at bounding box center [267, 127] width 534 height 254
click at [121, 108] on div "Fruit" at bounding box center [134, 111] width 73 height 8
type input "1"
type input "P Y Enterprises - 8275274400(Supplier, Service Provider, Transporter)"
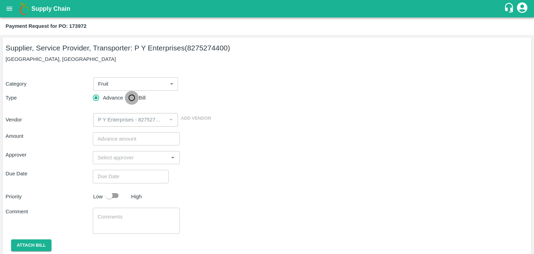
click at [136, 95] on input "Bill" at bounding box center [132, 98] width 14 height 14
radio input "true"
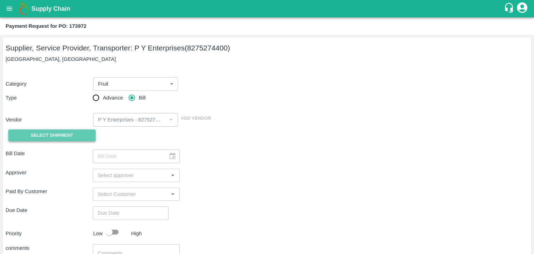
click at [66, 130] on button "Select Shipment" at bounding box center [51, 135] width 87 height 12
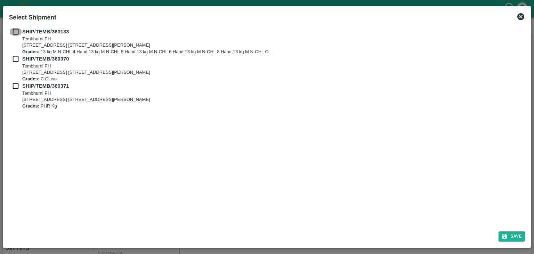
click at [11, 33] on input "checkbox" at bounding box center [15, 32] width 13 height 8
checkbox input "true"
click at [12, 61] on input "checkbox" at bounding box center [15, 59] width 13 height 8
checkbox input "true"
click at [14, 86] on input "checkbox" at bounding box center [15, 86] width 13 height 8
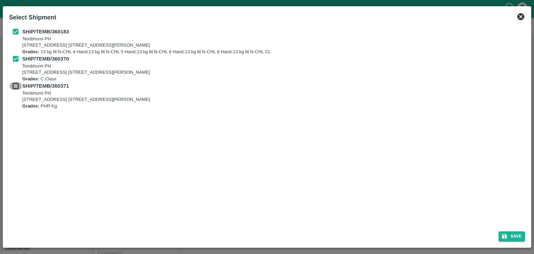
checkbox input "true"
click at [517, 235] on button "Save" at bounding box center [512, 236] width 26 height 10
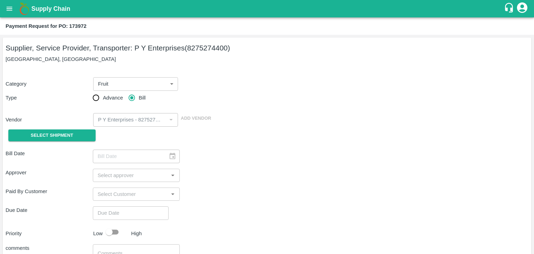
type input "[DATE]"
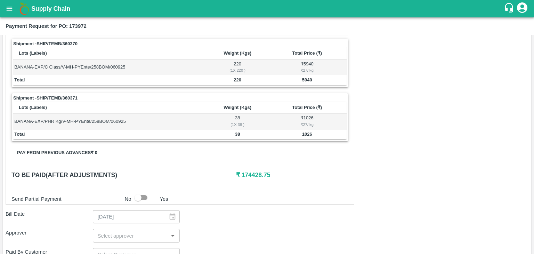
scroll to position [341, 0]
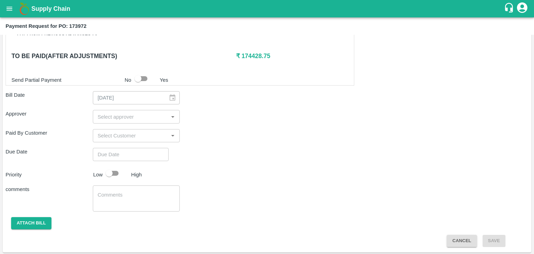
click at [126, 114] on input "input" at bounding box center [131, 116] width 72 height 9
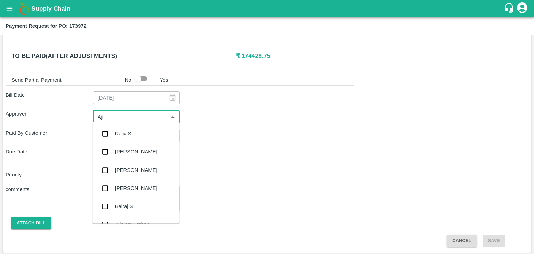
type input "Ajit"
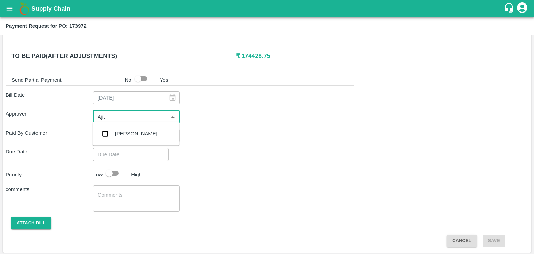
click at [134, 135] on div "[PERSON_NAME]" at bounding box center [136, 134] width 42 height 8
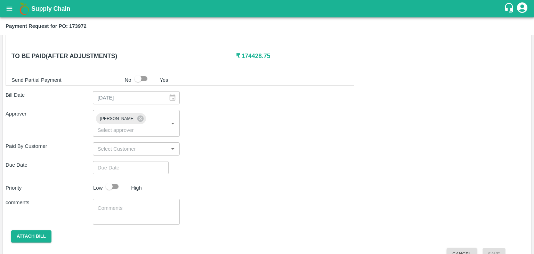
click at [143, 149] on div "Shipment - SHIP/TEMB/360183 Lots (Labels) Weight (Kgs) Total Price (₹) BANANA-E…" at bounding box center [267, 31] width 523 height 457
type input "DD/MM/YYYY hh:mm aa"
click at [147, 161] on input "DD/MM/YYYY hh:mm aa" at bounding box center [128, 167] width 71 height 13
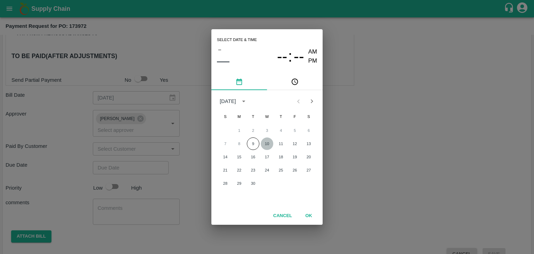
click at [263, 142] on button "10" at bounding box center [267, 143] width 13 height 13
type input "[DATE] 12:00 AM"
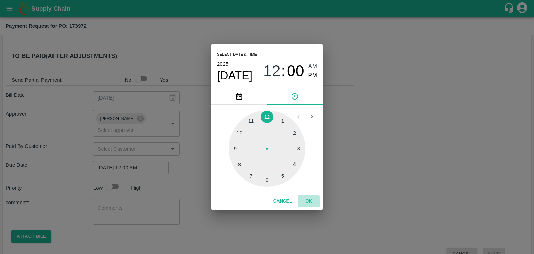
click at [313, 200] on button "OK" at bounding box center [309, 201] width 22 height 12
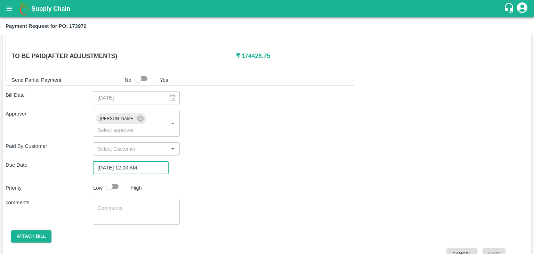
click at [111, 180] on input "checkbox" at bounding box center [109, 186] width 40 height 13
checkbox input "true"
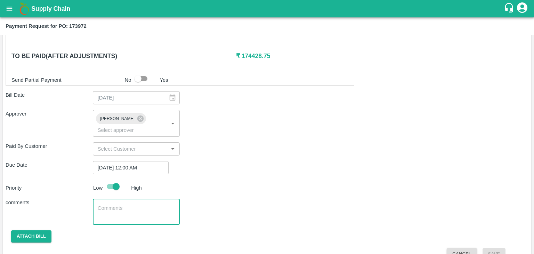
click at [140, 204] on textarea at bounding box center [137, 211] width 78 height 15
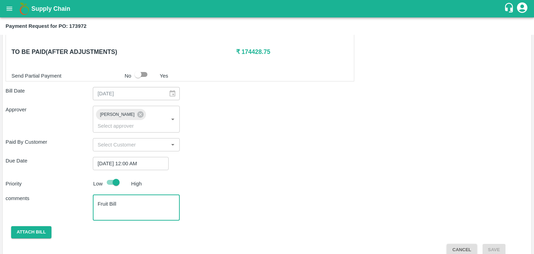
type textarea "Fruit Bill"
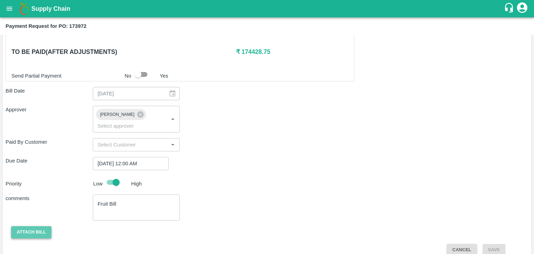
click at [33, 226] on button "Attach bill" at bounding box center [31, 232] width 40 height 12
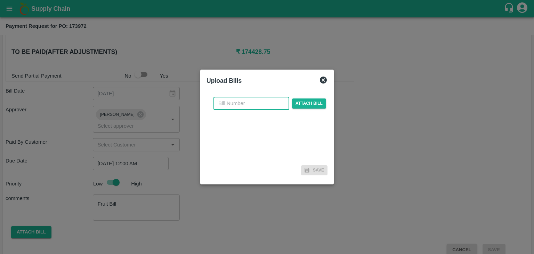
click at [254, 100] on input "text" at bounding box center [251, 103] width 76 height 13
type input "870"
click at [317, 104] on span "Attach bill" at bounding box center [309, 103] width 34 height 10
click at [0, 0] on input "Attach bill" at bounding box center [0, 0] width 0 height 0
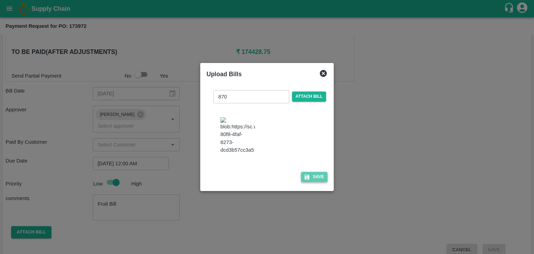
click at [312, 176] on button "Save" at bounding box center [314, 177] width 26 height 10
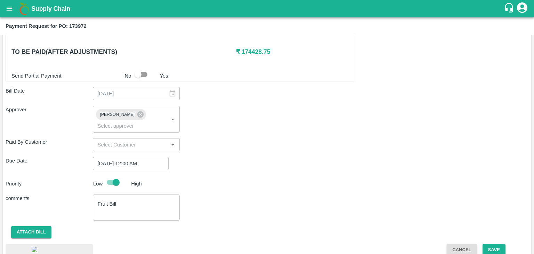
scroll to position [386, 0]
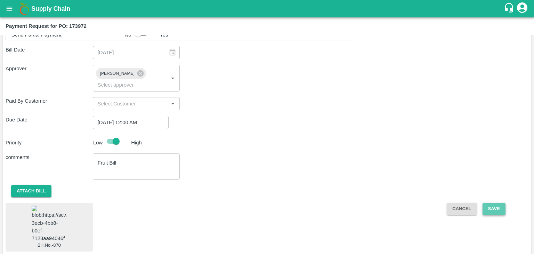
click at [493, 203] on button "Save" at bounding box center [494, 209] width 23 height 12
